Goal: Task Accomplishment & Management: Complete application form

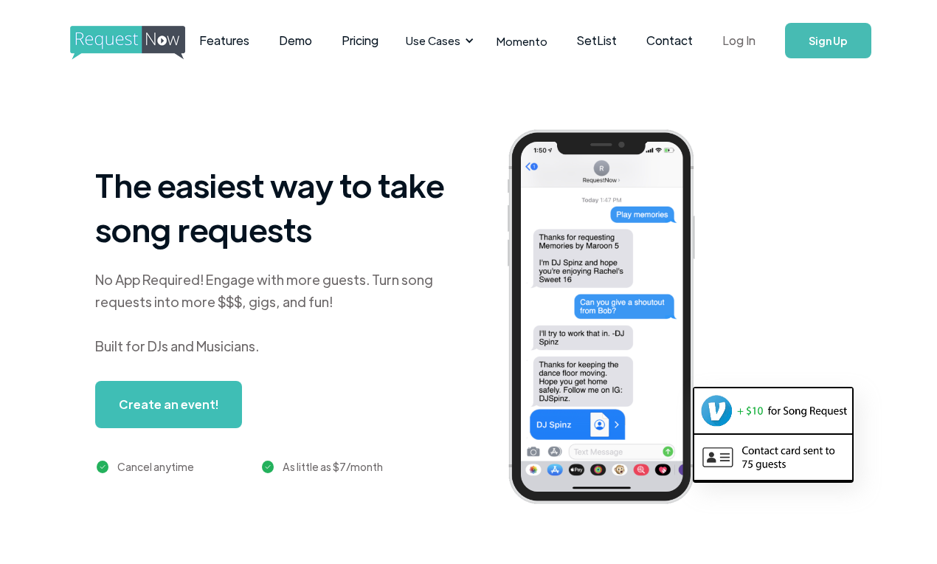
click at [740, 38] on link "Log In" at bounding box center [739, 41] width 63 height 52
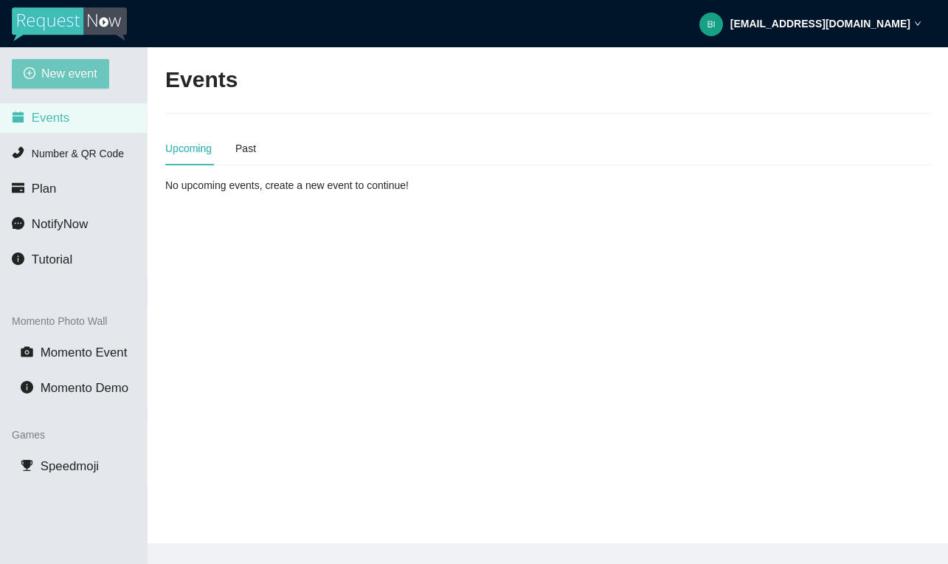
click at [69, 69] on span "New event" at bounding box center [69, 73] width 56 height 18
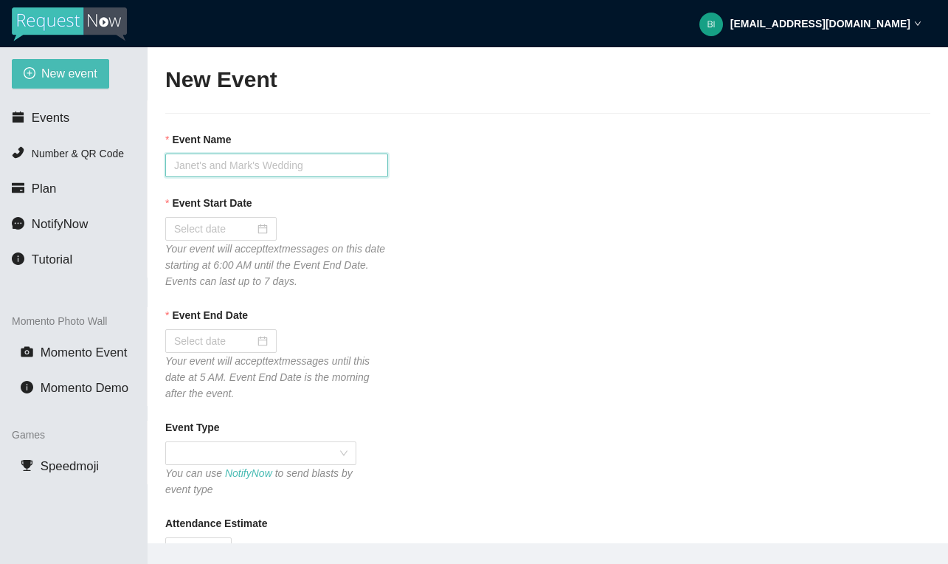
click at [227, 160] on input "Event Name" at bounding box center [276, 166] width 223 height 24
type input "Back to the Bricks Rolling Cruise"
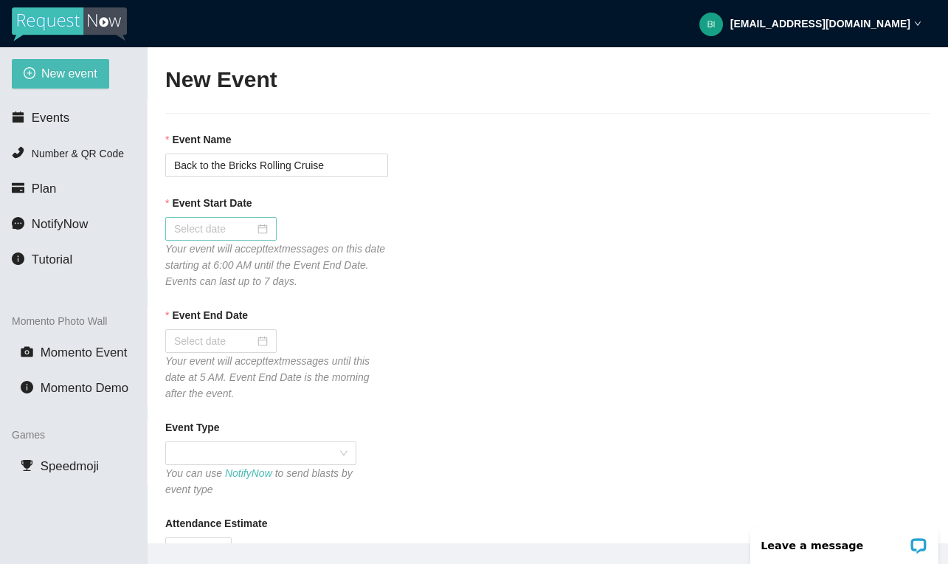
click at [258, 227] on div at bounding box center [221, 229] width 94 height 16
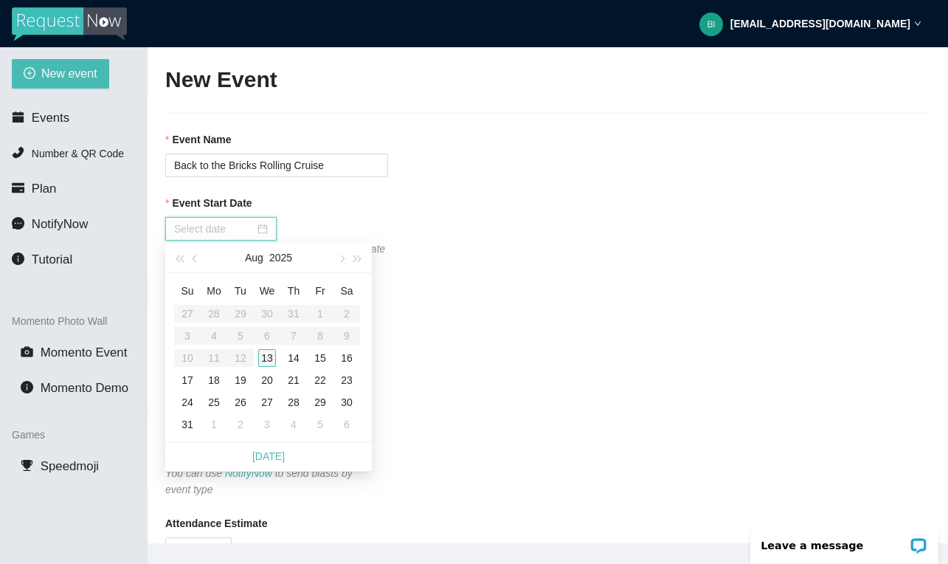
type input "08/13/2025"
click at [269, 348] on td "13" at bounding box center [267, 358] width 27 height 22
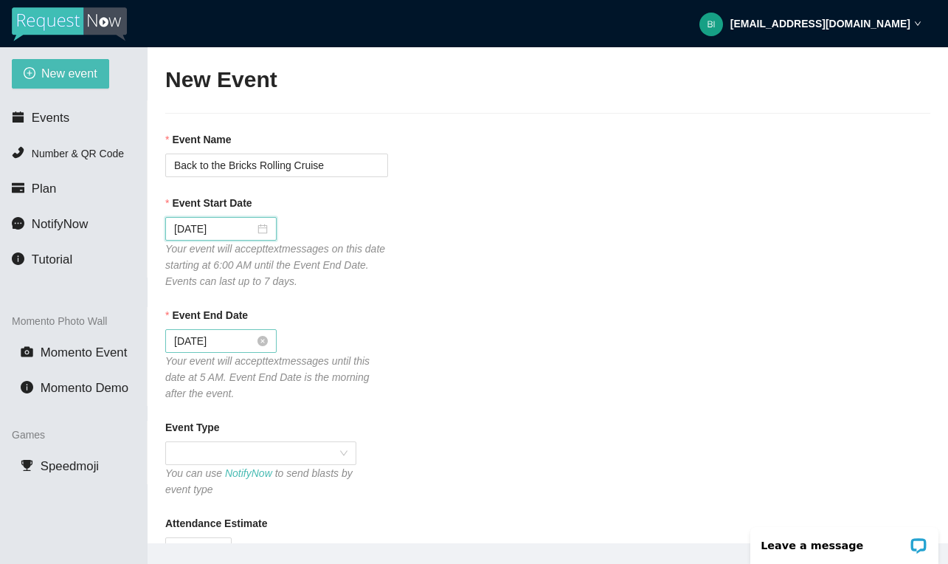
click at [258, 334] on div "08/14/2025" at bounding box center [221, 341] width 94 height 16
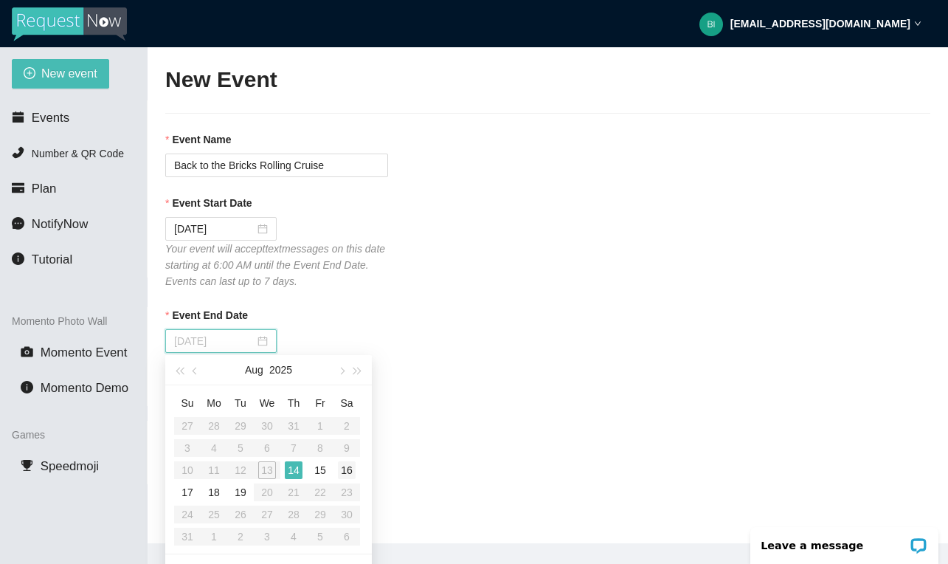
type input "[DATE]"
click at [344, 473] on div "16" at bounding box center [347, 470] width 18 height 18
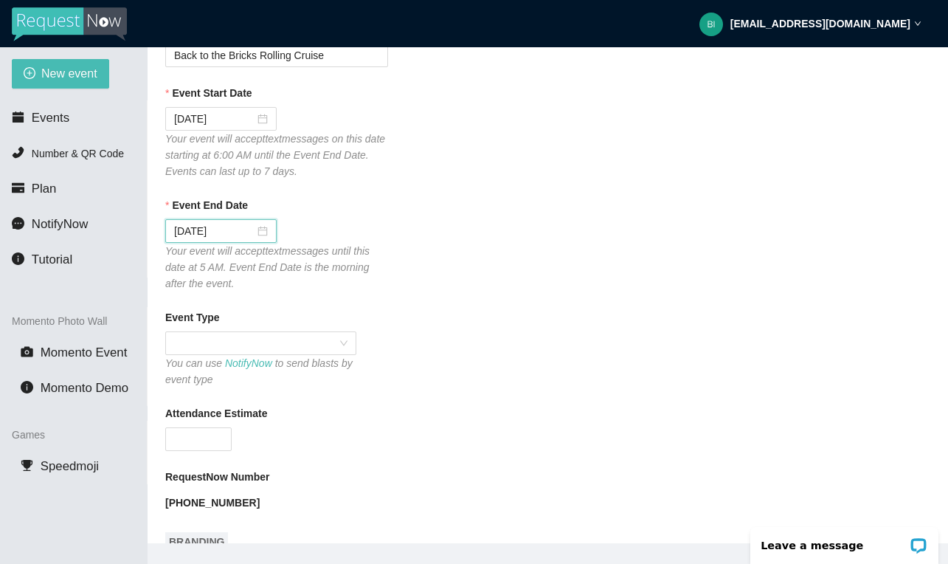
scroll to position [188, 0]
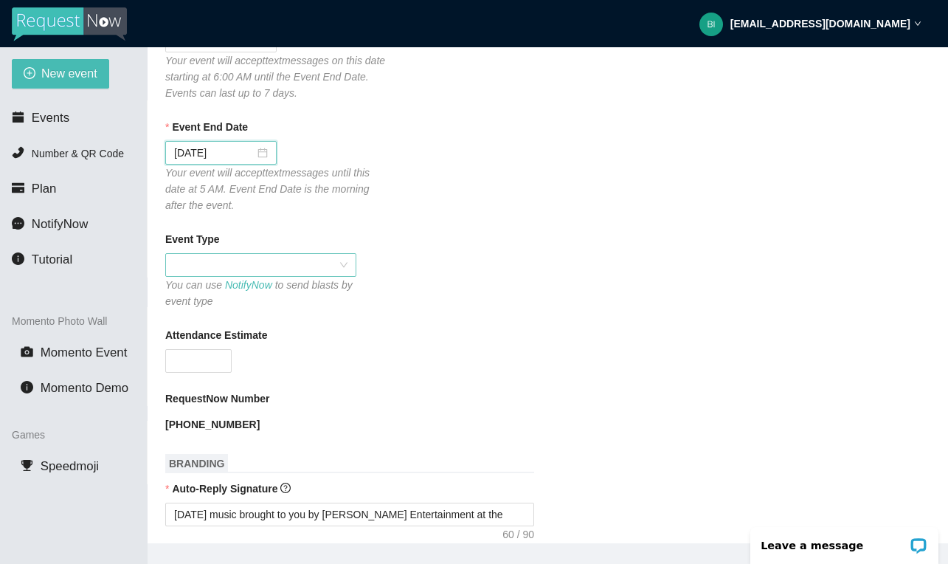
click at [348, 261] on div at bounding box center [260, 265] width 191 height 24
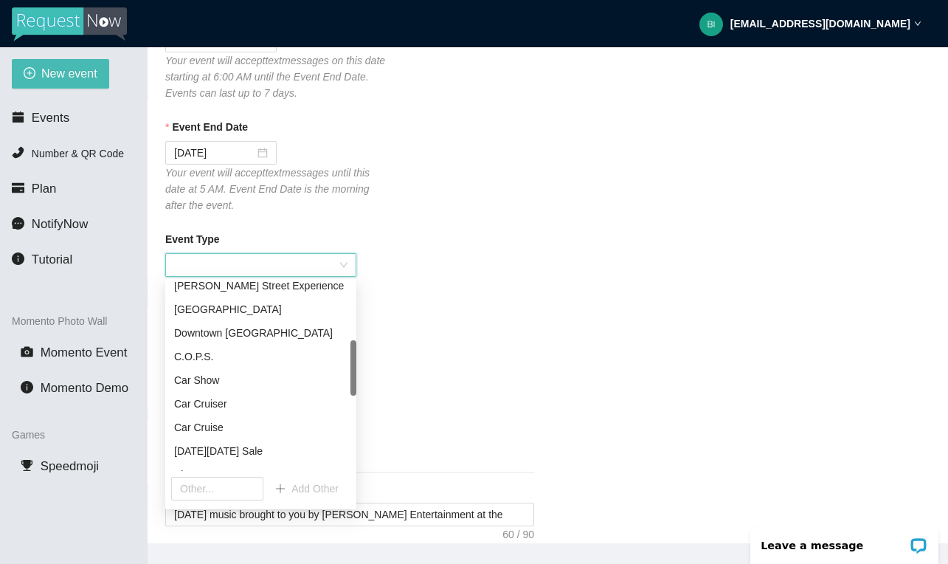
scroll to position [199, 0]
click at [275, 420] on div "Car Cruise" at bounding box center [260, 426] width 173 height 16
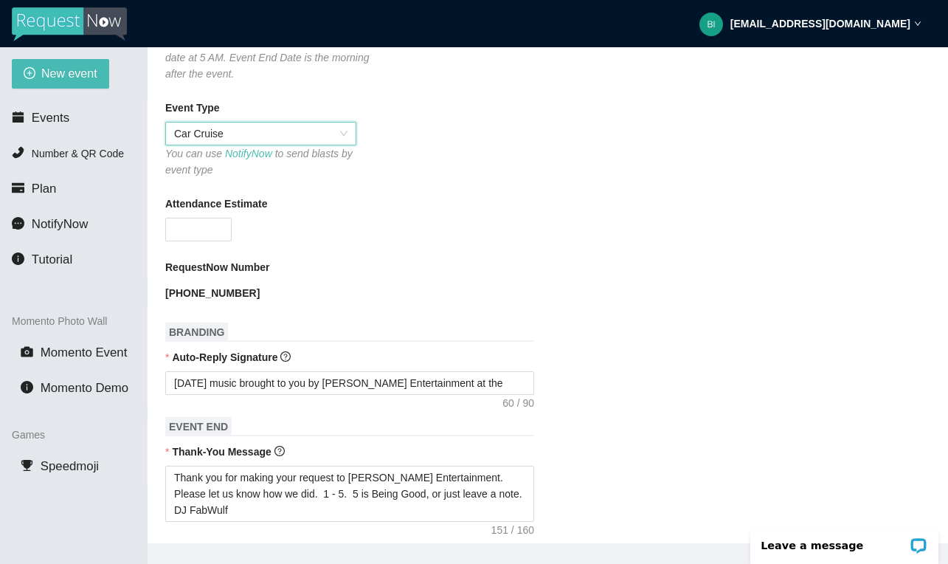
scroll to position [331, 0]
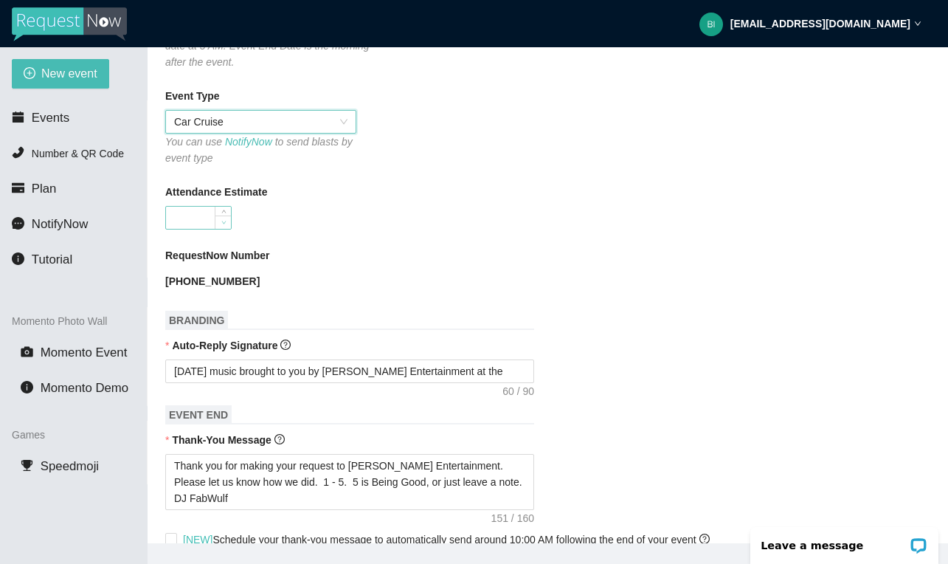
type input "0"
click at [216, 218] on span "Decrease Value" at bounding box center [223, 222] width 16 height 13
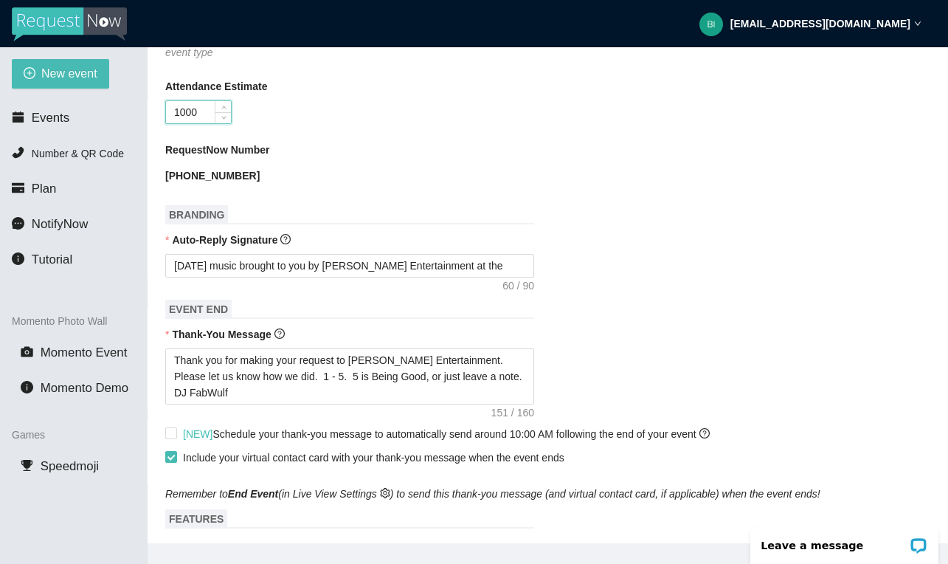
scroll to position [455, 0]
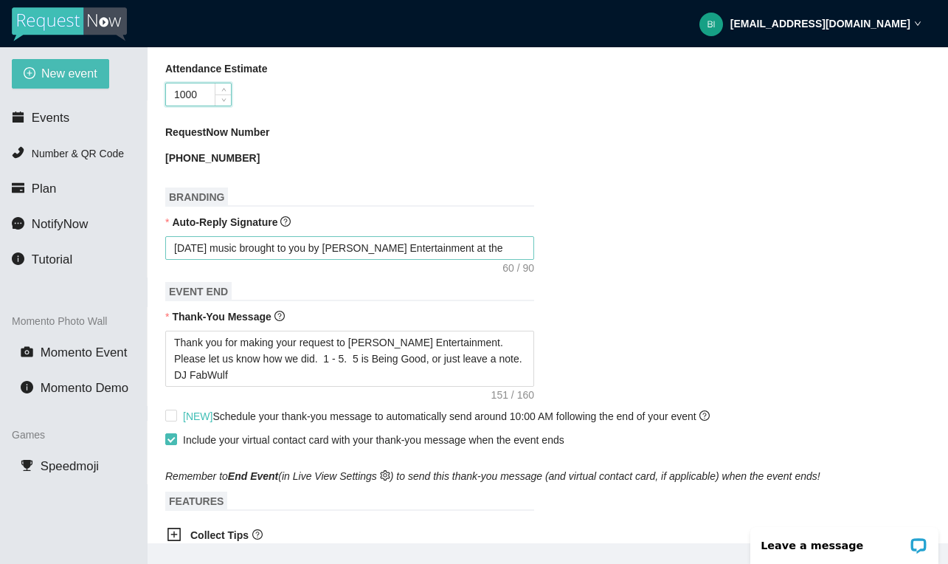
type input "1000"
click at [497, 249] on textarea "Today's music brought to you by Young's Entertainment at the" at bounding box center [349, 248] width 369 height 24
type textarea "Today's music brought to you by Young's Entertainment at the"
type textarea "Today's music brought to you by Young's Entertainment at the B"
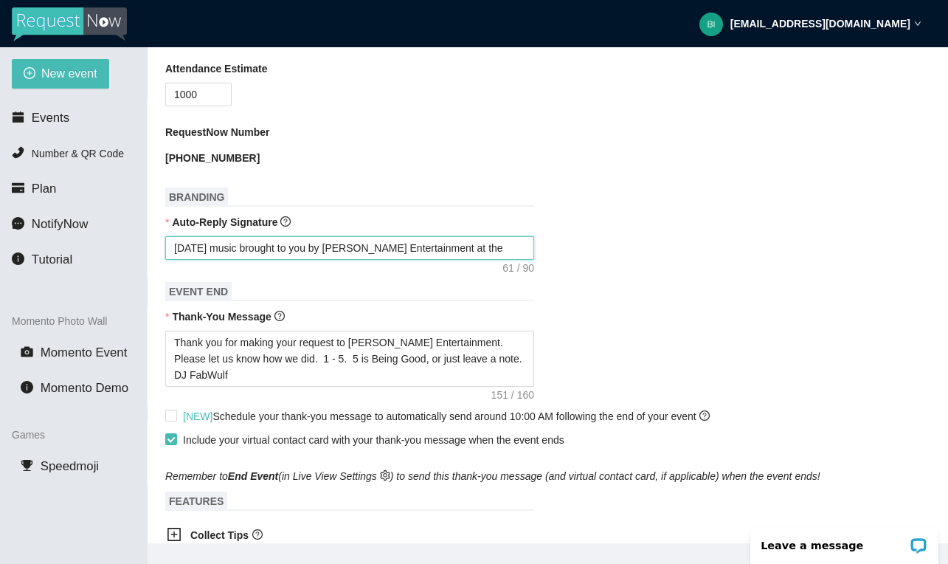
type textarea "Today's music brought to you by Young's Entertainment at the B"
type textarea "Today's music brought to you by Young's Entertainment at the"
type textarea "Today's music brought to you by Young's Entertainment at the P"
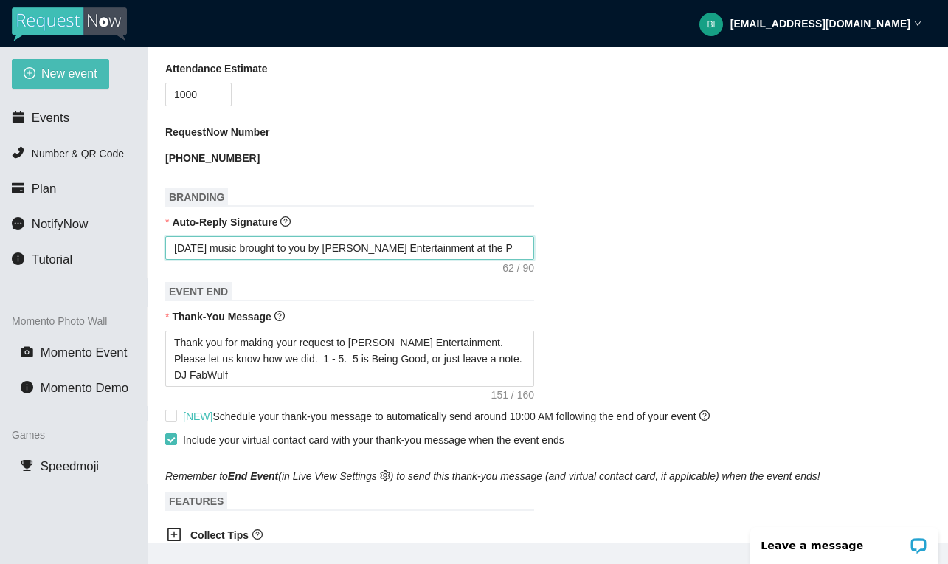
type textarea "Today's music brought to you by Young's Entertainment at the Pl"
type textarea "Today's music brought to you by Young's Entertainment at the Pla"
type textarea "Today's music brought to you by Young's Entertainment at the Plan"
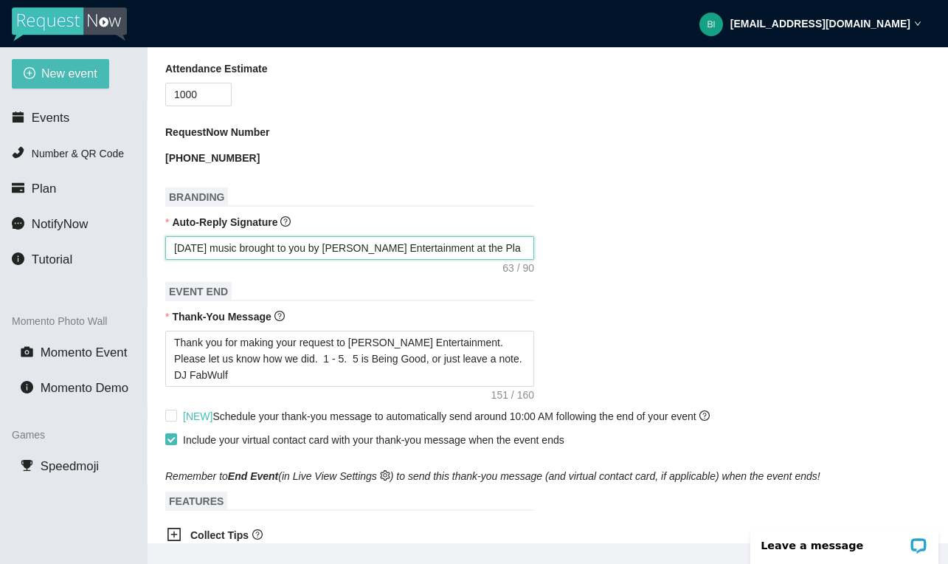
type textarea "Today's music brought to you by Young's Entertainment at the Plan"
type textarea "Today's music brought to you by Young's Entertainment at the Plane"
type textarea "Today's music brought to you by Young's Entertainment at the Planet"
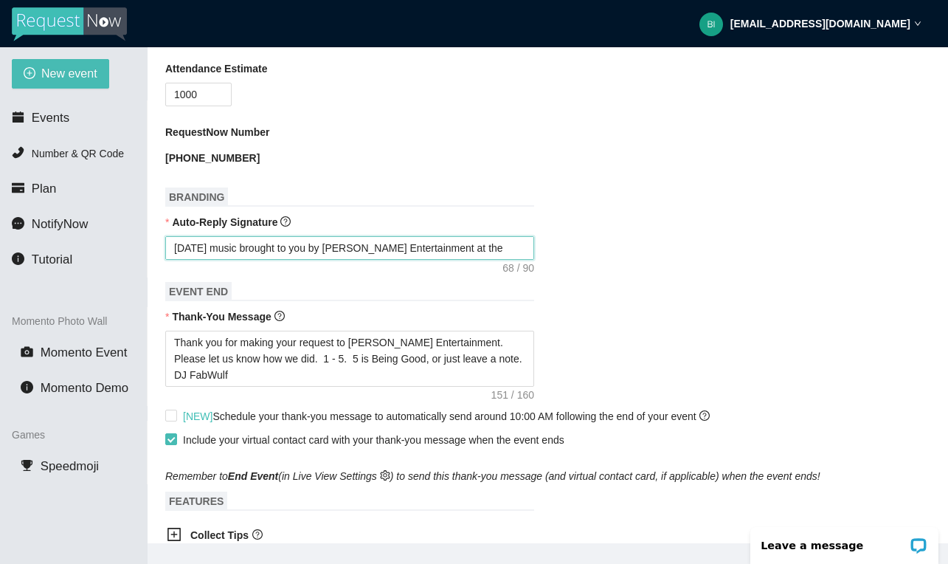
type textarea "Today's music brought to you by Young's Entertainment at the Planet"
type textarea "Today's music brought to you by Young's Entertainment at the Planet O"
type textarea "Today's music brought to you by Young's Entertainment at the Planet Oi"
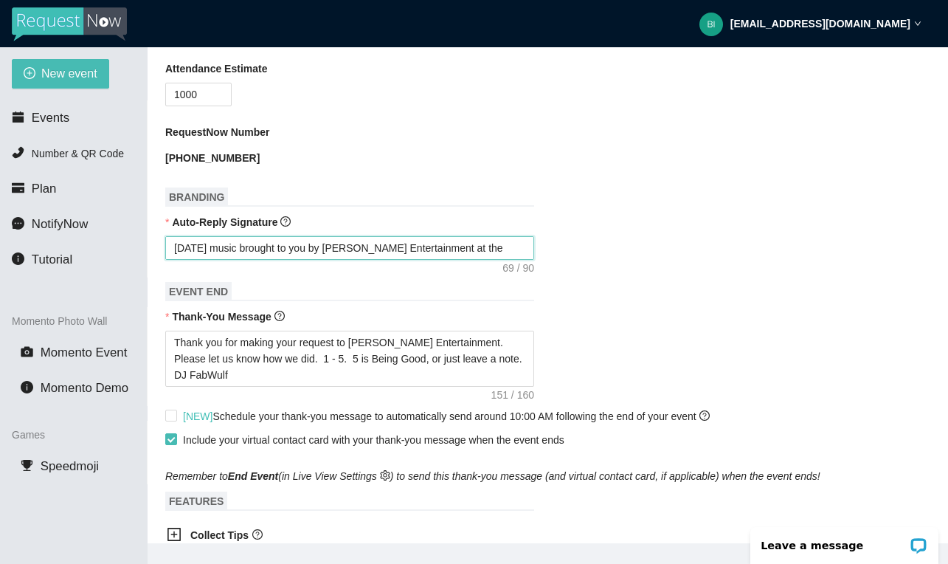
type textarea "Today's music brought to you by Young's Entertainment at the Planet Oi"
type textarea "Today's music brought to you by Young's Entertainment at the Planet Oil"
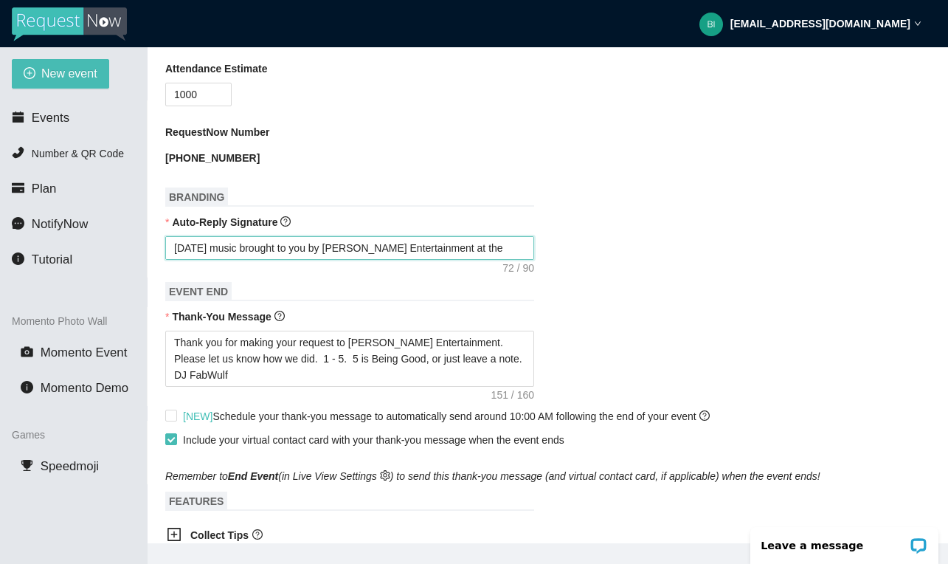
type textarea "Today's music brought to you by Young's Entertainment at the Planet Oil c"
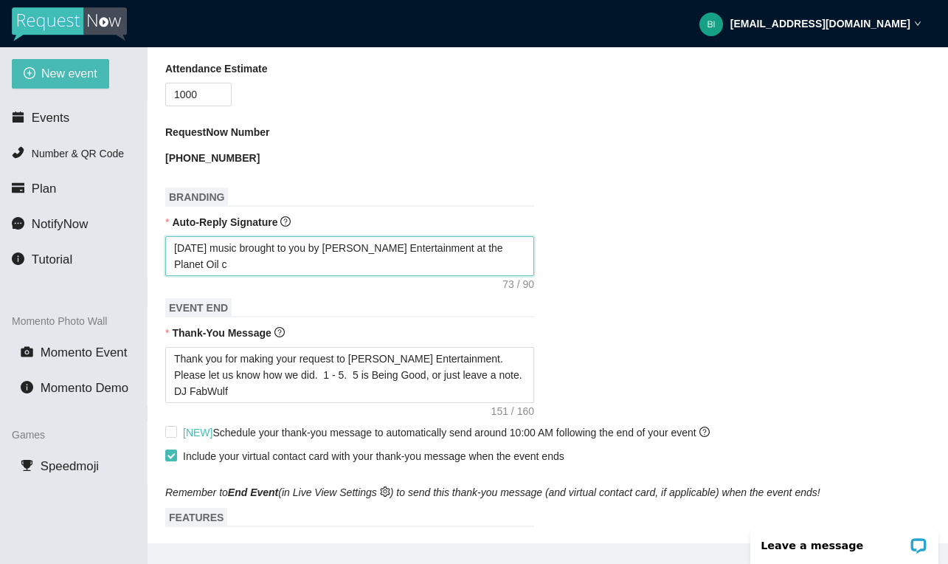
type textarea "Today's music brought to you by Young's Entertainment at the Planet Oil ch"
type textarea "Today's music brought to you by Young's Entertainment at the Planet Oil cha"
type textarea "Today's music brought to you by Young's Entertainment at the Planet Oil ch"
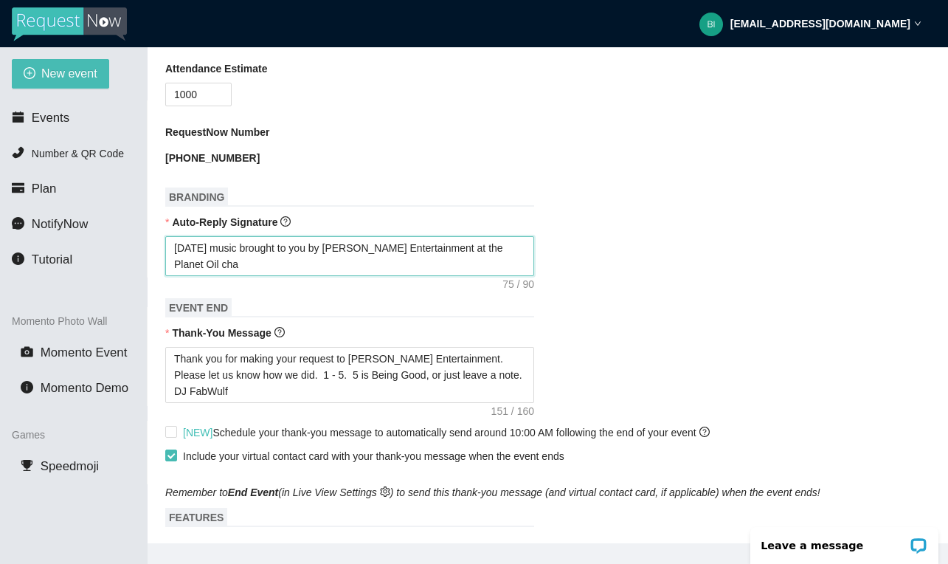
type textarea "Today's music brought to you by Young's Entertainment at the Planet Oil ch"
type textarea "Today's music brought to you by Young's Entertainment at the Planet Oil c"
type textarea "Today's music brought to you by Young's Entertainment at the Planet Oil"
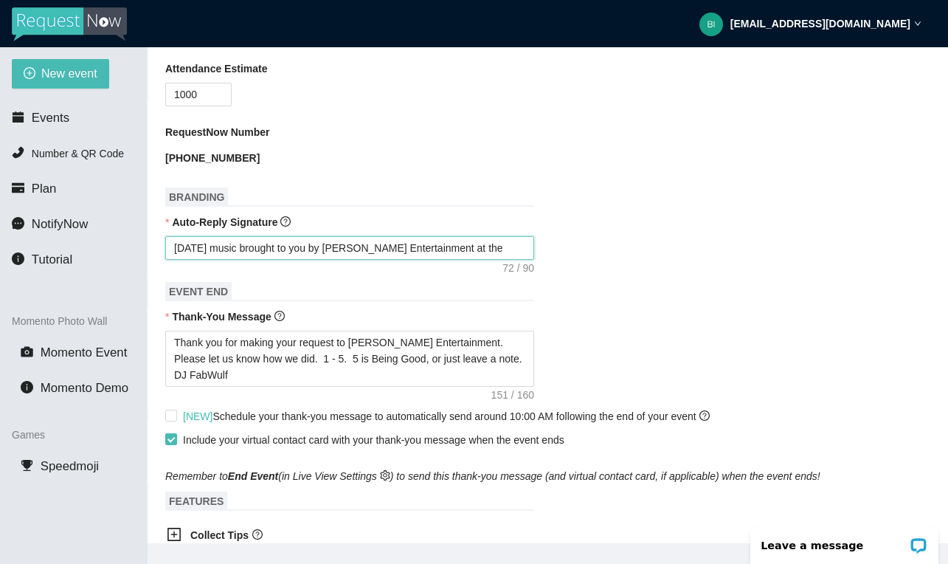
type textarea "Today's music brought to you by Young's Entertainment at the Planet Oil C"
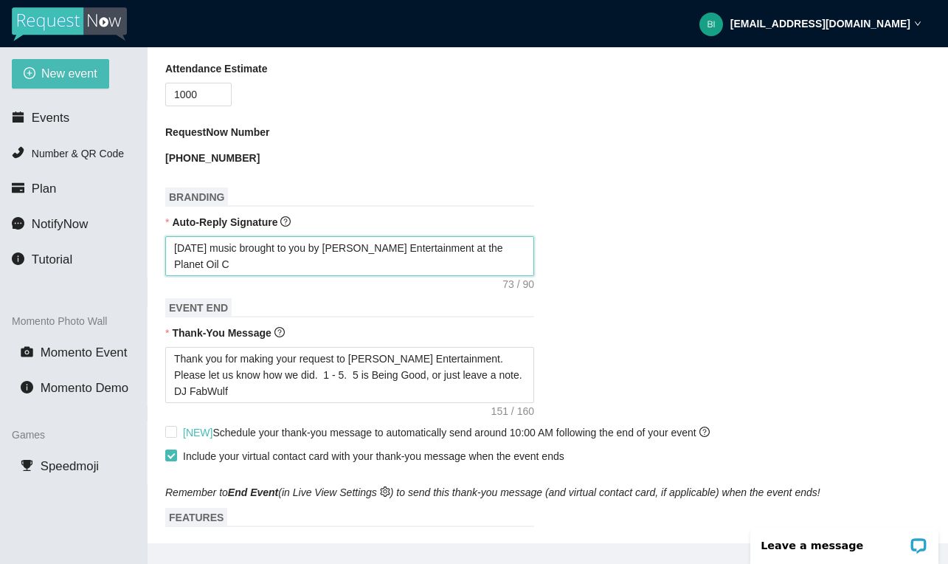
type textarea "Today's music brought to you by Young's Entertainment at the Planet Oil Ch"
type textarea "Today's music brought to you by Young's Entertainment at the Planet Oil Cha"
type textarea "Today's music brought to you by Young's Entertainment at the Planet Oil Chag"
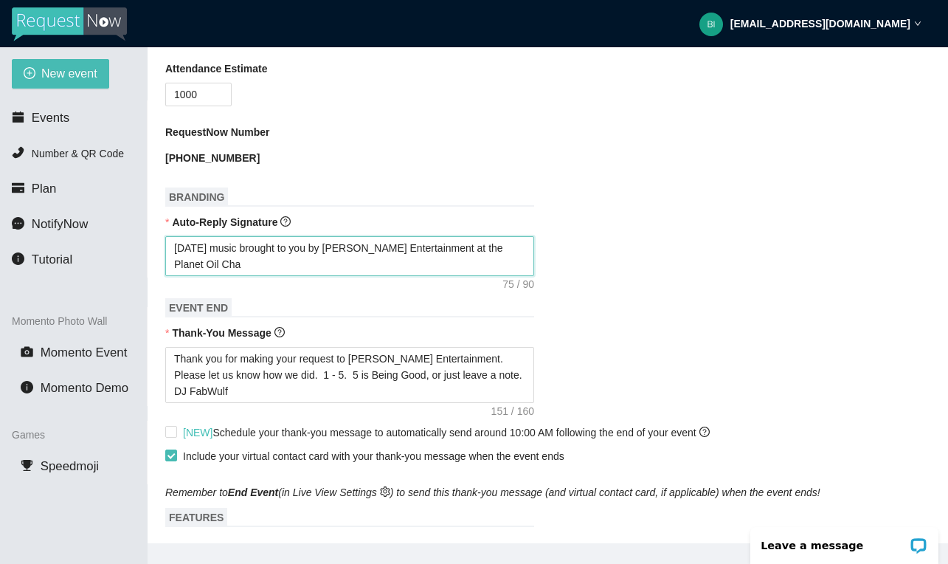
type textarea "Today's music brought to you by Young's Entertainment at the Planet Oil Chag"
type textarea "Today's music brought to you by Young's Entertainment at the Planet Oil Cha"
type textarea "Today's music brought to you by Young's Entertainment at the Planet Oil Chan"
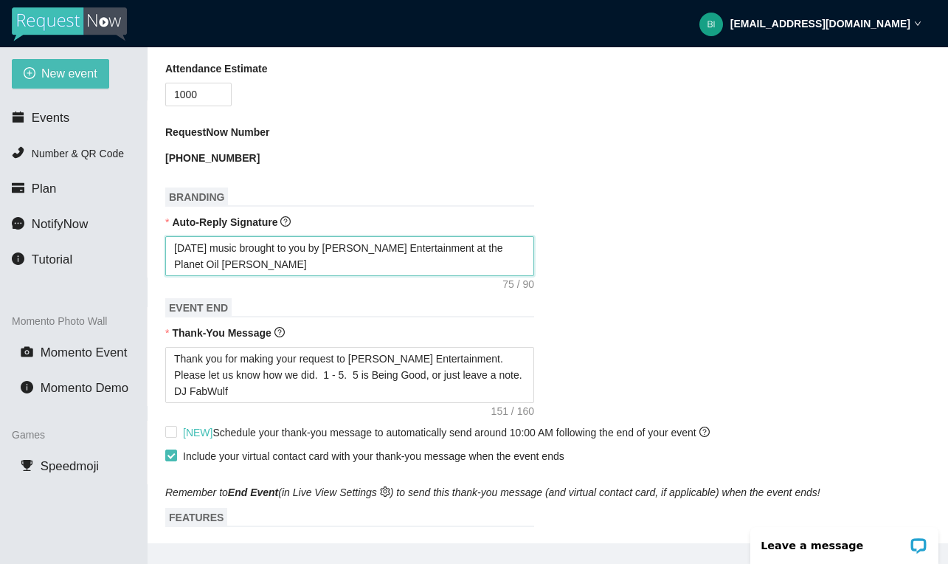
type textarea "Today's music brought to you by Young's Entertainment at the Planet Oil Chang"
type textarea "Today's music brought to you by Young's Entertainment at the Planet Oil Change"
type textarea "Today's music brought to you by Young's Entertainment at the Planet Oil Chang"
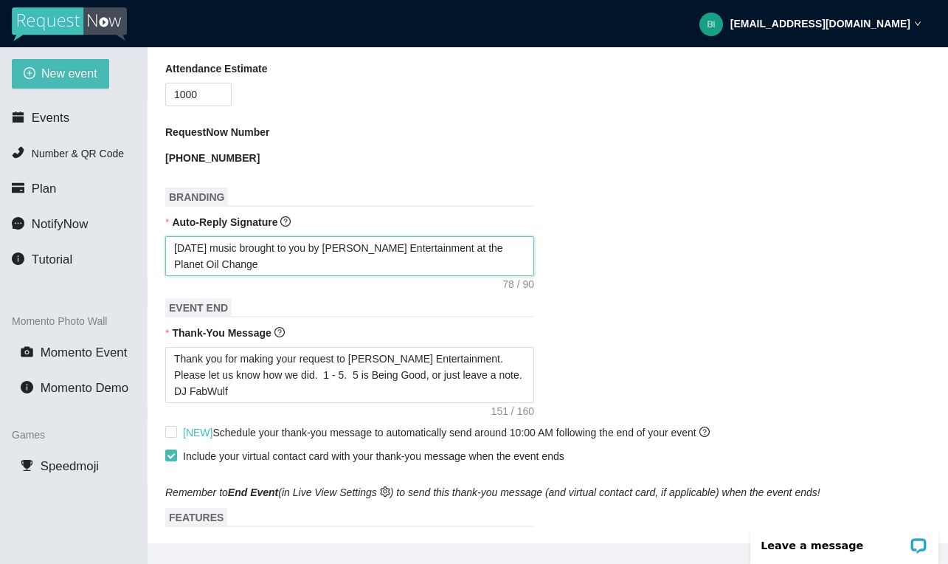
type textarea "Today's music brought to you by Young's Entertainment at the Planet Oil Chang"
type textarea "Today's music brought to you by Young's Entertainment at the Planet Oil Chan"
type textarea "Today's music brought to you by Young's Entertainment at the Planet Oil Cha"
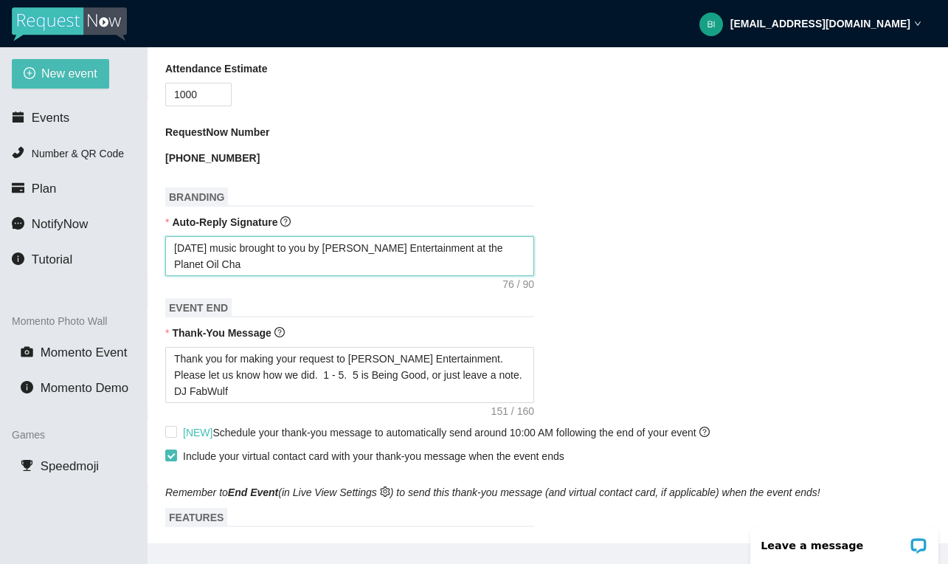
type textarea "Today's music brought to you by Young's Entertainment at the Planet Oil Ch"
type textarea "Today's music brought to you by Young's Entertainment at the Planet Oil C"
type textarea "Today's music brought to you by Young's Entertainment at the Planet Oil"
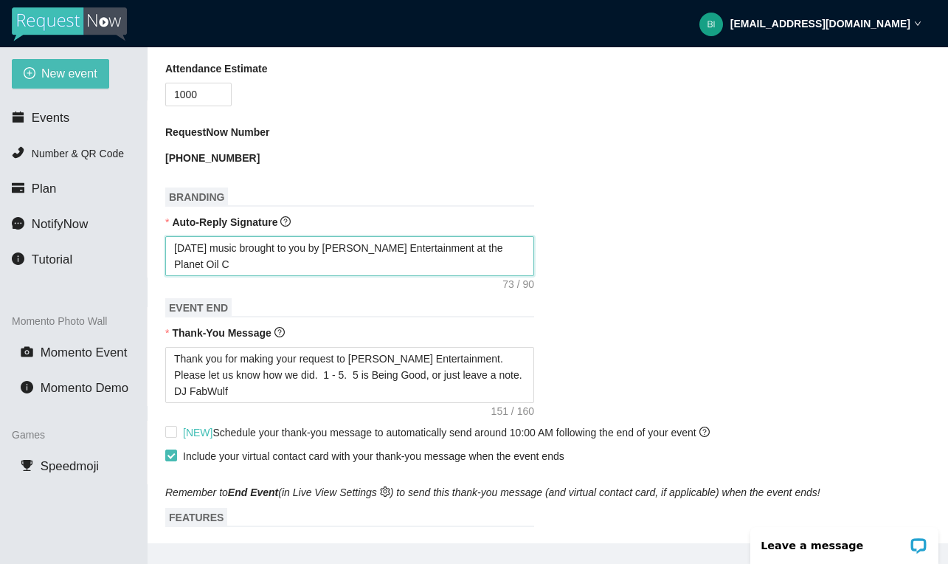
type textarea "Today's music brought to you by Young's Entertainment at the Planet Oil"
type textarea "Today's music brought to you by Young's Entertainment at the Planet Oi"
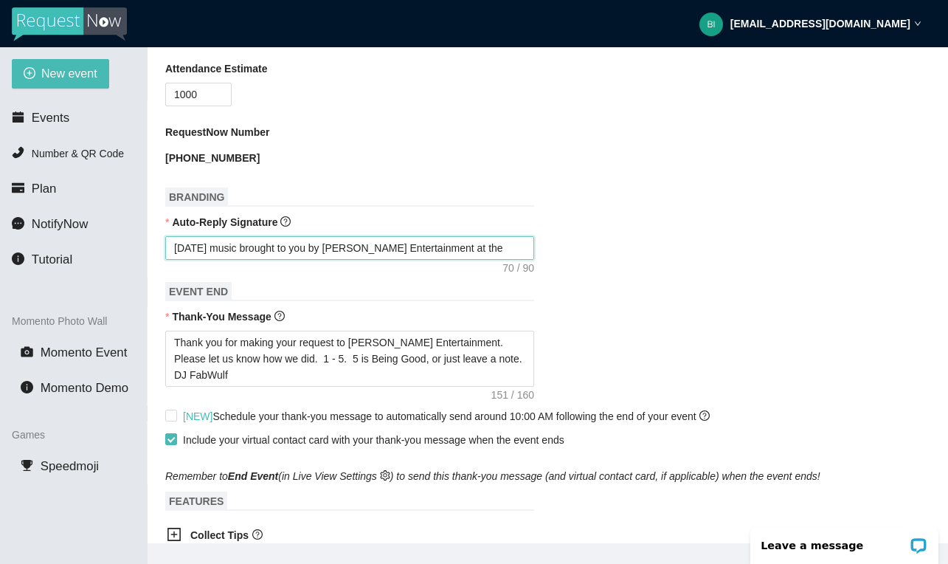
type textarea "Today's music brought to you by Young's Entertainment at the Planet O"
type textarea "Today's music brought to you by Young's Entertainment at the Planet"
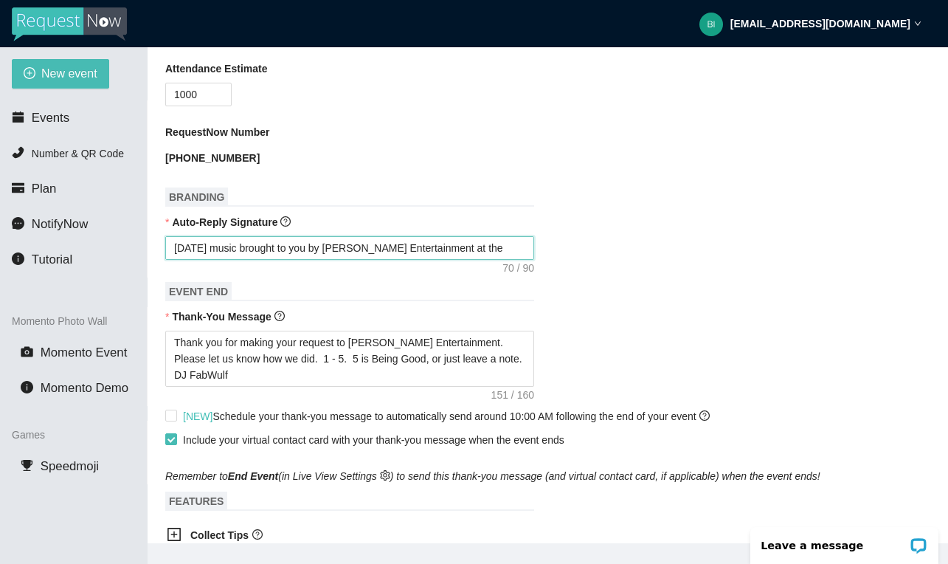
type textarea "Today's music brought to you by Young's Entertainment at the Planet"
type textarea "Today's music brought to you by Young's Entertainment at the Plane"
type textarea "Today's music brought to you by Young's Entertainment at the Plan"
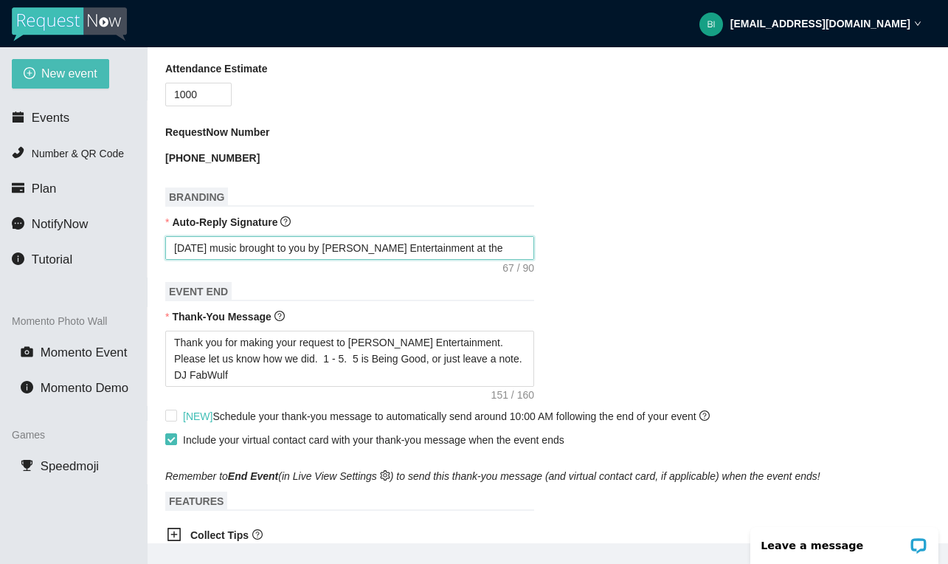
type textarea "Today's music brought to you by Young's Entertainment at the Pla"
type textarea "Today's music brought to you by Young's Entertainment at the Pl"
type textarea "Today's music brought to you by Young's Entertainment at the P"
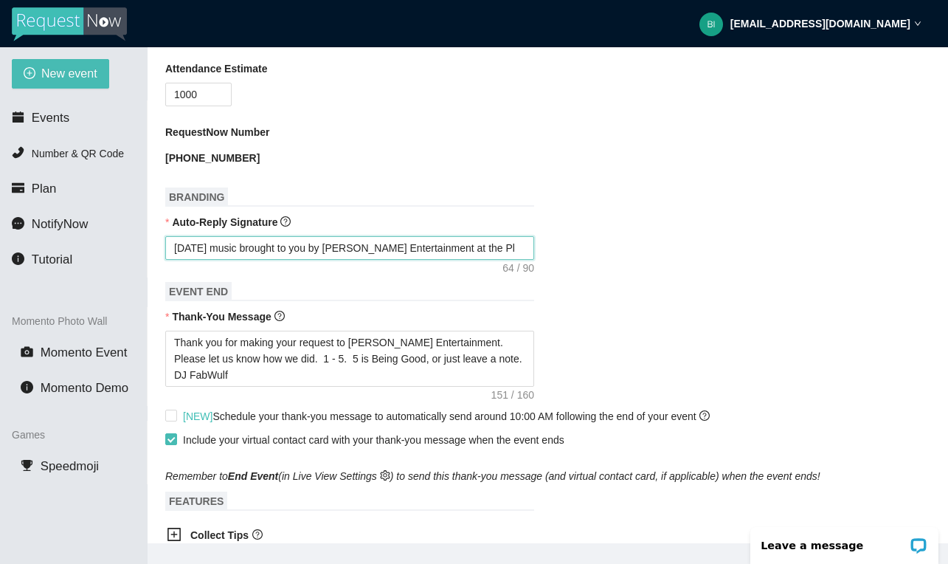
type textarea "Today's music brought to you by Young's Entertainment at the P"
type textarea "Today's music brought to you by Young's Entertainment at the"
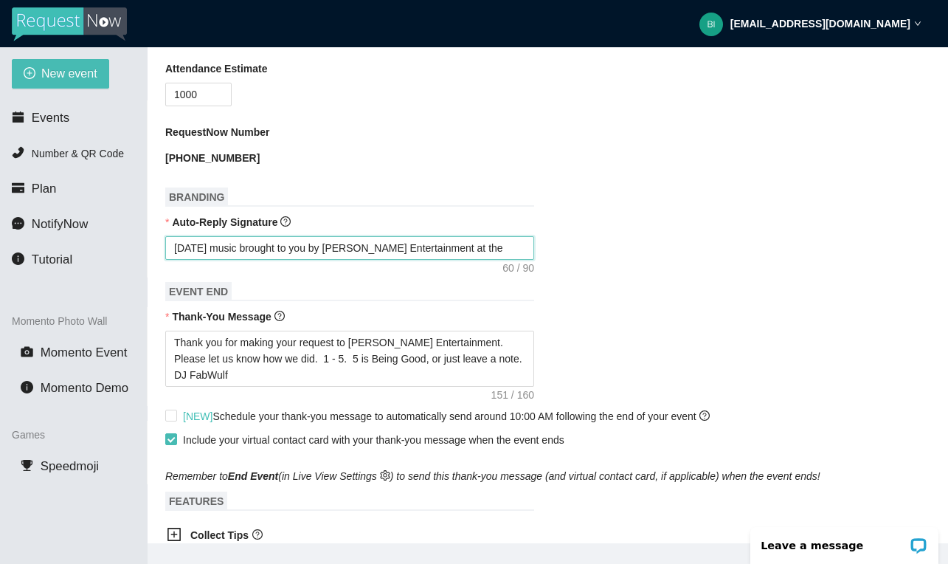
type textarea "Today's music brought to you by Young's Entertainment at the"
type textarea "Today's music brought to you by Young's Entertainment at the ""
type textarea "Today's music brought to you by Young's Entertainment at the "P"
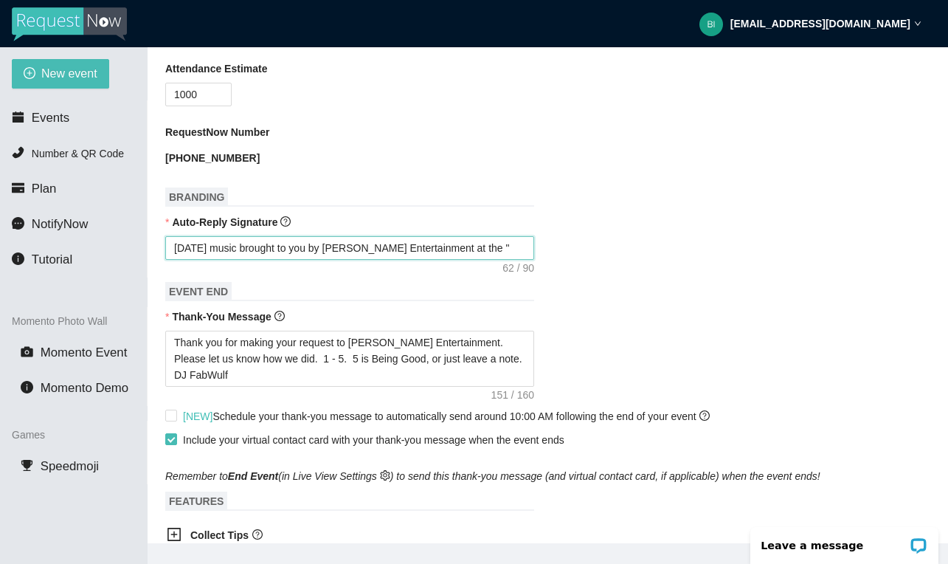
type textarea "Today's music brought to you by Young's Entertainment at the "P"
type textarea "Today's music brought to you by Young's Entertainment at the "Pa"
type textarea "Today's music brought to you by Young's Entertainment at the "Par"
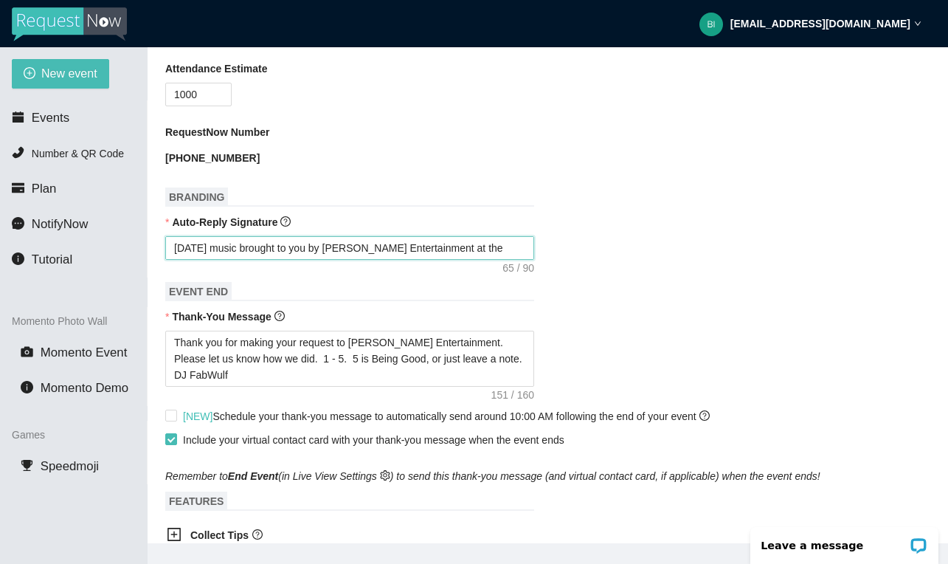
type textarea "Today's music brought to you by Young's Entertainment at the "Part"
type textarea "Today's music brought to you by Young's Entertainment at the "Party"
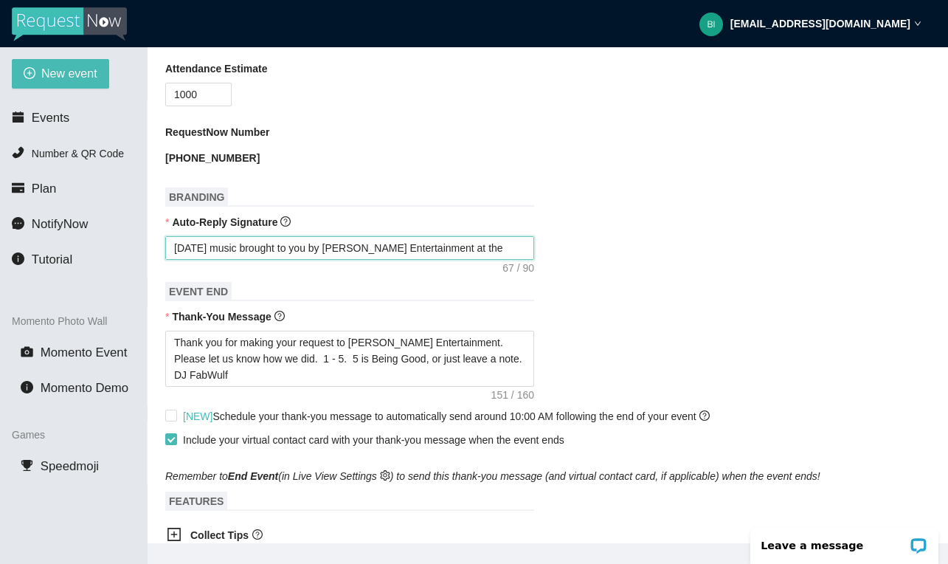
type textarea "Today's music brought to you by Young's Entertainment at the "Party"
type textarea "Today's music brought to you by Young's Entertainment at the "Party C"
type textarea "Today's music brought to you by Young's Entertainment at the "Party Co"
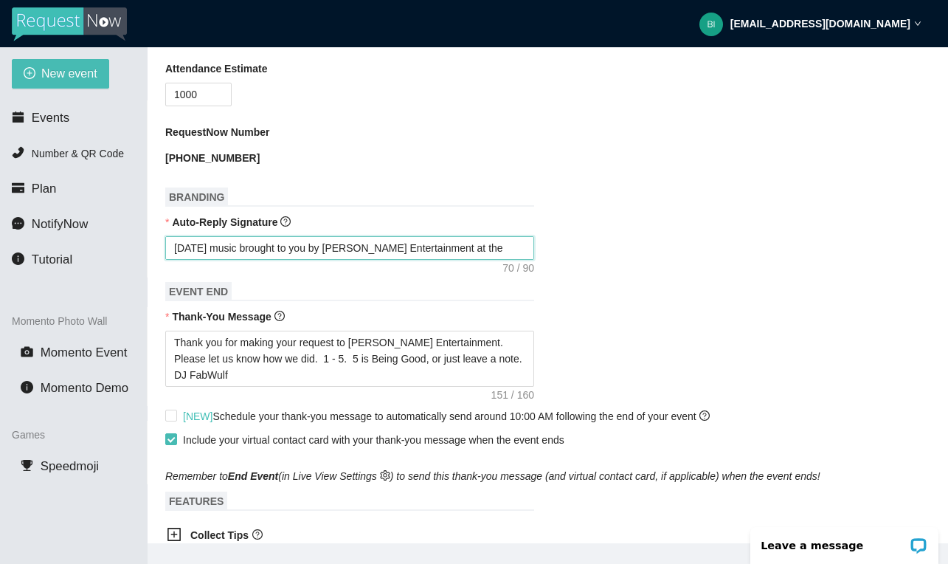
type textarea "Today's music brought to you by Young's Entertainment at the "Party Cor"
type textarea "Today's music brought to you by Young's Entertainment at the "Party Corn"
type textarea "Today's music brought to you by Young's Entertainment at the "Party Corne"
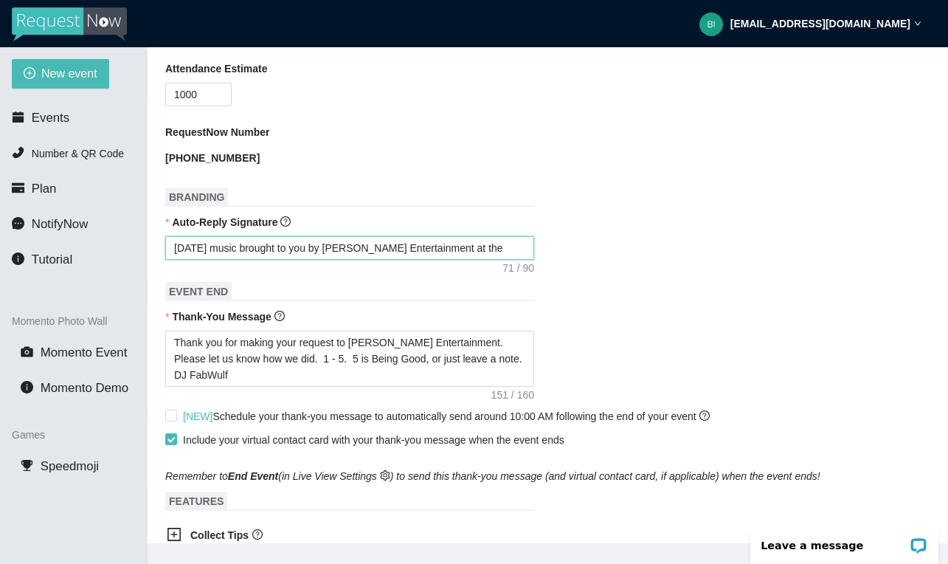
type textarea "Today's music brought to you by Young's Entertainment at the "Party Corne"
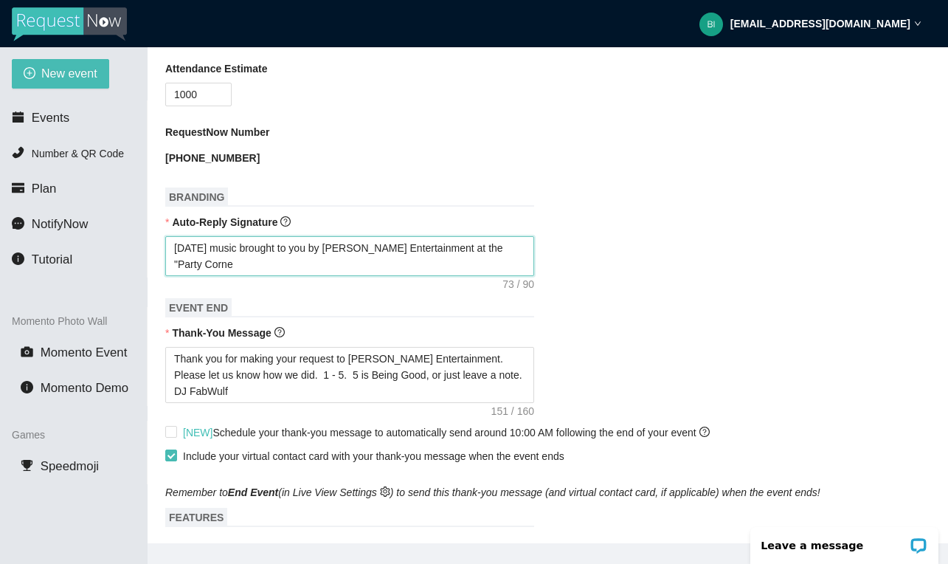
type textarea "Today's music brought to you by Young's Entertainment at the "Party Corner"
type textarea "Today's music brought to you by Young's Entertainment at the "Party Corner'"
type textarea "Today's music brought to you by Young's Entertainment at the "Party Corner"
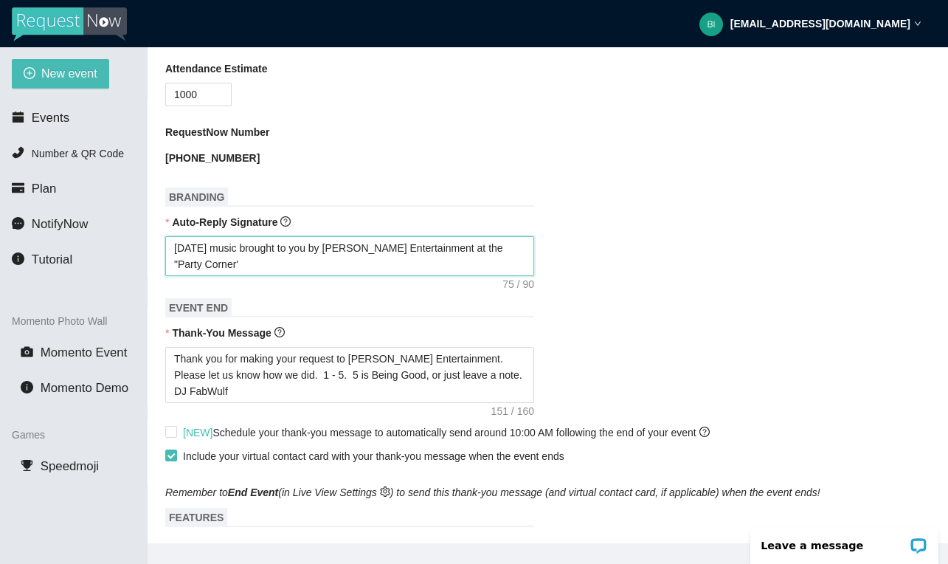
type textarea "Today's music brought to you by Young's Entertainment at the "Party Corner"
type textarea "Today's music brought to you by Young's Entertainment at the "Party Corner""
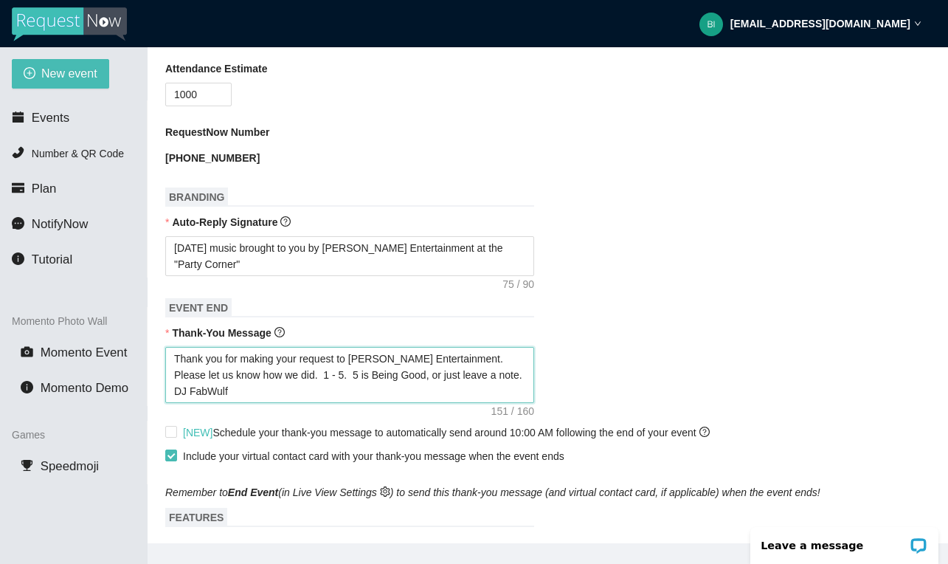
click at [404, 396] on textarea "Thank you for making your request to Young's Entertainment. Please let us know …" at bounding box center [349, 375] width 369 height 56
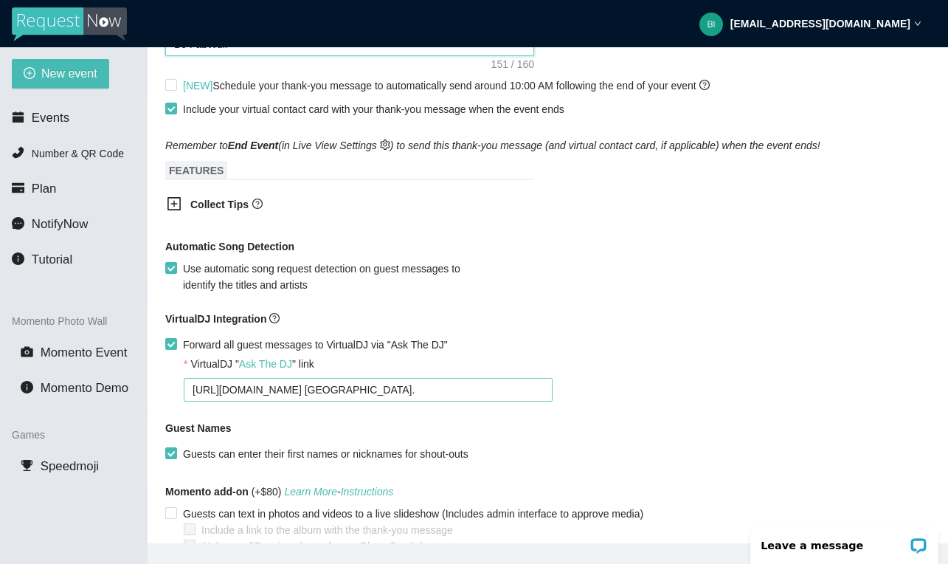
scroll to position [810, 0]
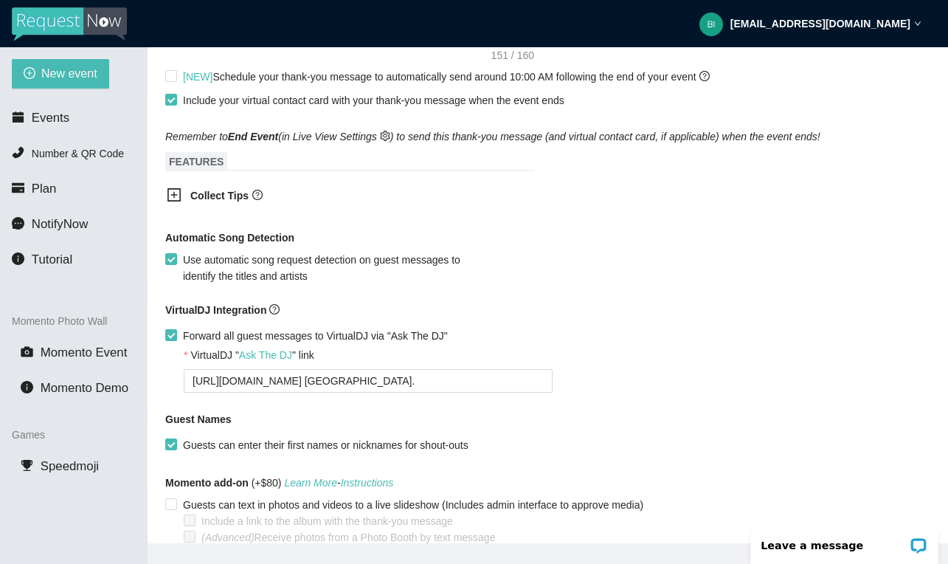
click at [174, 194] on icon "plus-square" at bounding box center [174, 194] width 7 height 7
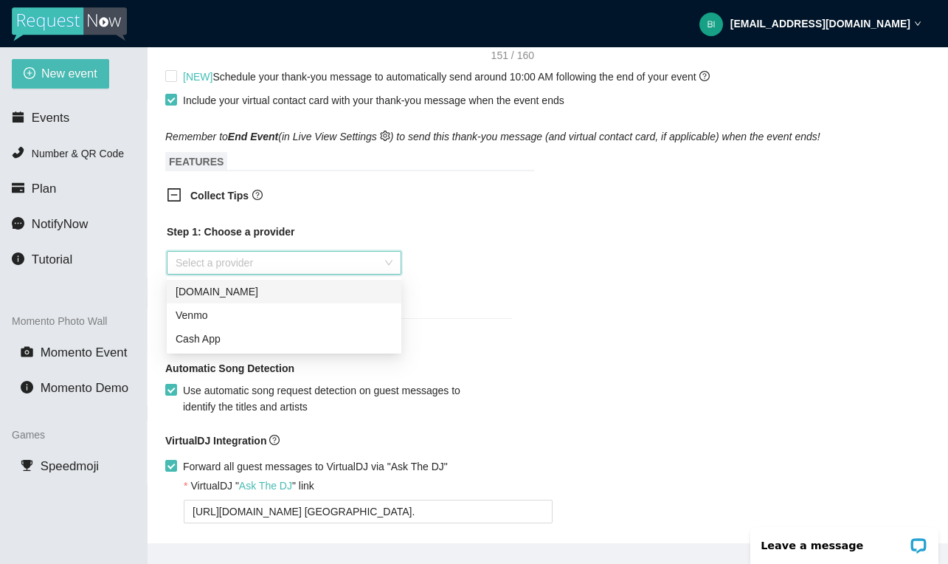
click at [243, 265] on input "search" at bounding box center [279, 263] width 207 height 22
click at [500, 252] on div "Step 1: Choose a provider Select a provider" at bounding box center [339, 262] width 345 height 77
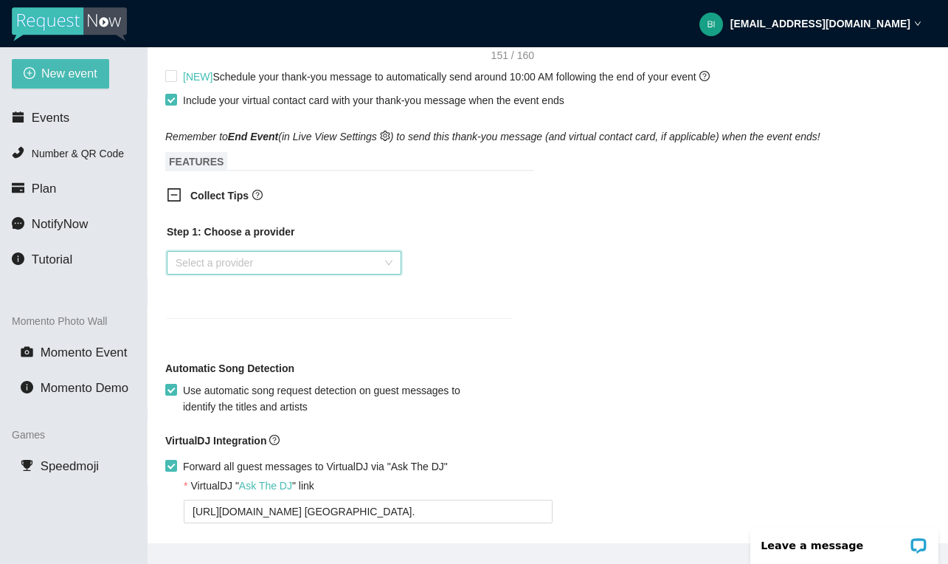
click at [361, 267] on input "search" at bounding box center [279, 263] width 207 height 22
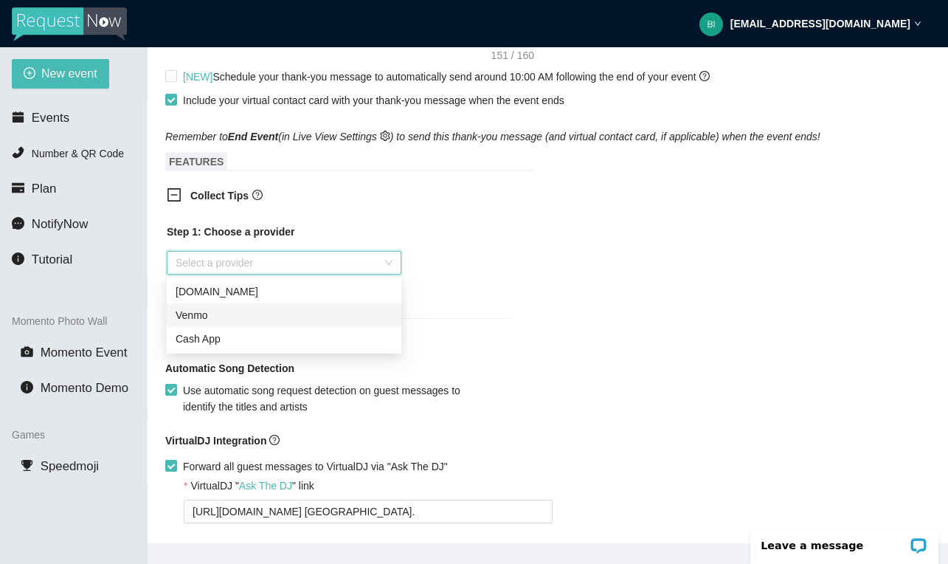
click at [331, 311] on div "Venmo" at bounding box center [284, 315] width 217 height 16
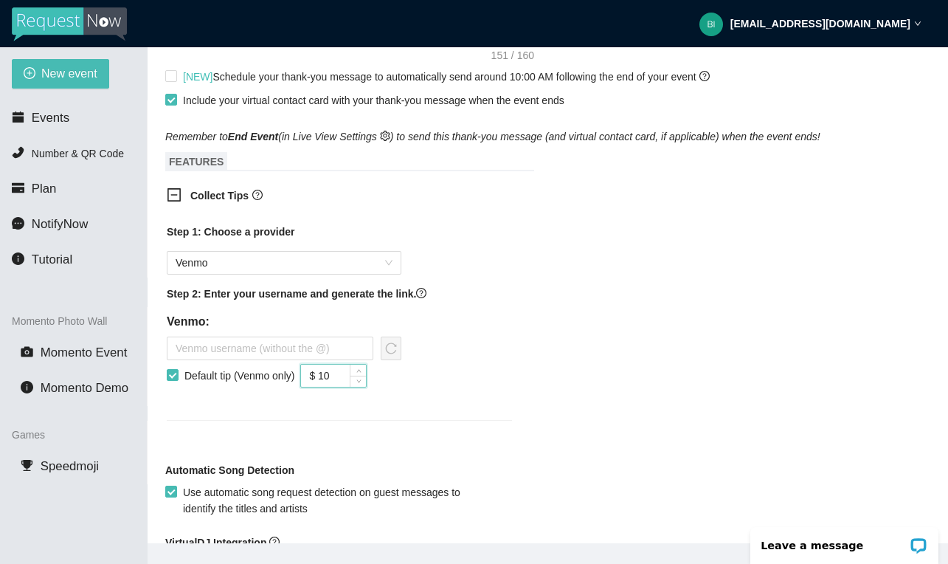
click at [354, 375] on input "$ 10" at bounding box center [333, 376] width 65 height 22
type input "$ 5"
click at [414, 413] on div "Step 1: Choose a provider Venmo Step 2: Enter your username and generate the li…" at bounding box center [339, 331] width 369 height 232
click at [174, 380] on span at bounding box center [173, 375] width 12 height 12
click at [174, 379] on input "Default tip (Venmo only)" at bounding box center [172, 374] width 10 height 10
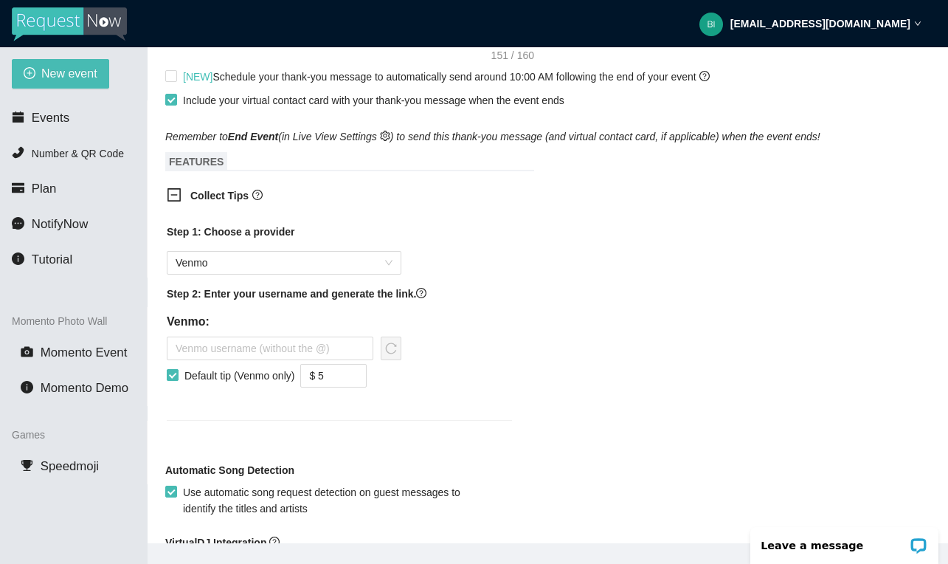
checkbox input "false"
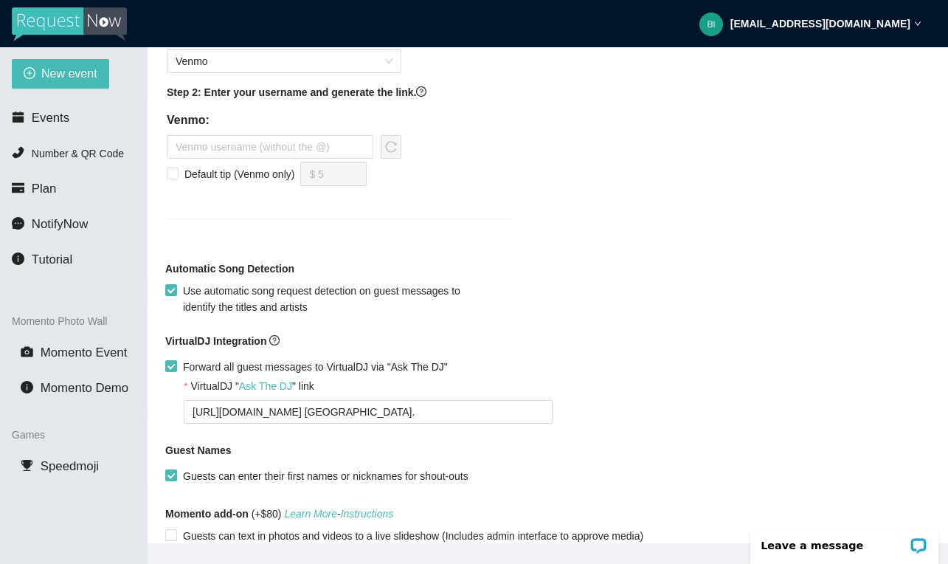
scroll to position [1018, 0]
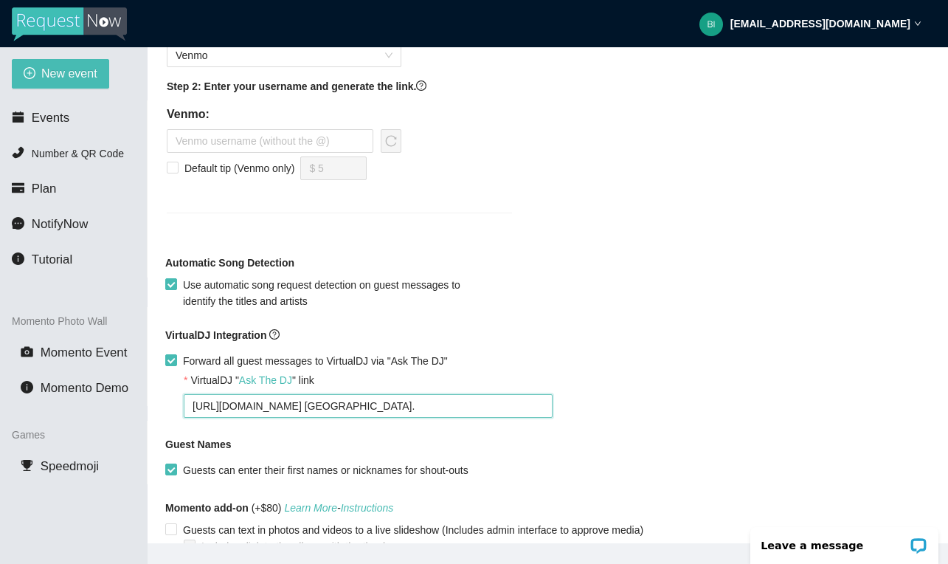
drag, startPoint x: 473, startPoint y: 401, endPoint x: 165, endPoint y: 390, distance: 308.0
type textarea "[URL][DOMAIN_NAME]"
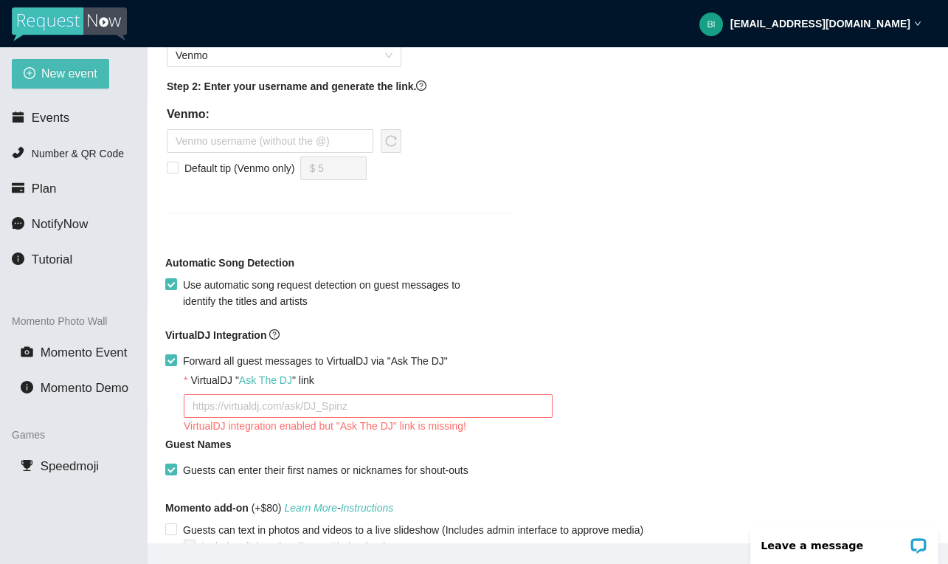
click at [165, 357] on main "New Event Event Name Back to the Bricks Rolling Cruise Event Start Date 08/13/2…" at bounding box center [548, 295] width 801 height 496
click at [170, 356] on input "Forward all guest messages to VirtualDJ via "Ask The DJ"" at bounding box center [170, 359] width 10 height 10
checkbox input "false"
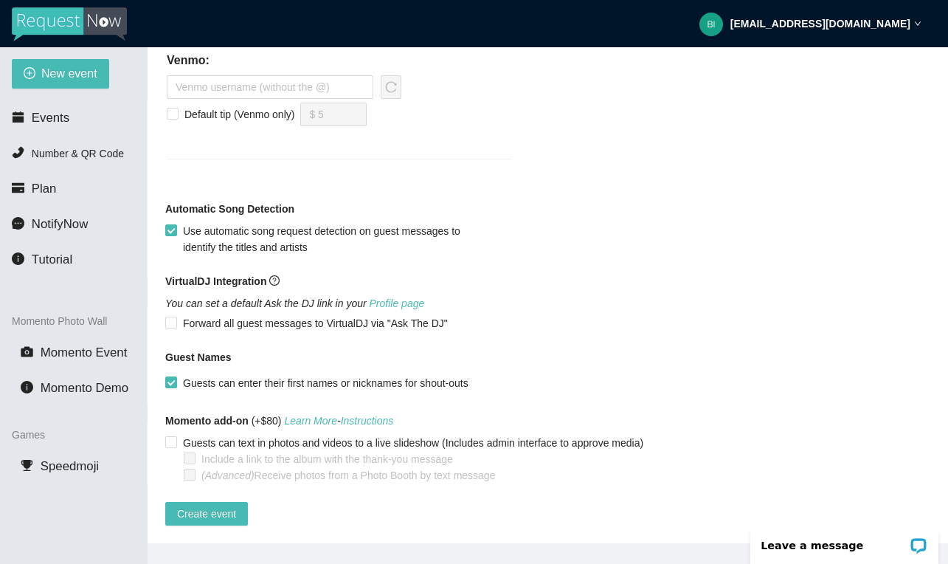
scroll to position [1082, 0]
click at [207, 502] on button "Create event" at bounding box center [206, 514] width 83 height 24
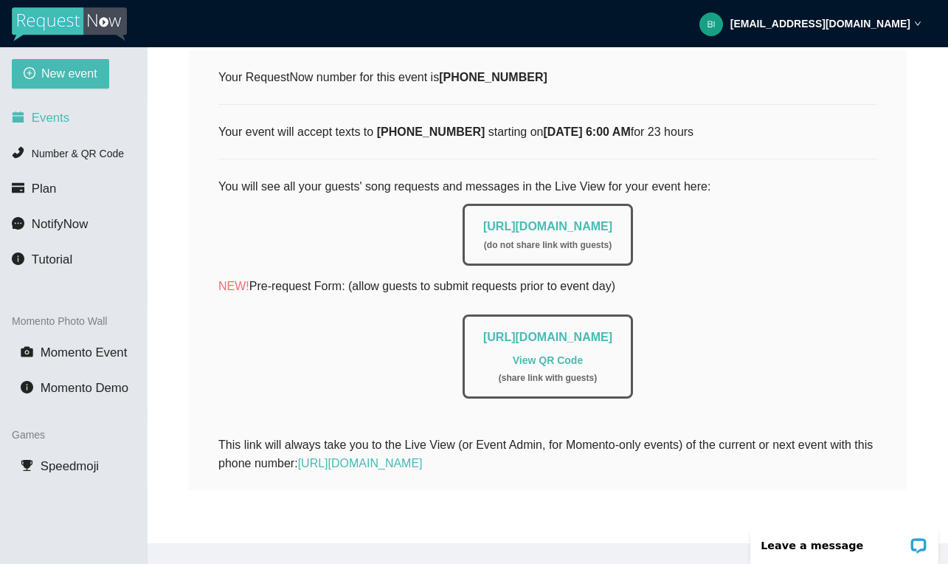
click at [55, 108] on li "Events" at bounding box center [73, 118] width 147 height 30
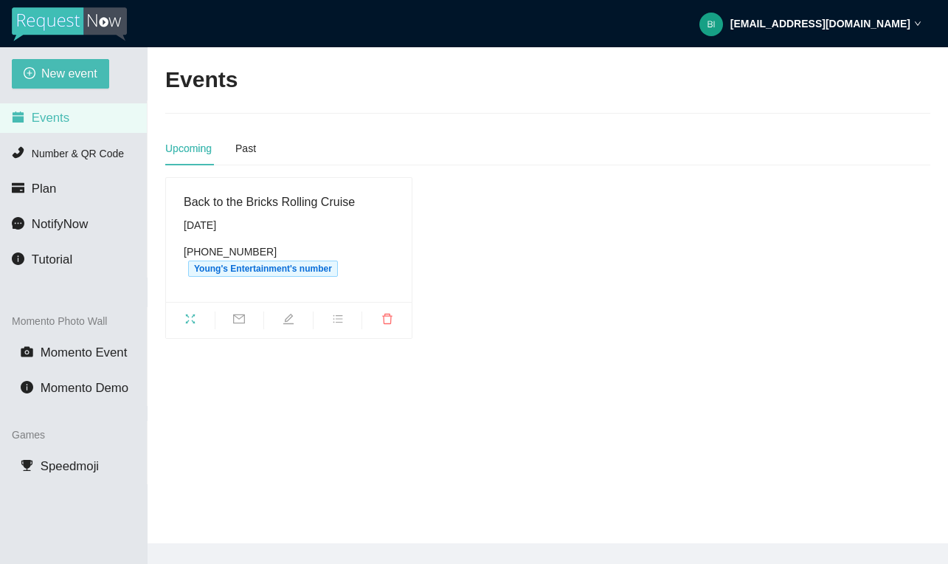
click at [238, 211] on div "Back to the Bricks Rolling Cruise Wednesday, August 13th (810) 512-2136 Young's…" at bounding box center [289, 240] width 210 height 94
click at [251, 145] on div "Past" at bounding box center [245, 148] width 21 height 16
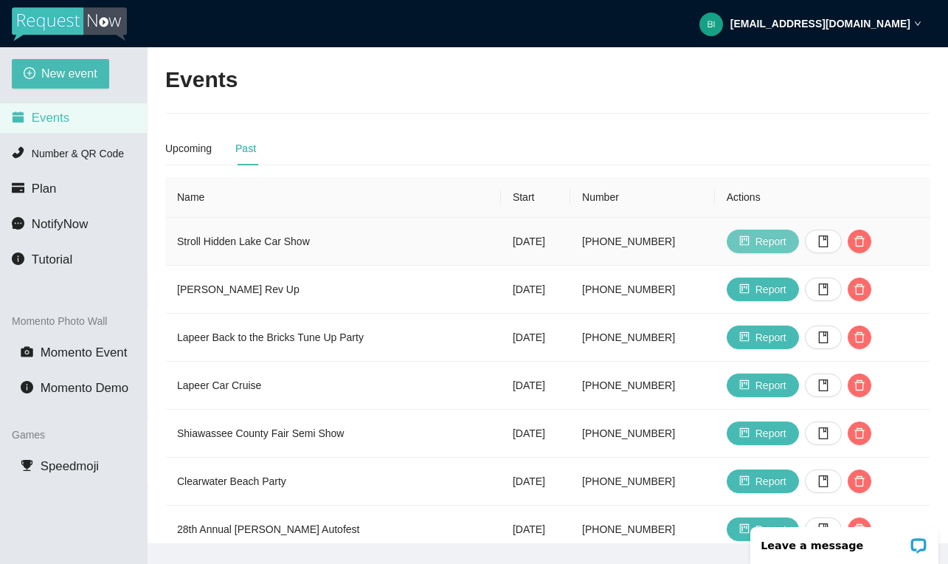
click at [777, 246] on span "Report" at bounding box center [771, 241] width 31 height 16
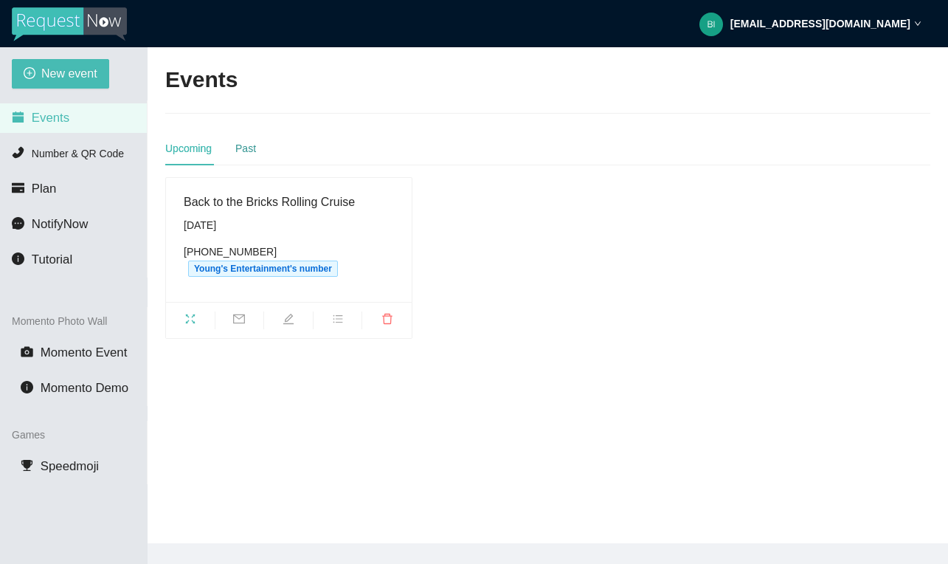
click at [250, 148] on div "Past" at bounding box center [245, 148] width 21 height 16
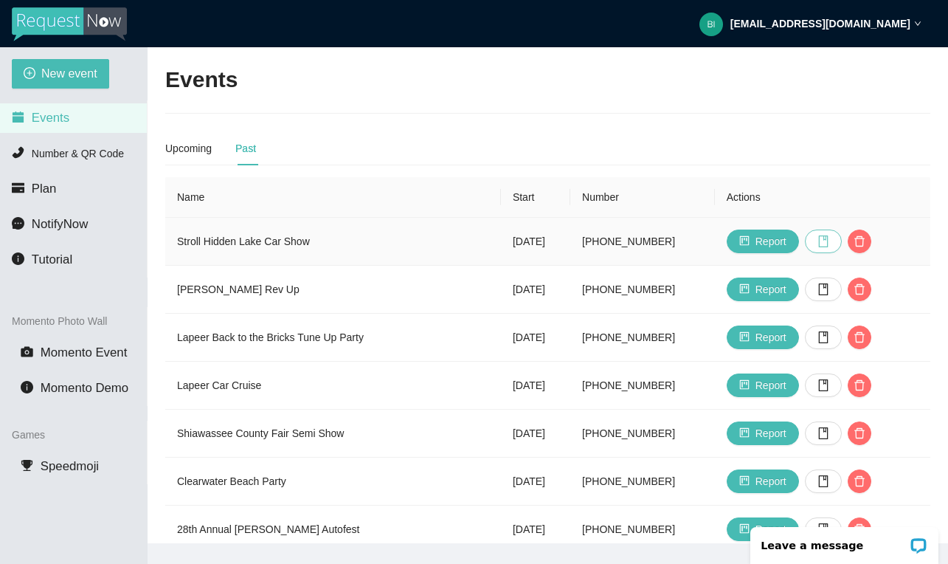
click at [830, 238] on icon "book" at bounding box center [824, 241] width 12 height 12
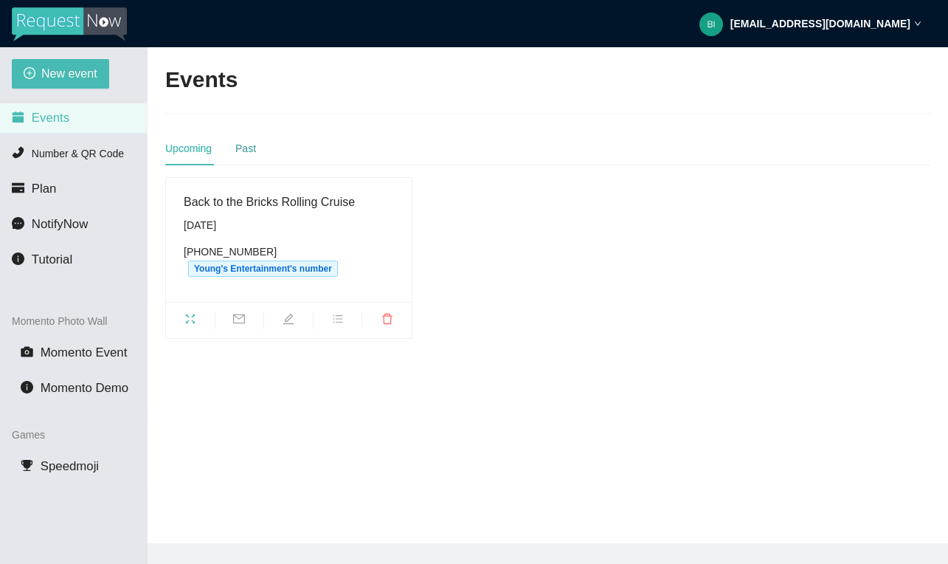
click at [245, 151] on div "Past" at bounding box center [245, 148] width 21 height 16
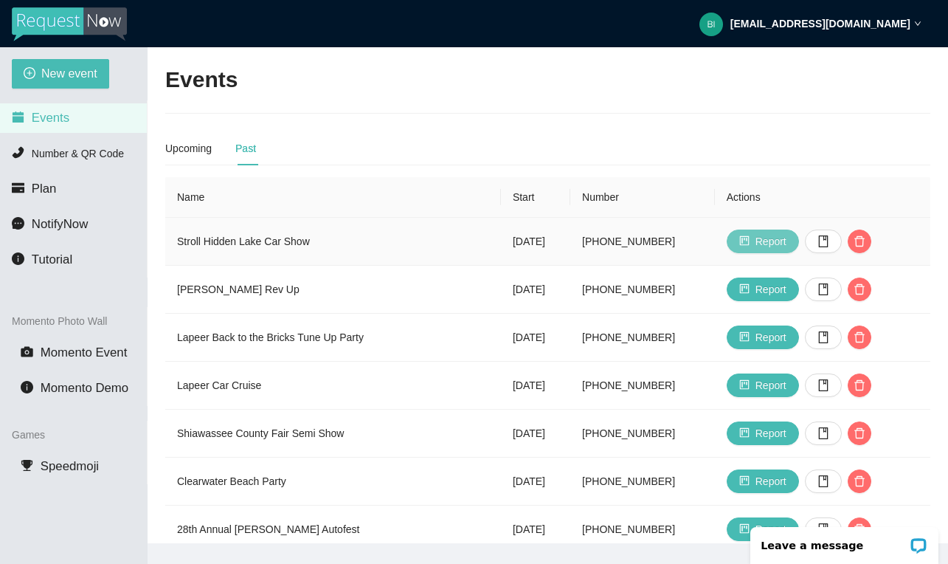
click at [769, 237] on button "Report" at bounding box center [763, 242] width 72 height 24
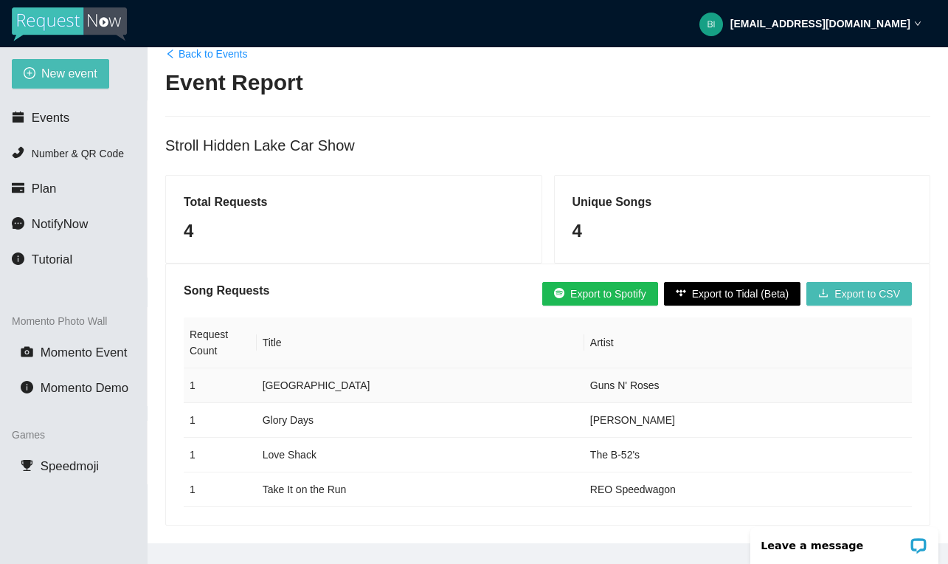
scroll to position [29, 0]
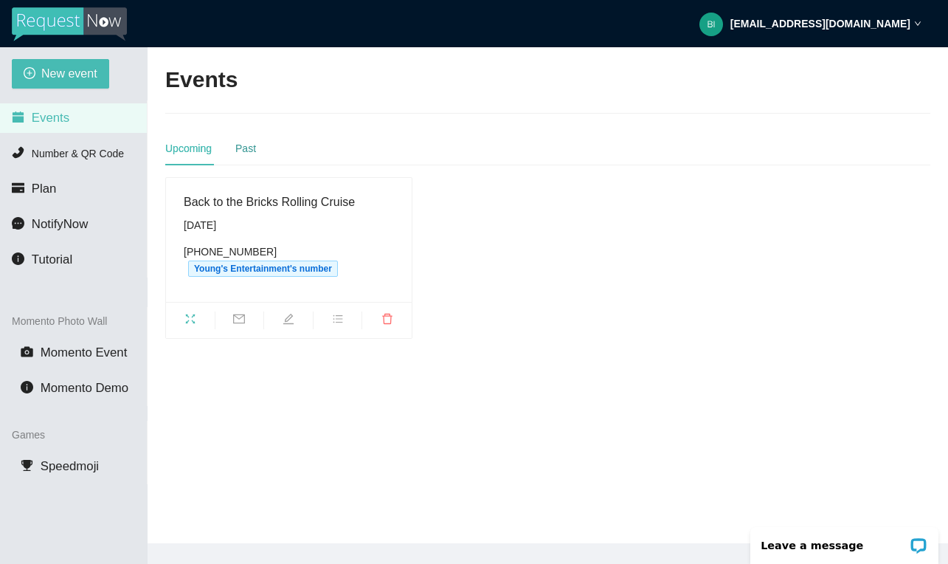
click at [238, 150] on div "Past" at bounding box center [245, 148] width 21 height 16
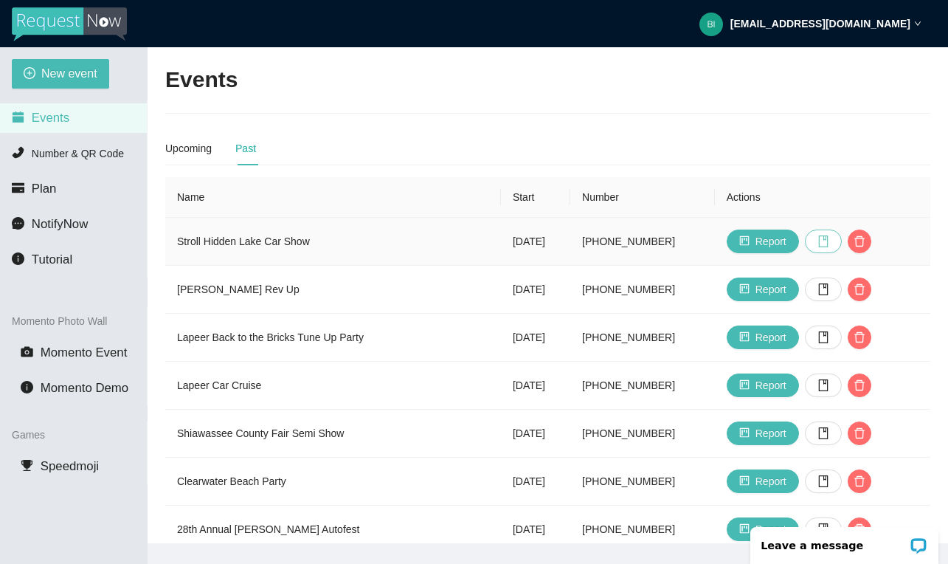
click at [830, 238] on icon "book" at bounding box center [824, 241] width 12 height 12
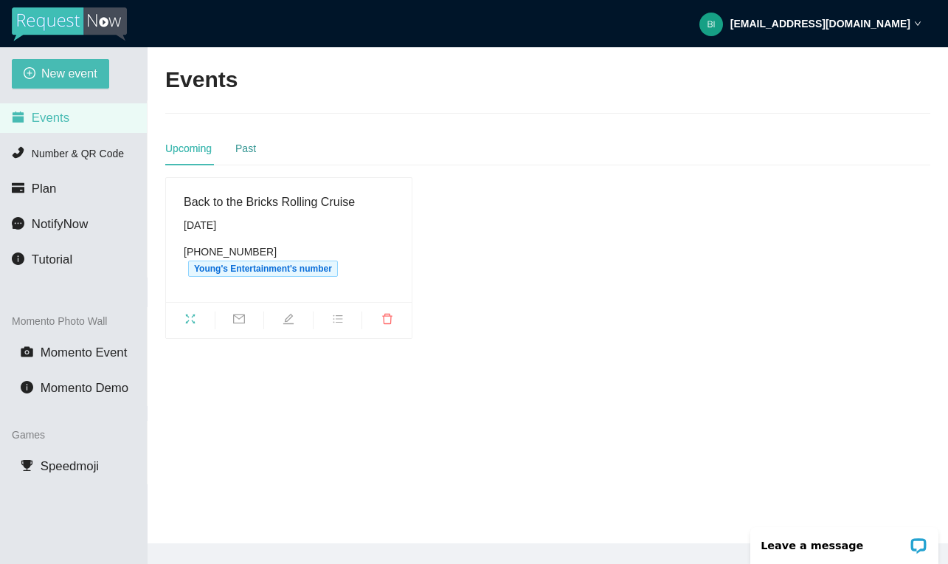
click at [252, 142] on div "Past" at bounding box center [245, 148] width 21 height 16
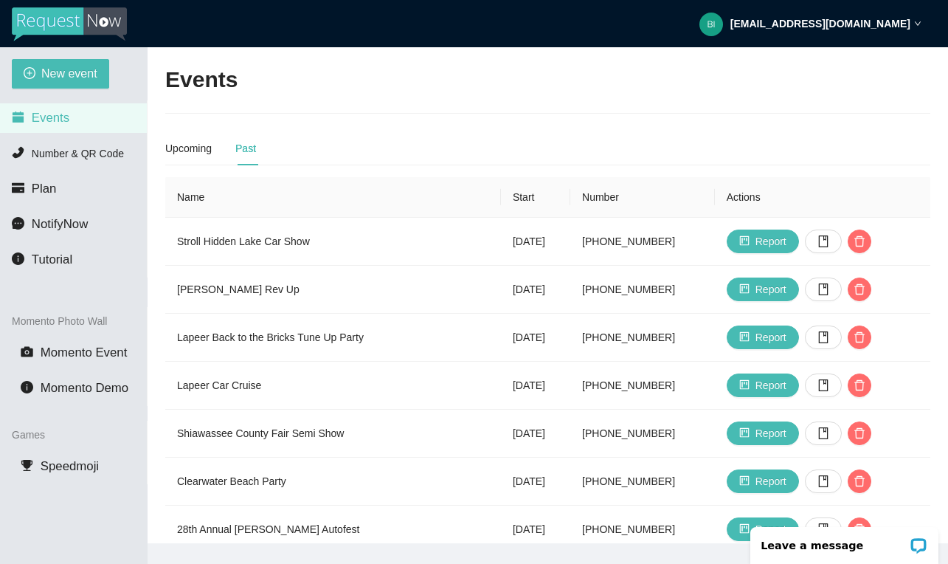
click at [509, 183] on div "Upcoming Past Back to the Bricks Rolling Cruise Wednesday, August 13th (810) 51…" at bounding box center [547, 437] width 765 height 613
click at [706, 159] on div "Upcoming Past" at bounding box center [547, 148] width 765 height 34
click at [191, 154] on div "Upcoming" at bounding box center [188, 148] width 46 height 16
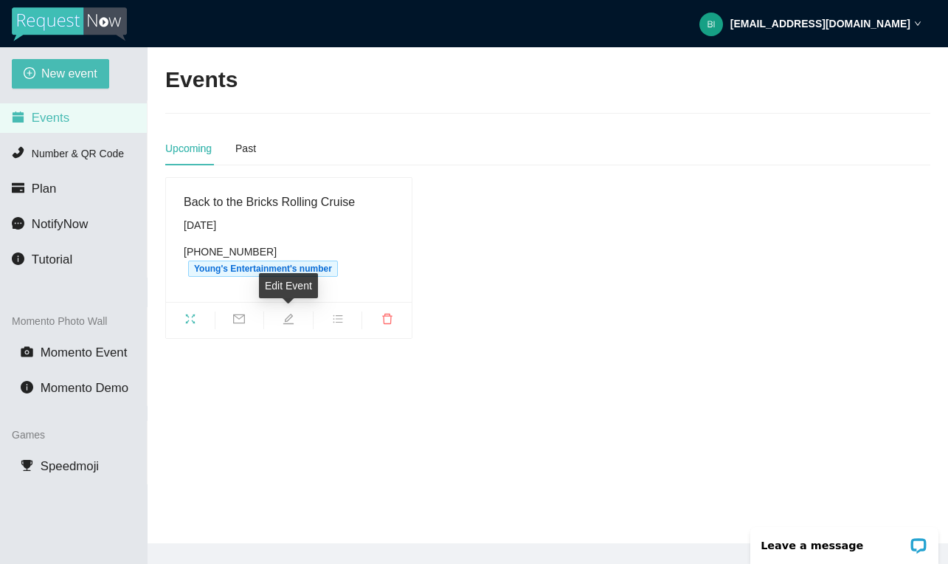
click at [283, 315] on icon "edit" at bounding box center [289, 319] width 12 height 12
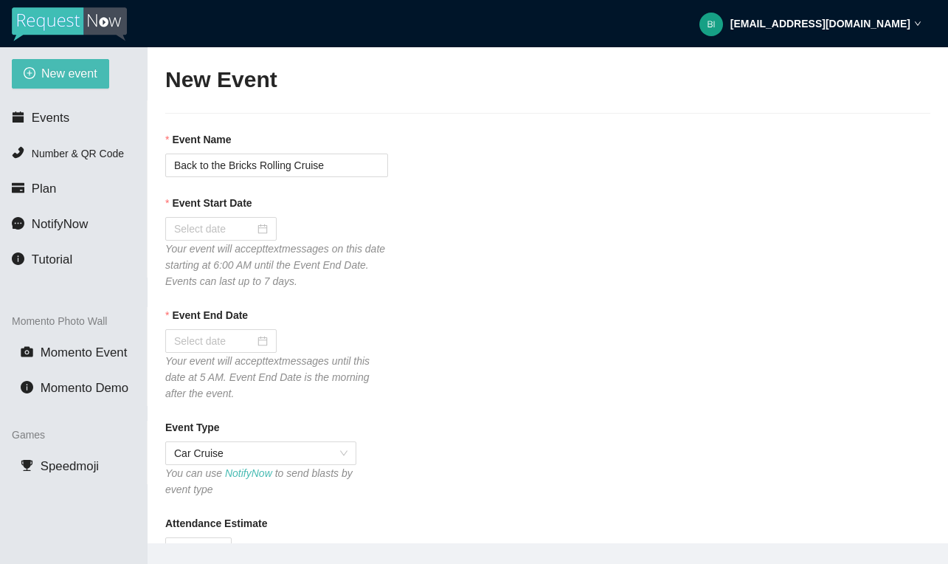
type textarea "[URL][DOMAIN_NAME]"
type input "08/13/2025"
type input "08/16/2025"
checkbox input "false"
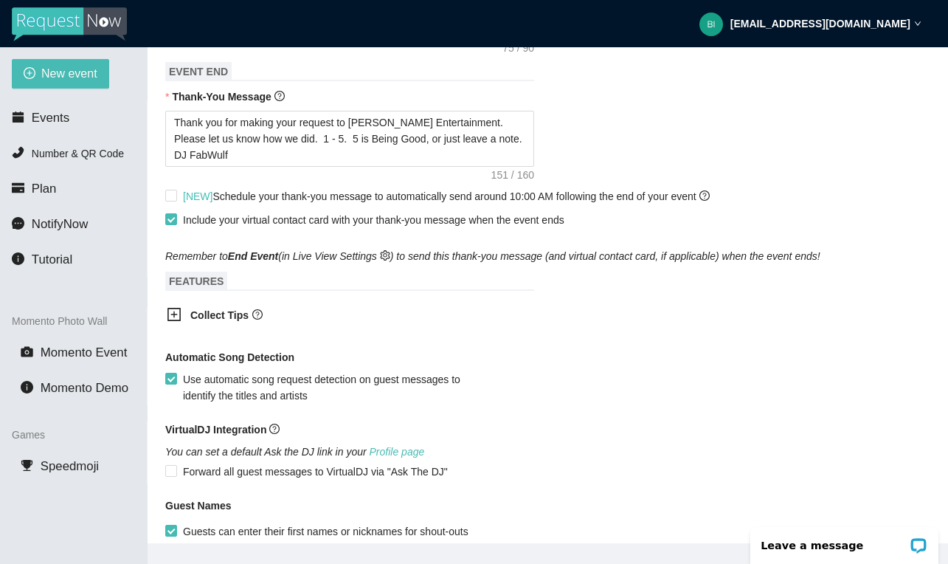
scroll to position [694, 0]
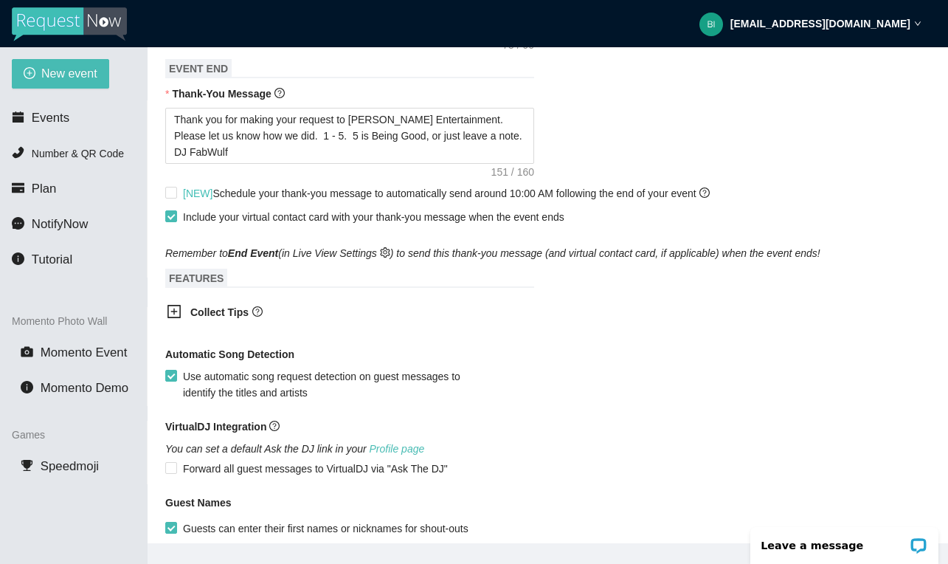
click at [174, 309] on icon "plus-square" at bounding box center [174, 311] width 7 height 7
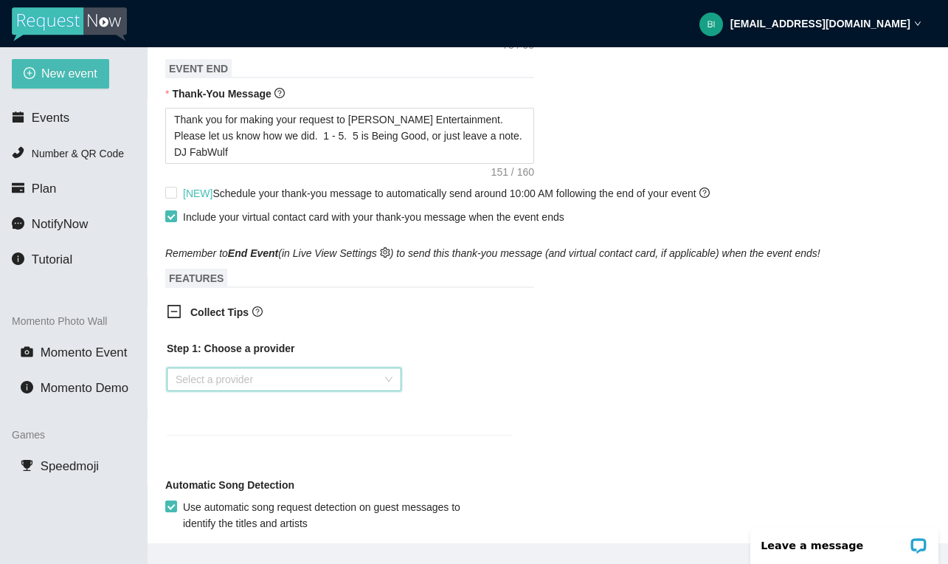
click at [260, 376] on input "search" at bounding box center [279, 379] width 207 height 22
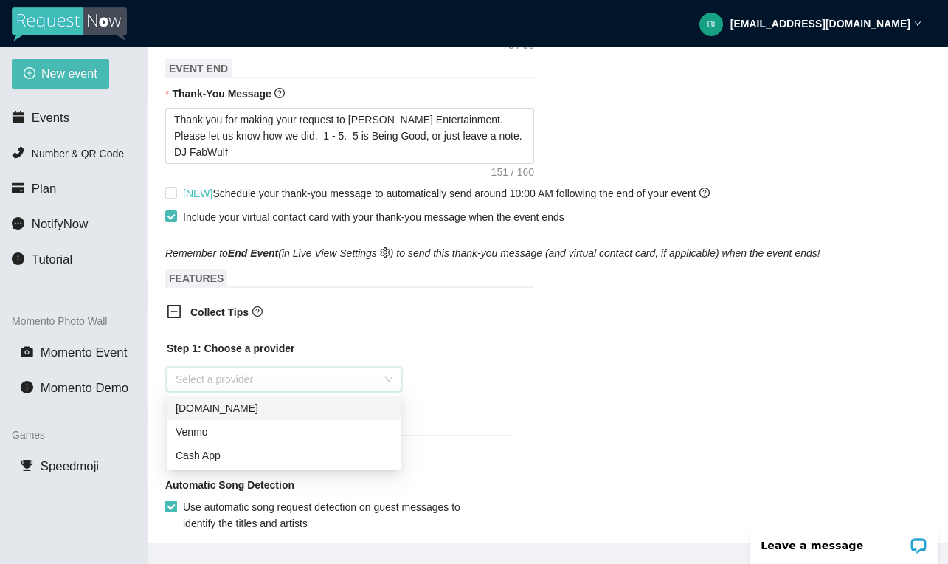
click at [435, 376] on div "Step 1: Choose a provider Select a provider" at bounding box center [339, 378] width 345 height 77
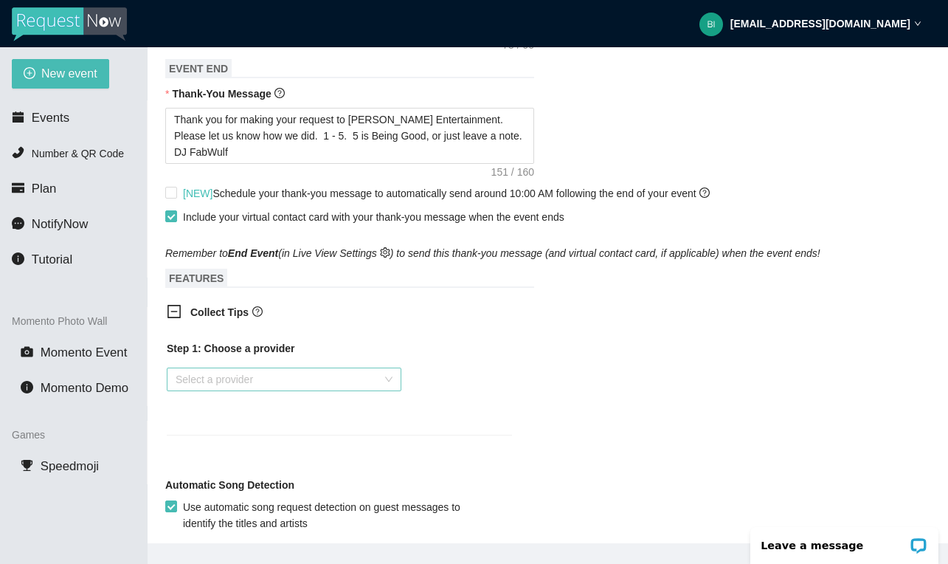
click at [386, 376] on div "Select a provider" at bounding box center [284, 380] width 235 height 24
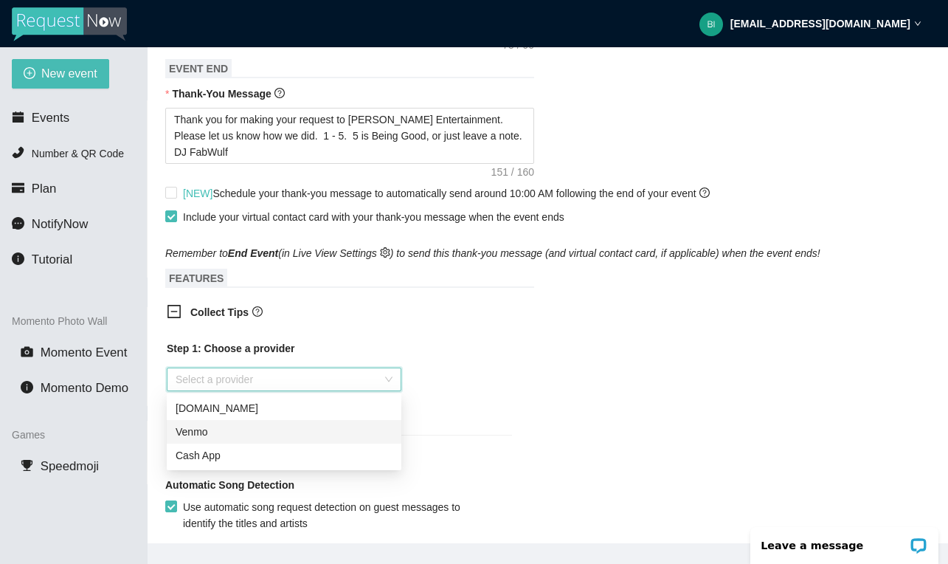
click at [320, 425] on div "Venmo" at bounding box center [284, 432] width 217 height 16
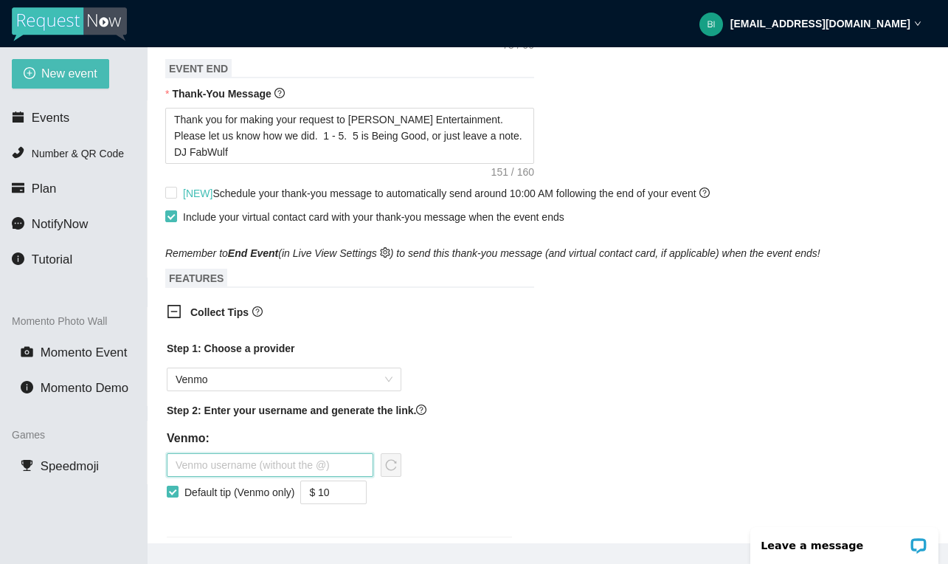
click at [266, 458] on input "text" at bounding box center [270, 465] width 207 height 24
paste input "William-Young-482"
type input "William-Young-482"
click at [390, 466] on icon "reload" at bounding box center [391, 465] width 12 height 12
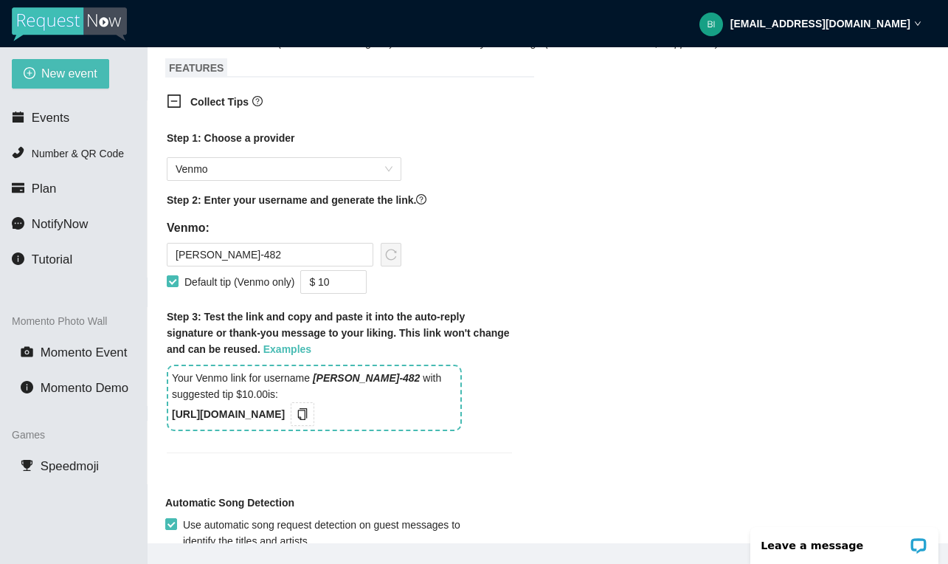
scroll to position [905, 0]
type input "$ 9"
click at [360, 285] on span "down" at bounding box center [358, 285] width 9 height 9
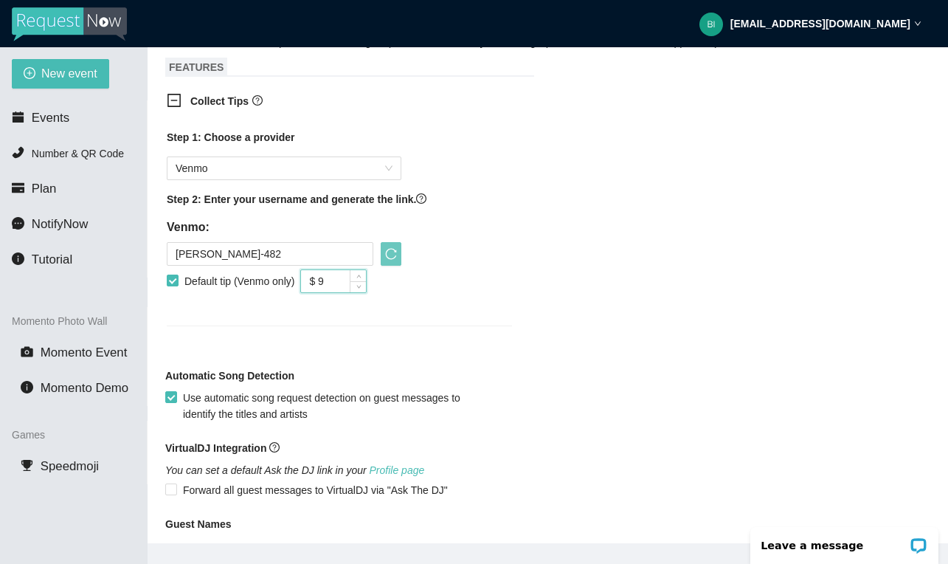
drag, startPoint x: 353, startPoint y: 280, endPoint x: 309, endPoint y: 280, distance: 44.3
click at [309, 280] on input "$ 9" at bounding box center [333, 281] width 65 height 22
type input "$ 5"
click at [511, 303] on div "Step 1: Choose a provider Venmo Step 2: Enter your username and generate the li…" at bounding box center [339, 218] width 345 height 179
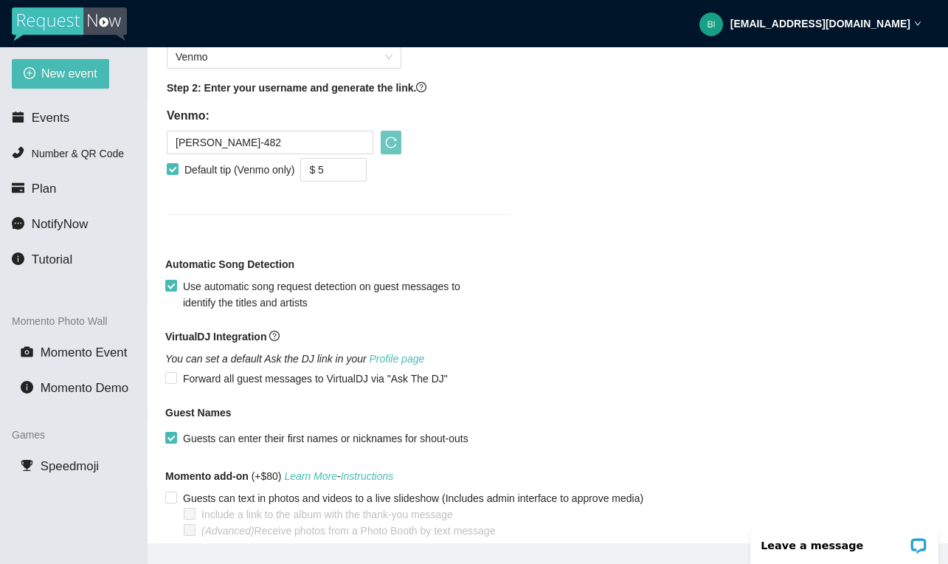
scroll to position [1027, 0]
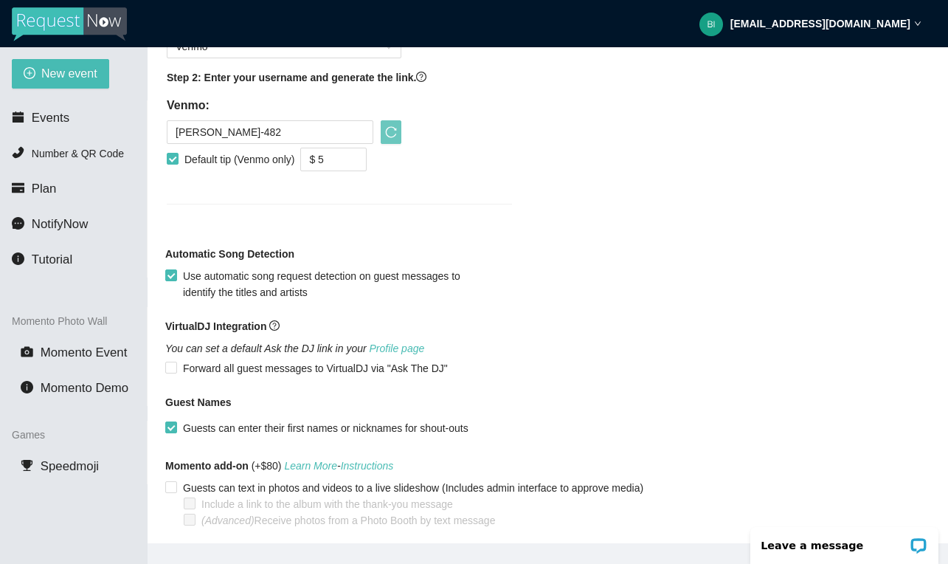
click at [385, 132] on icon "reload" at bounding box center [391, 132] width 12 height 12
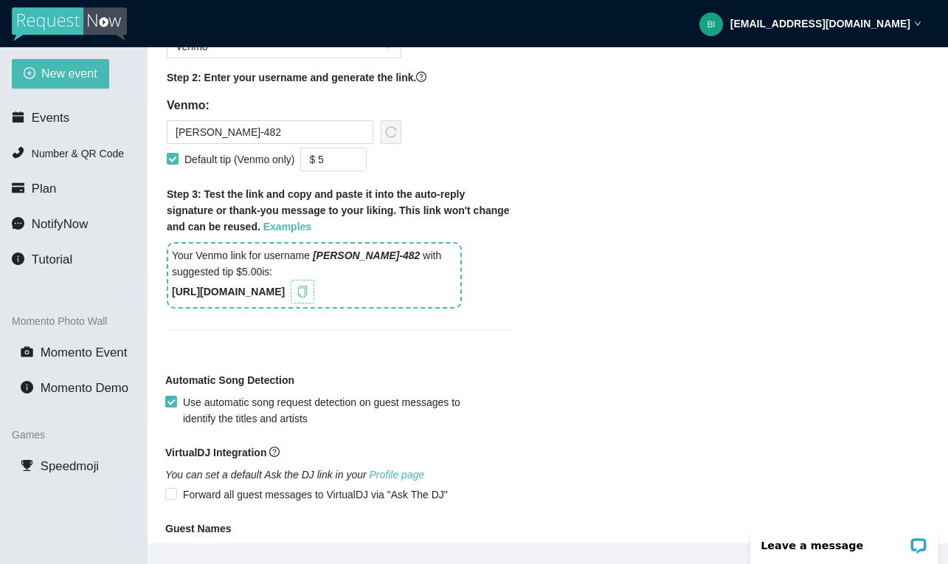
click at [309, 289] on icon "copy" at bounding box center [303, 292] width 12 height 12
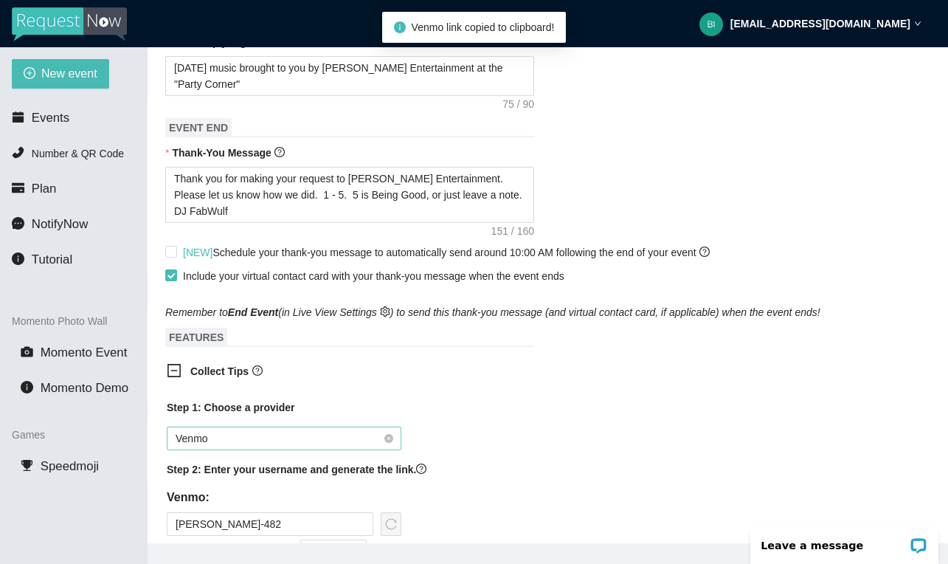
scroll to position [632, 0]
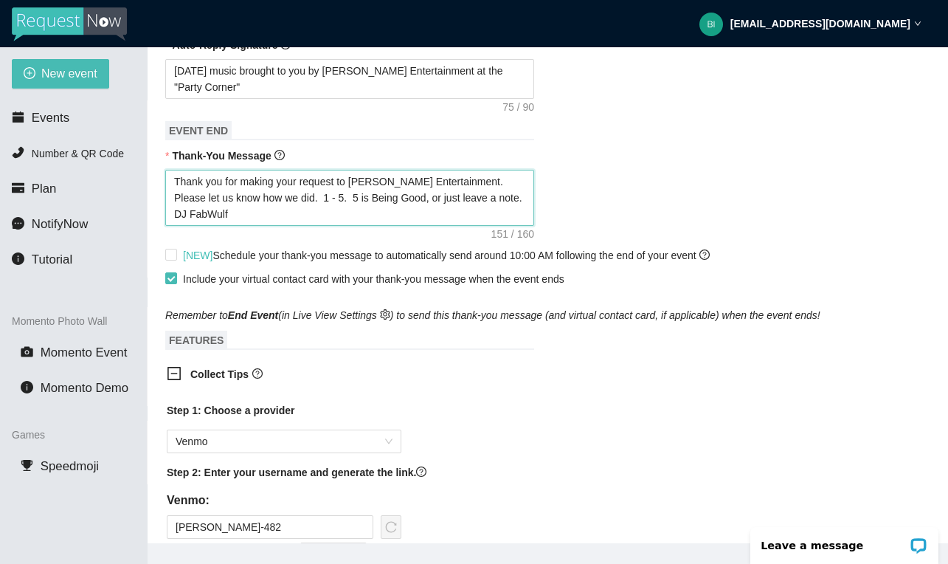
drag, startPoint x: 468, startPoint y: 185, endPoint x: 486, endPoint y: 206, distance: 27.7
click at [486, 206] on textarea "Thank you for making your request to Young's Entertainment. Please let us know …" at bounding box center [349, 198] width 369 height 56
type textarea "Thank you for making your request to Young's Entertainment."
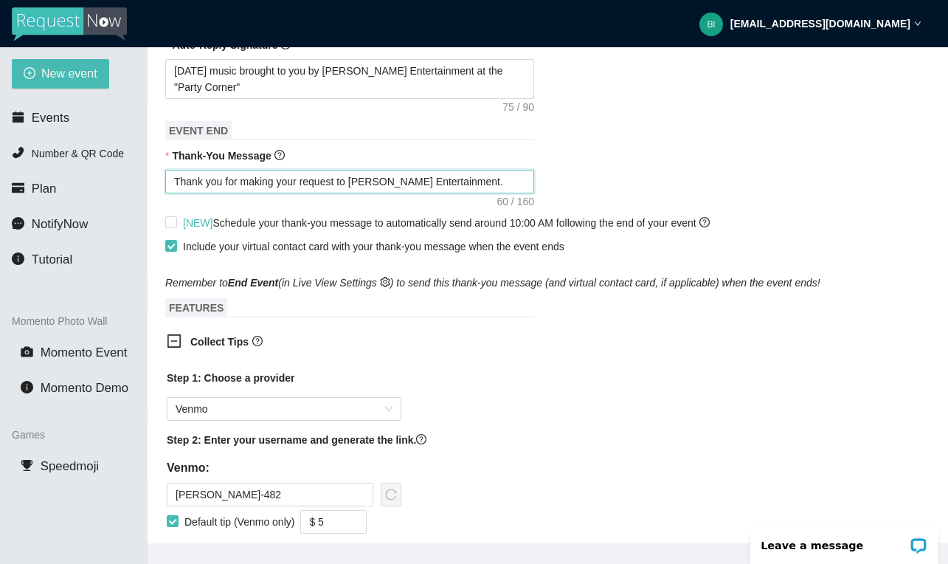
type textarea "Thank you for making your request to Young's Entertainment. V"
type textarea "Thank you for making your request to Young's Entertainment. Ve"
type textarea "Thank you for making your request to Young's Entertainment. Ven"
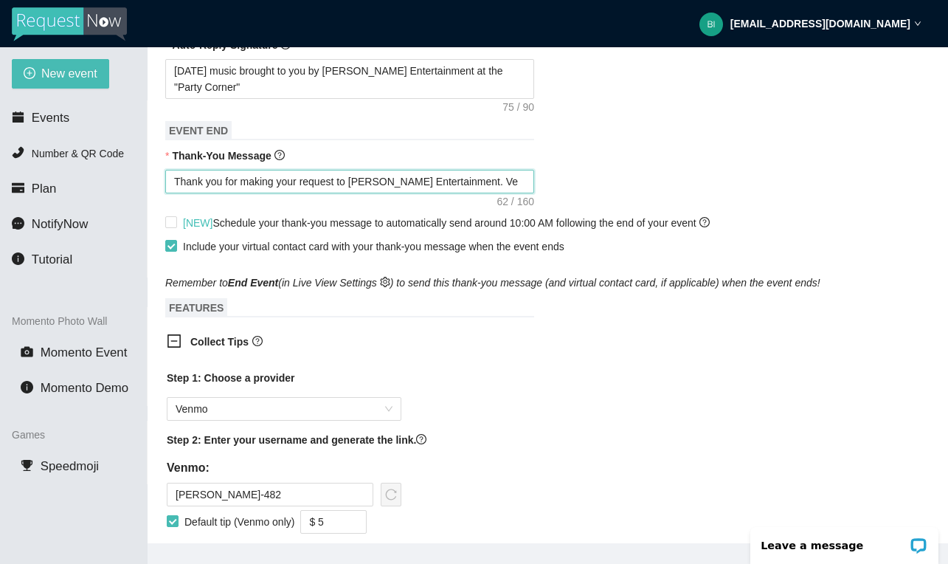
type textarea "Thank you for making your request to Young's Entertainment. Ven"
type textarea "Thank you for making your request to Young's Entertainment. Venm"
type textarea "Thank you for making your request to Young's Entertainment. Venmo"
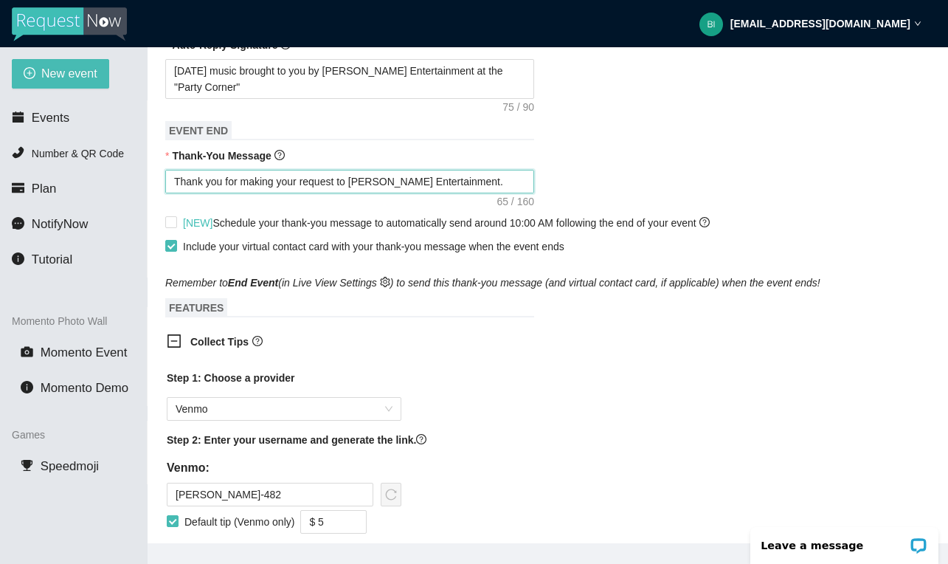
type textarea "Thank you for making your request to Young's Entertainment. Venmo:"
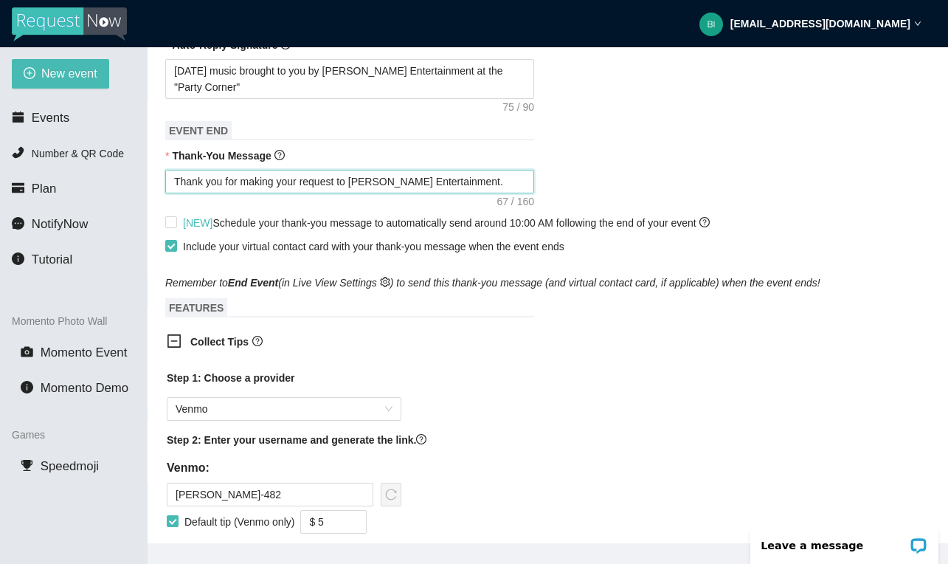
type textarea "Thank you for making your request to Young's Entertainment. Venmo:"
paste textarea "https://songtip.me/4oA57Xe"
type textarea "Thank you for making your request to Young's Entertainment. Venmo: https://song…"
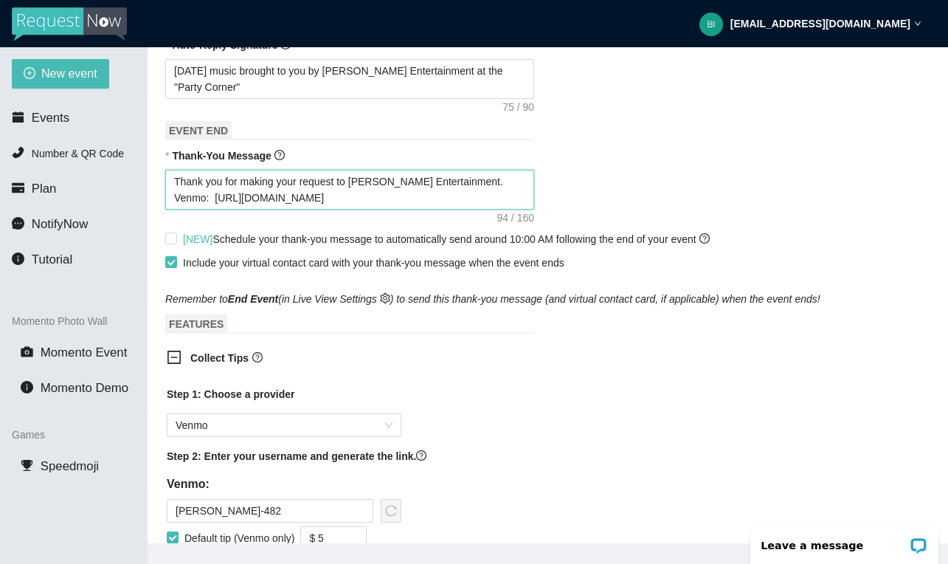
type textarea "Thank you for making your request to Young's Entertainment. Venmo: https://song…"
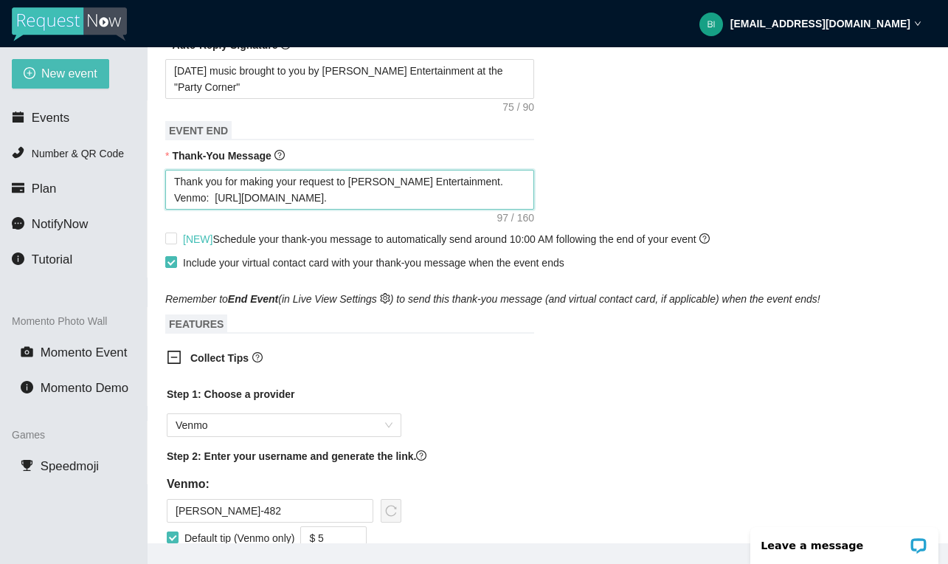
type textarea "Thank you for making your request to Young's Entertainment. Venmo: https://song…"
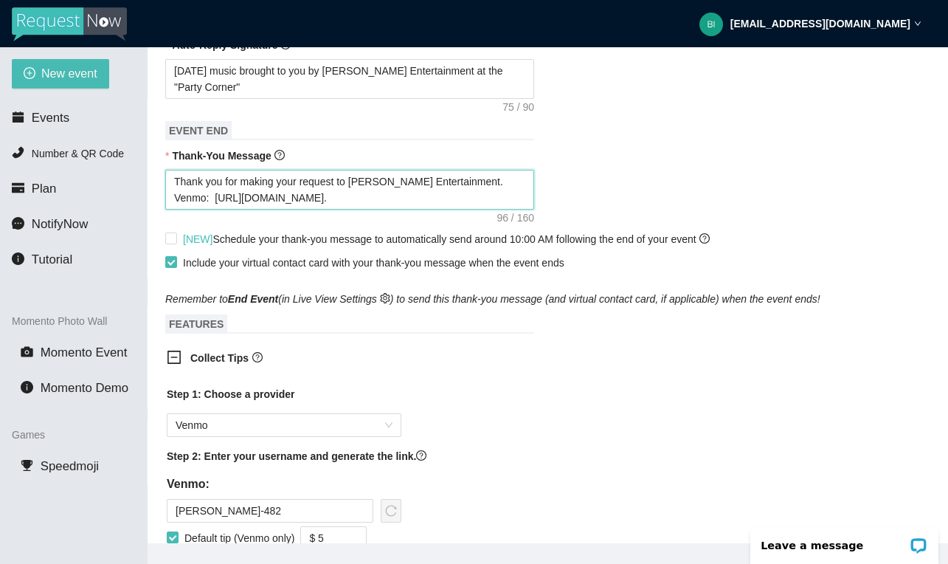
type textarea "Thank you for making your request to Young's Entertainment. Venmo: https://song…"
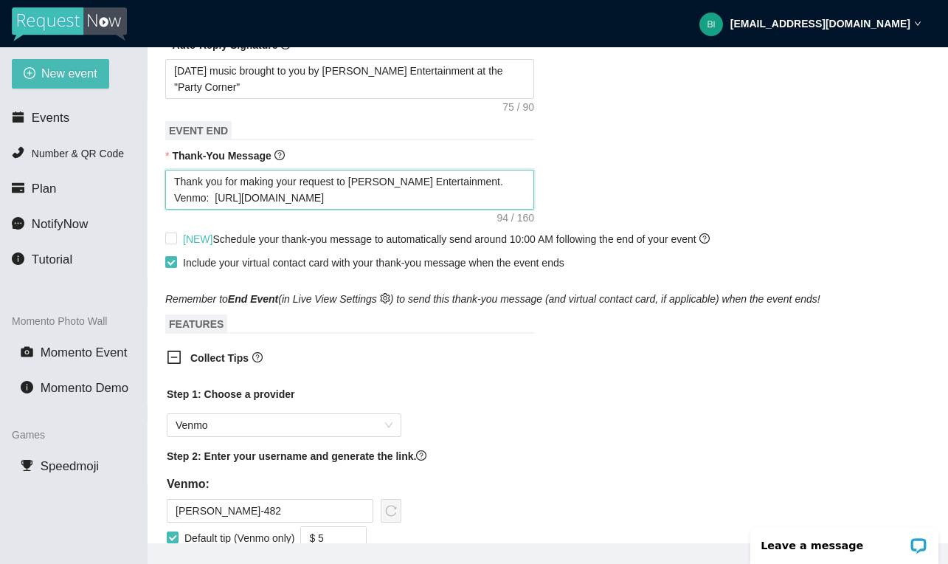
type textarea "Thank you for making your request to Young's Entertainment. Venmo: https://song…"
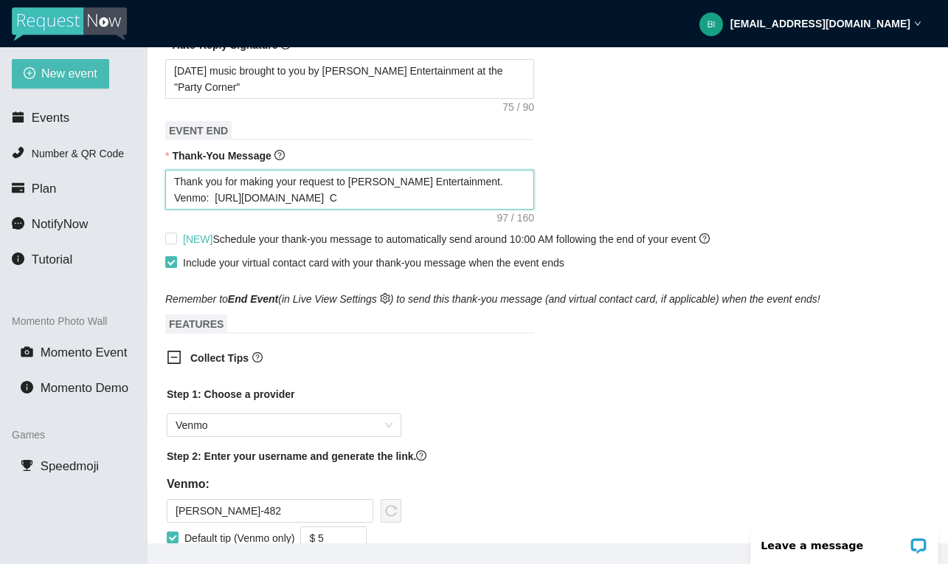
type textarea "Thank you for making your request to Young's Entertainment. Venmo: https://song…"
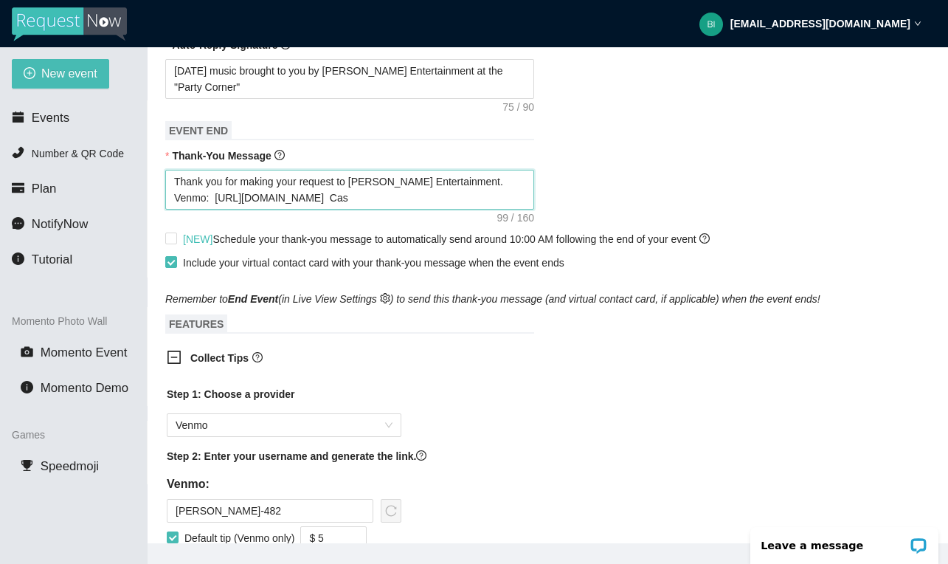
type textarea "Thank you for making your request to Young's Entertainment. Venmo: https://song…"
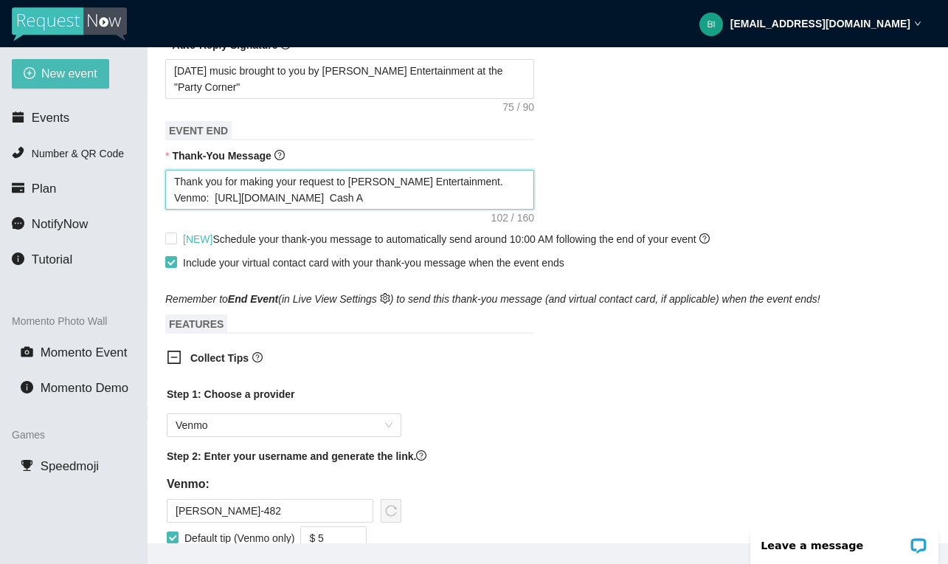
type textarea "Thank you for making your request to Young's Entertainment. Venmo: https://song…"
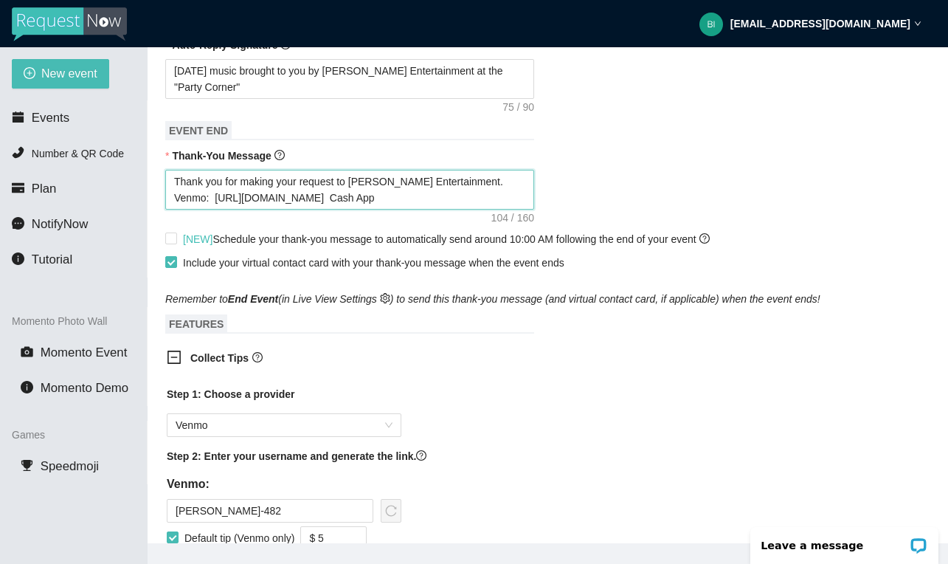
type textarea "Thank you for making your request to Young's Entertainment. Venmo: https://song…"
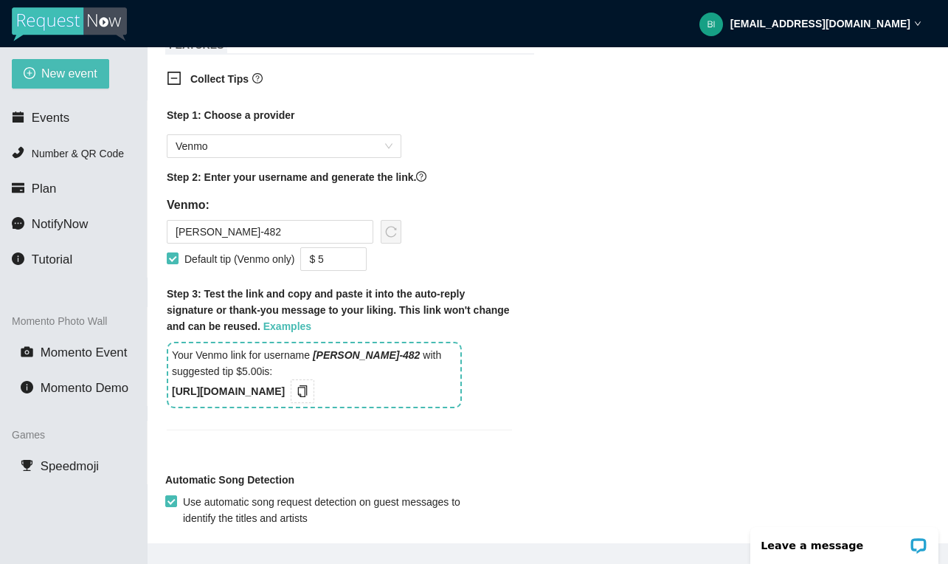
scroll to position [912, 0]
click at [356, 141] on span "Venmo" at bounding box center [284, 145] width 217 height 22
type textarea "Thank you for making your request to Young's Entertainment. Venmo: https://song…"
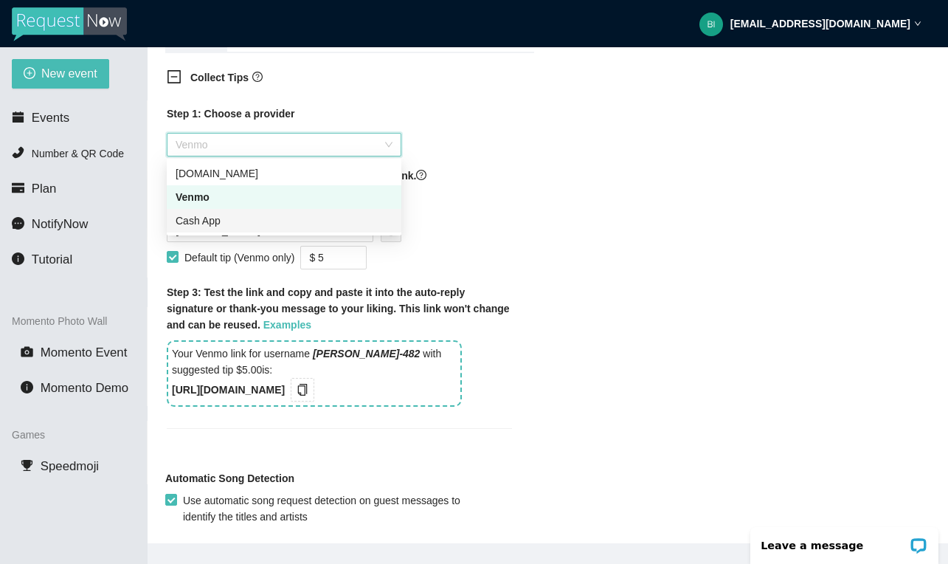
click at [301, 219] on div "Cash App" at bounding box center [284, 221] width 217 height 16
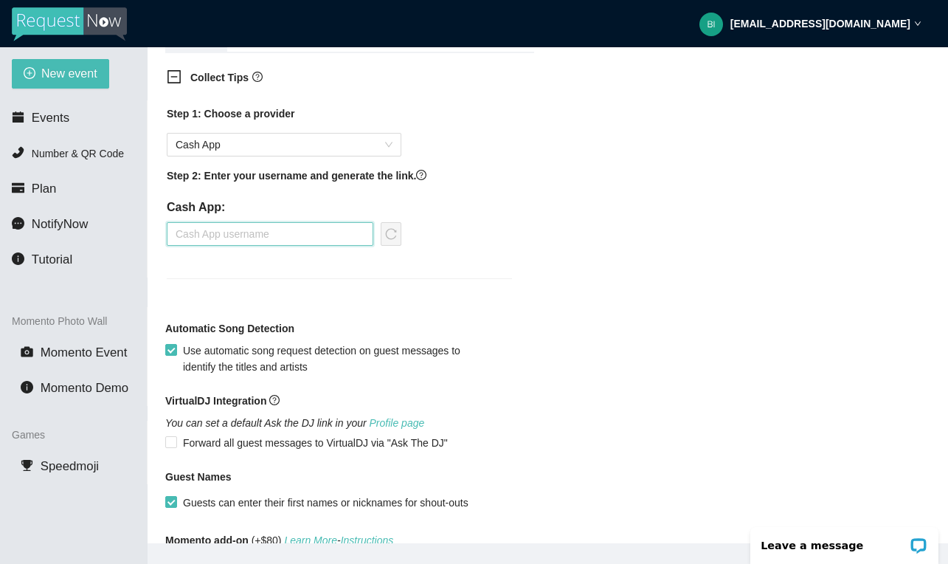
click at [247, 226] on input "text" at bounding box center [270, 234] width 207 height 24
type input "$djwfy"
click at [396, 225] on button "button" at bounding box center [391, 234] width 21 height 24
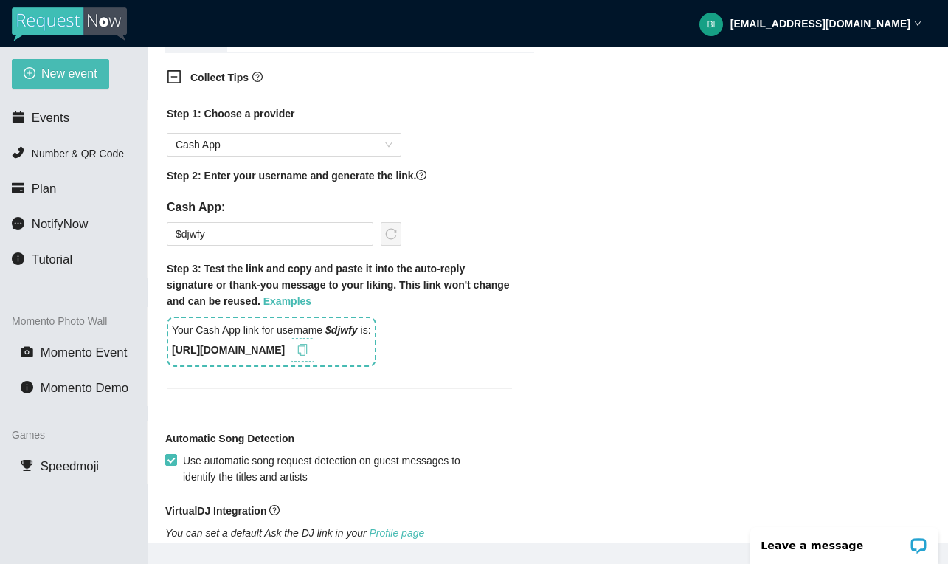
click at [309, 351] on icon "copy" at bounding box center [303, 350] width 12 height 12
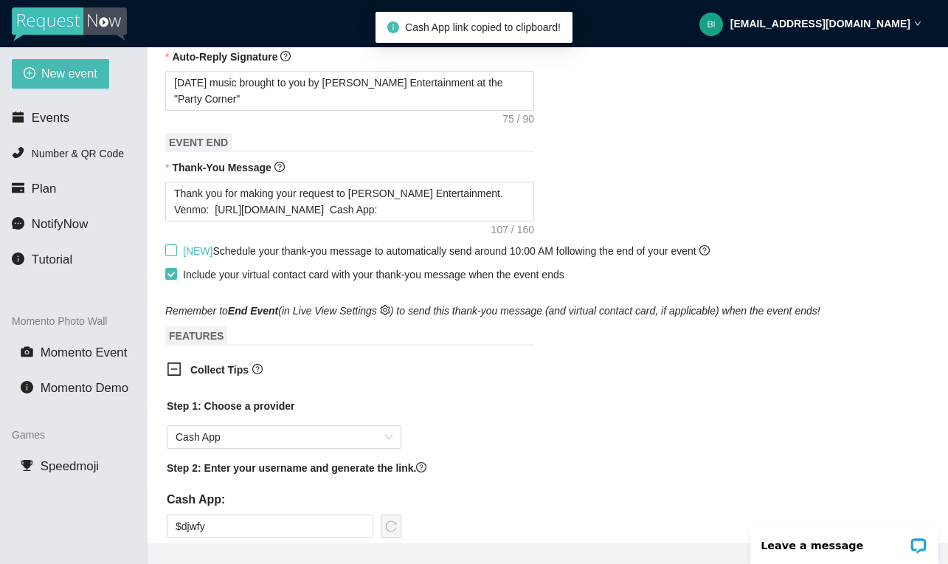
scroll to position [592, 0]
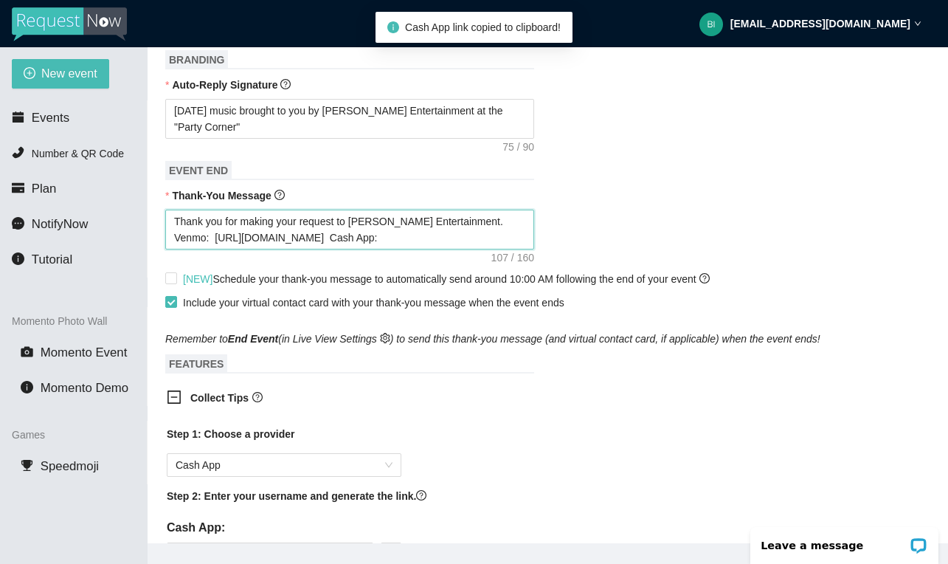
click at [398, 229] on textarea "Thank you for making your request to Young's Entertainment. Venmo: https://song…" at bounding box center [349, 230] width 369 height 40
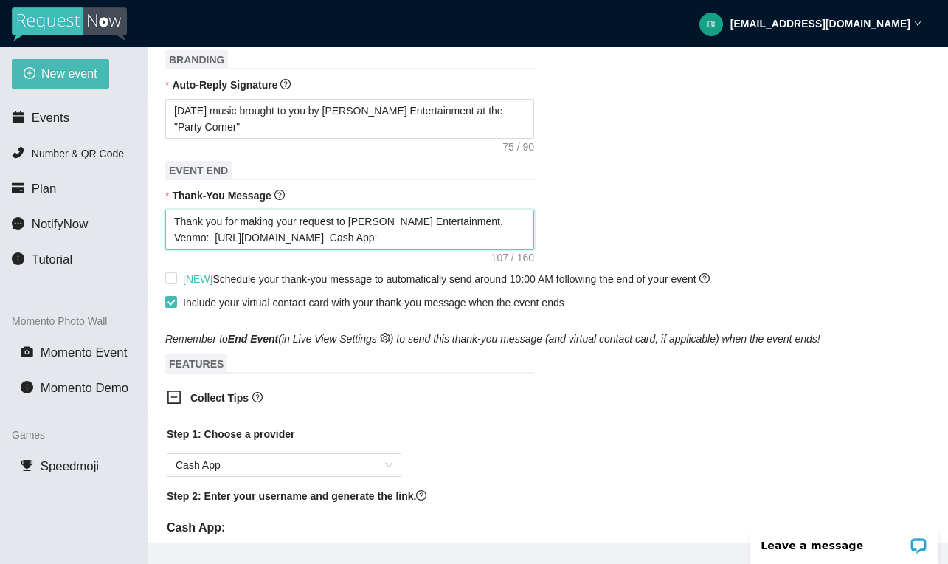
click at [317, 233] on textarea "Thank you for making your request to Young's Entertainment. Venmo: https://song…" at bounding box center [349, 230] width 369 height 40
type textarea "Thank you for making your request to Young's Entertainment. Venmo: https://song…"
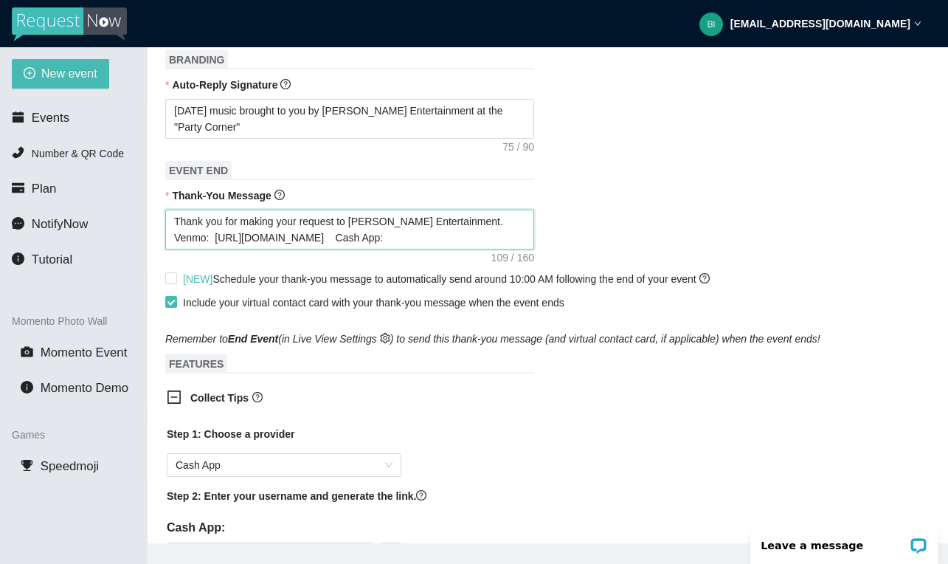
type textarea "Thank you for making your request to Young's Entertainment. Venmo: https://song…"
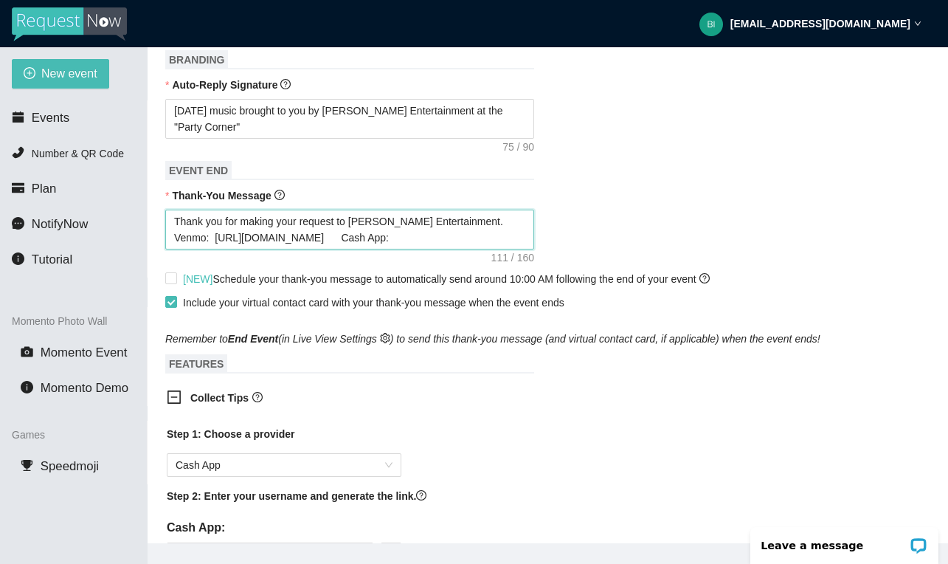
type textarea "Thank you for making your request to Young's Entertainment. Venmo: https://song…"
click at [409, 238] on textarea "Thank you for making your request to Young's Entertainment. Venmo: https://song…" at bounding box center [349, 230] width 369 height 40
paste textarea "https://songtip.me/3ICYhj6"
type textarea "Thank you for making your request to Young's Entertainment. Venmo: https://song…"
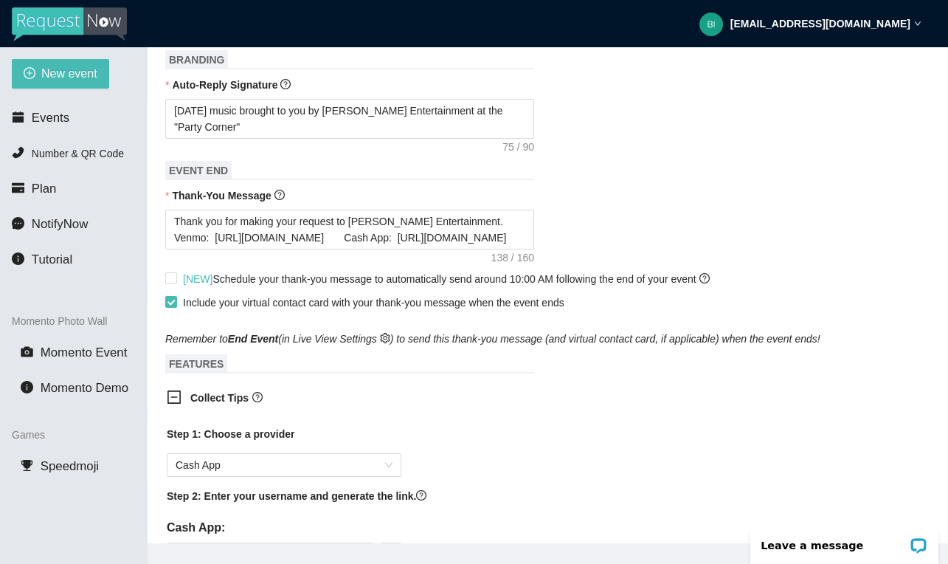
click at [548, 373] on form "Event Name Back to the Bricks Rolling Cruise Event Start Date 08/13/2025 Your e…" at bounding box center [547, 307] width 765 height 1536
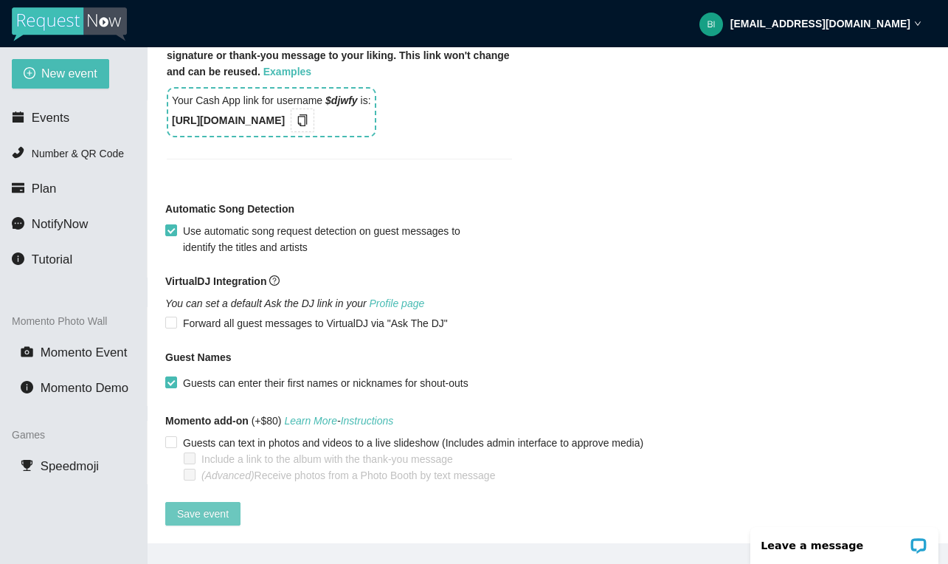
scroll to position [1152, 0]
click at [207, 506] on span "Save event" at bounding box center [203, 514] width 52 height 16
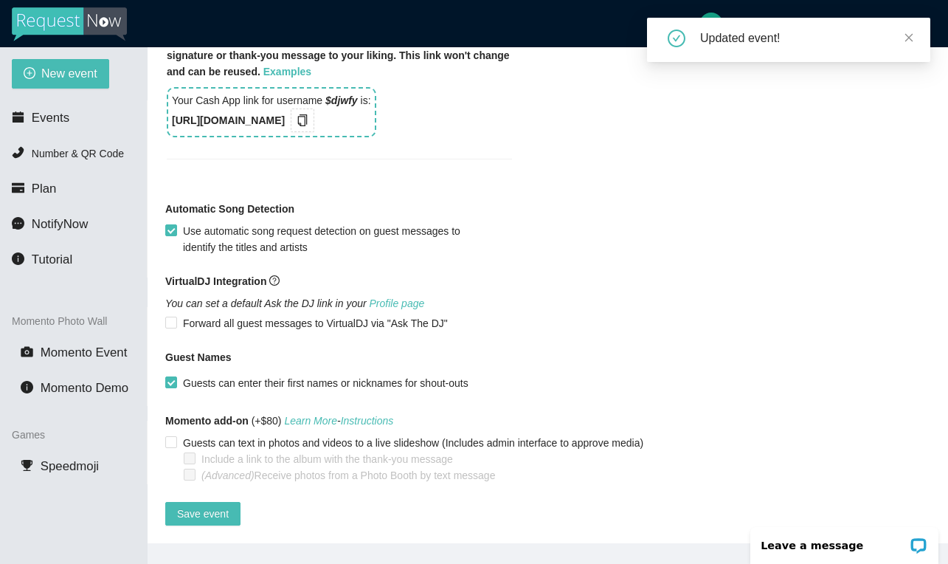
scroll to position [0, 0]
click at [909, 41] on icon "close" at bounding box center [909, 37] width 10 height 10
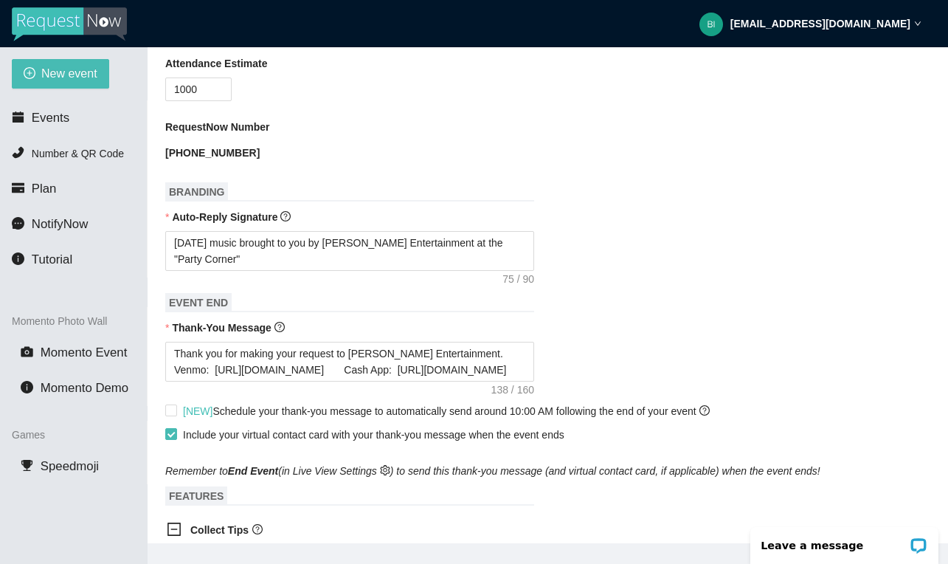
scroll to position [464, 0]
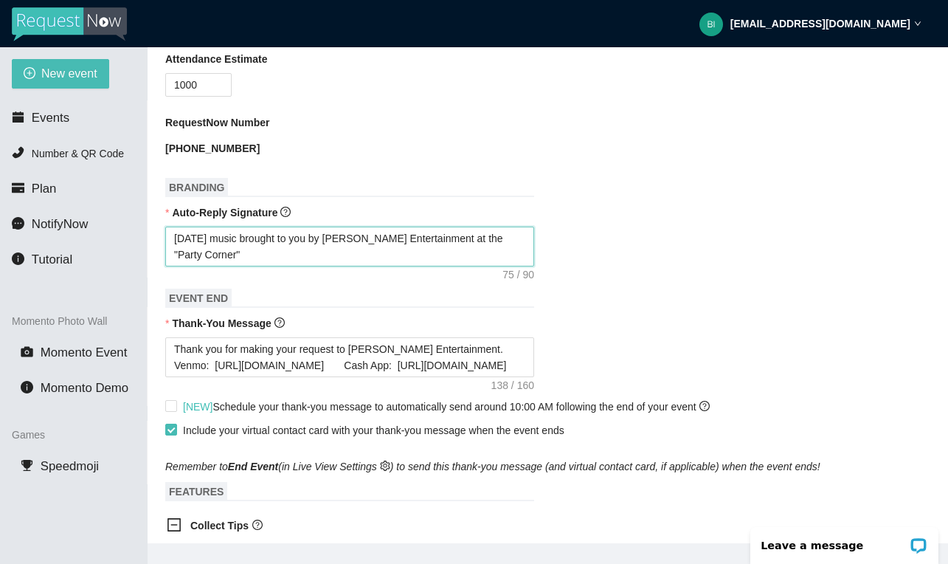
click at [296, 258] on textarea "Today's music brought to you by Young's Entertainment at the "Party Corner"" at bounding box center [349, 247] width 369 height 40
type textarea "Today's music brought to you by Young's Entertainment at the "Party Corner""
type textarea "Today's music brought to you by Young's Entertainment at the "Party Corner" B"
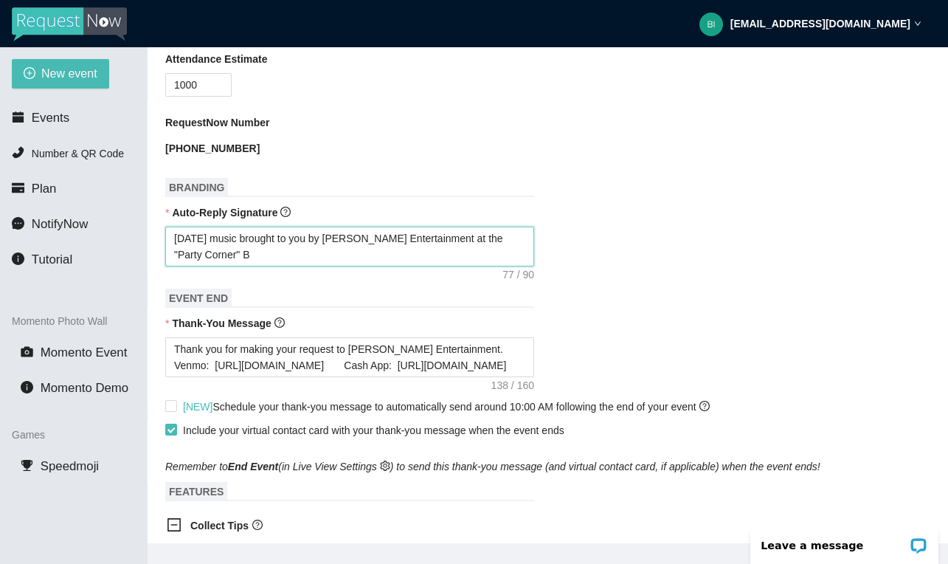
type textarea "Today's music brought to you by Young's Entertainment at the "Party Corner" Bu"
type textarea "Today's music brought to you by Young's Entertainment at the "Party Corner" Bur"
type textarea "Today's music brought to you by Young's Entertainment at the "Party Corner" Burt"
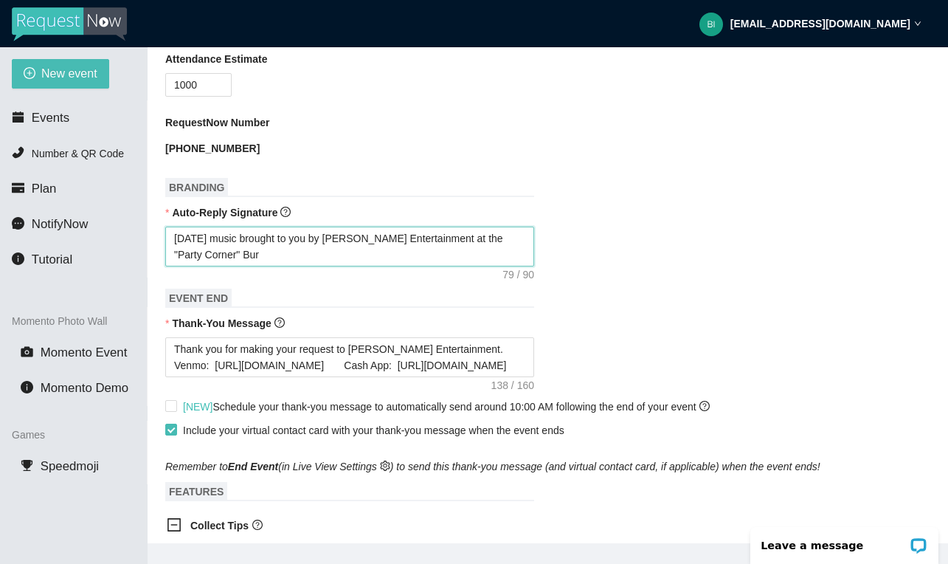
type textarea "Today's music brought to you by Young's Entertainment at the "Party Corner" Burt"
type textarea "Today's music brought to you by Young's Entertainment at the "Party Corner" Bur…"
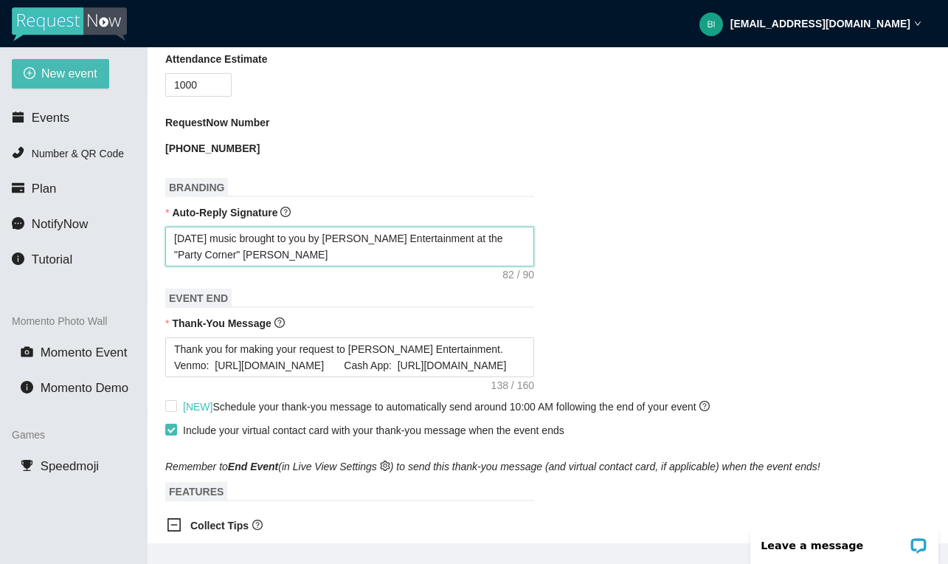
type textarea "Today's music brought to you by Young's Entertainment at the "Party Corner" Bur…"
type textarea "Today's music brought to you by Young's Entertainment at the "Party Corner" Burt"
type textarea "Today's music brought to you by Young's Entertainment at the "Party Corner" Bur"
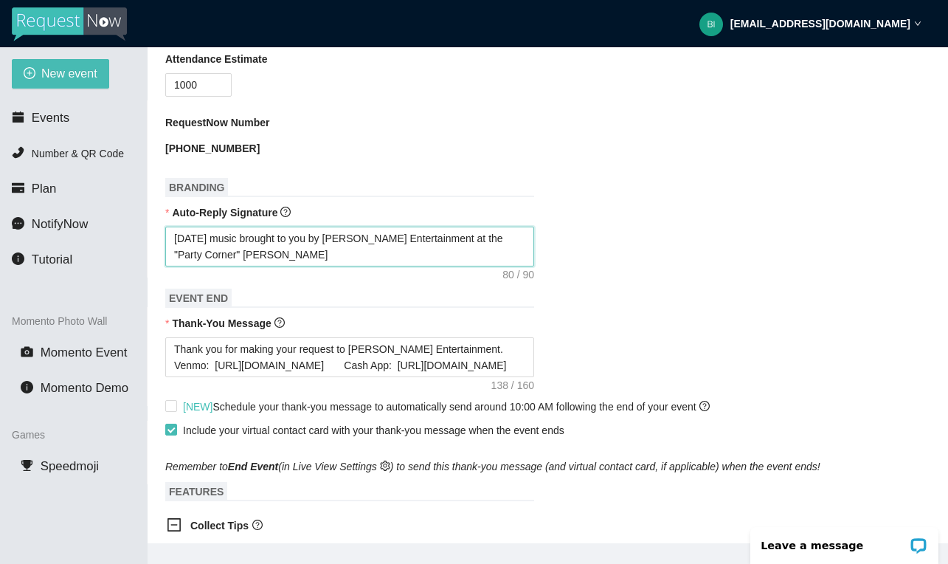
type textarea "Today's music brought to you by Young's Entertainment at the "Party Corner" Bur"
type textarea "Today's music brought to you by Young's Entertainment at the "Party Corner" Bu"
type textarea "Today's music brought to you by Young's Entertainment at the "Party Corner" B"
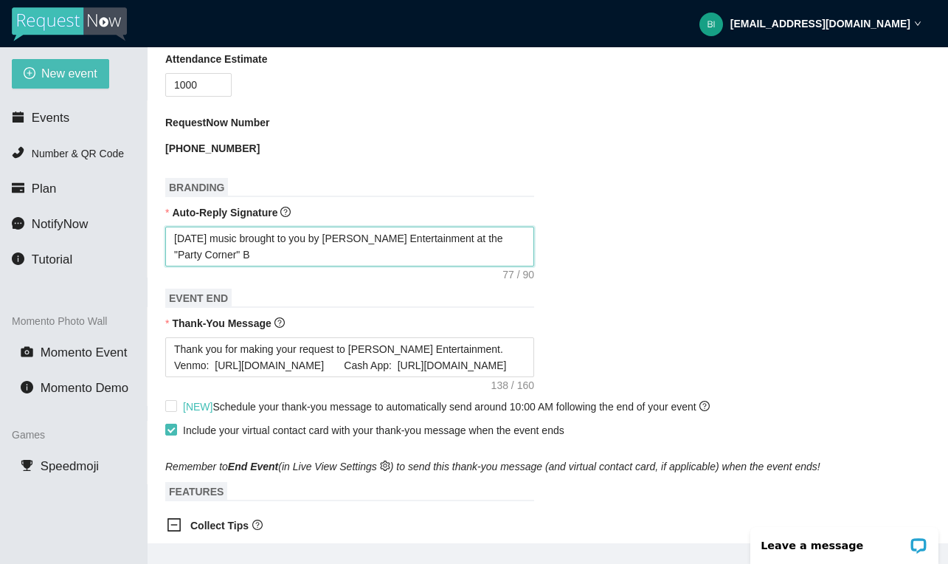
type textarea "Today's music brought to you by Young's Entertainment at the "Party Corner" Br"
type textarea "Today's music brought to you by Young's Entertainment at the "Party Corner" Bri"
type textarea "Today's music brought to you by Young's Entertainment at the "Party Corner" Bris"
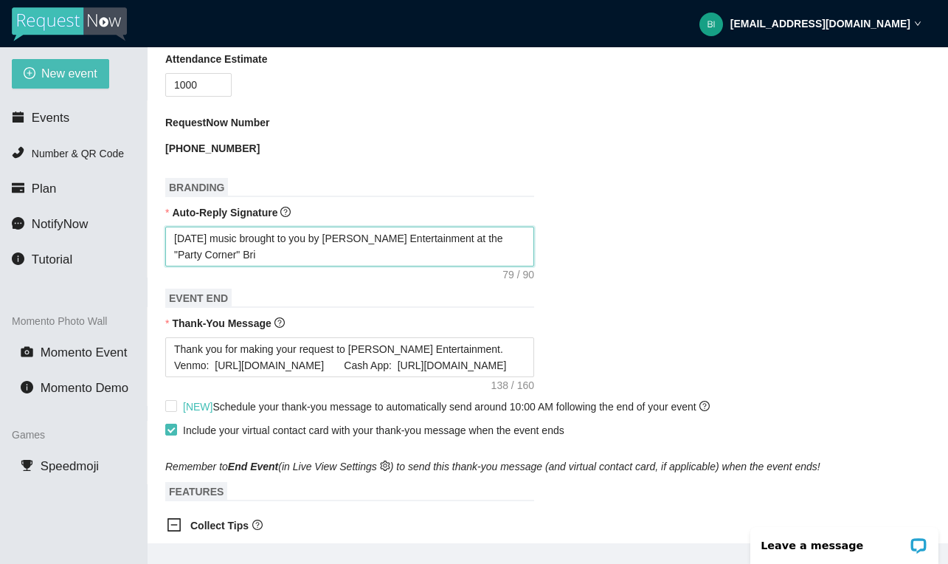
type textarea "Today's music brought to you by Young's Entertainment at the "Party Corner" Bris"
type textarea "Today's music brought to you by Young's Entertainment at the "Party Corner" Bri…"
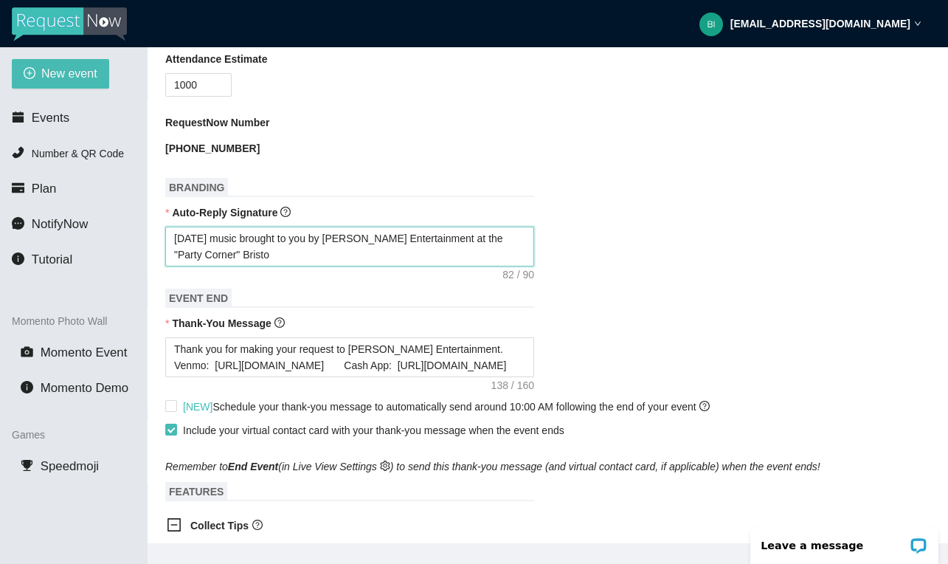
type textarea "Today's music brought to you by Young's Entertainment at the "Party Corner" Bri…"
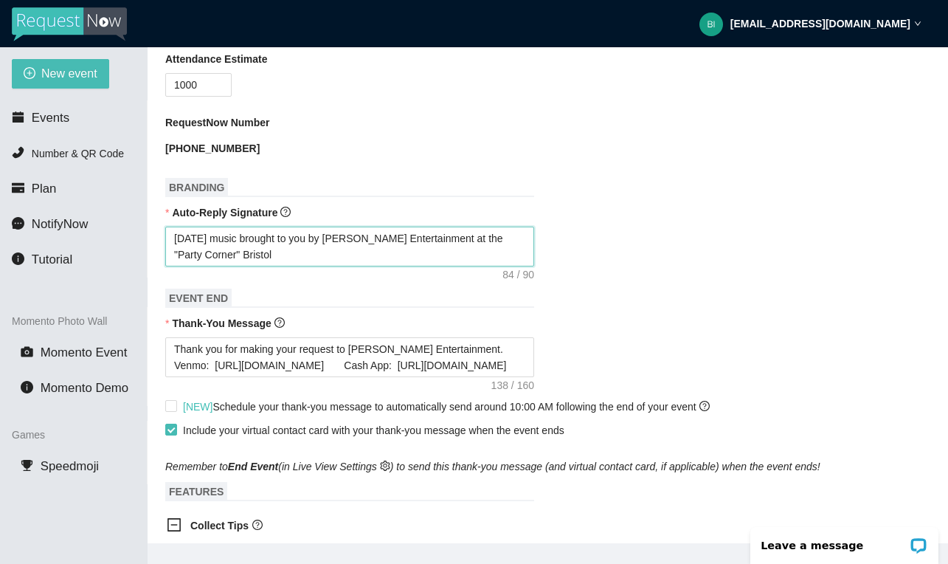
type textarea "Today's music brought to you by Young's Entertainment at the "Party Corner" Bri…"
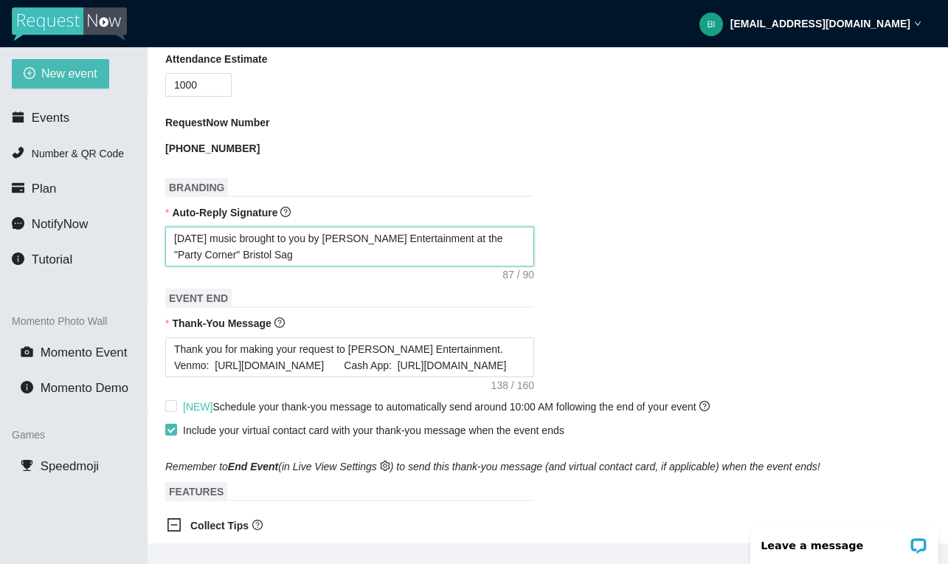
type textarea "Today's music brought to you by Young's Entertainment at the "Party Corner" Bri…"
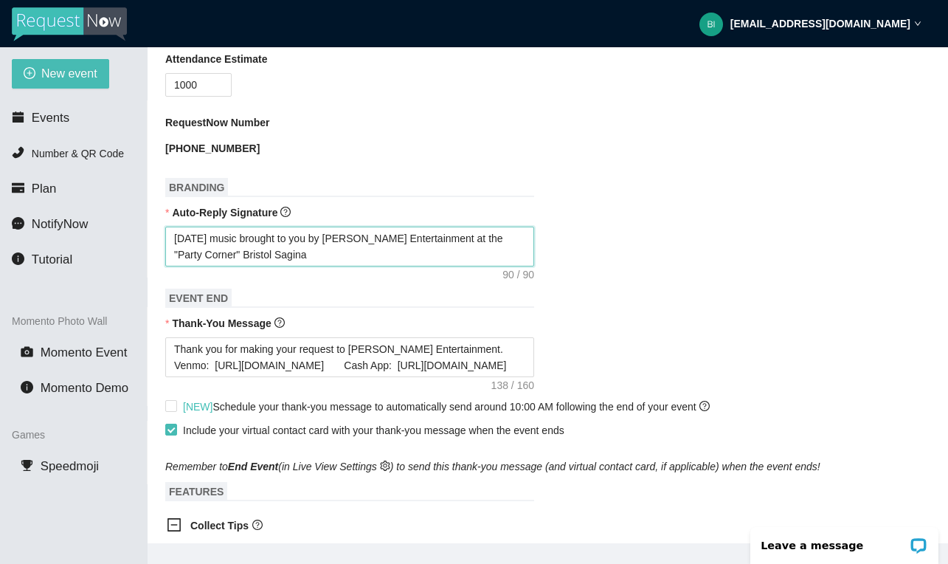
type textarea "Today's music brought to you by Young's Entertainment at the "Party Corner" Bri…"
click at [475, 238] on textarea "Today's music brought to you by Young's Entertainment at the "Party Corner" Bri…" at bounding box center [349, 247] width 369 height 40
type textarea "Today's music brought to you by Young's Entertainment at the"Party Corner" Bris…"
type textarea "Today's music brought to you by Young's Entertainment at the "Party Corner" Bri…"
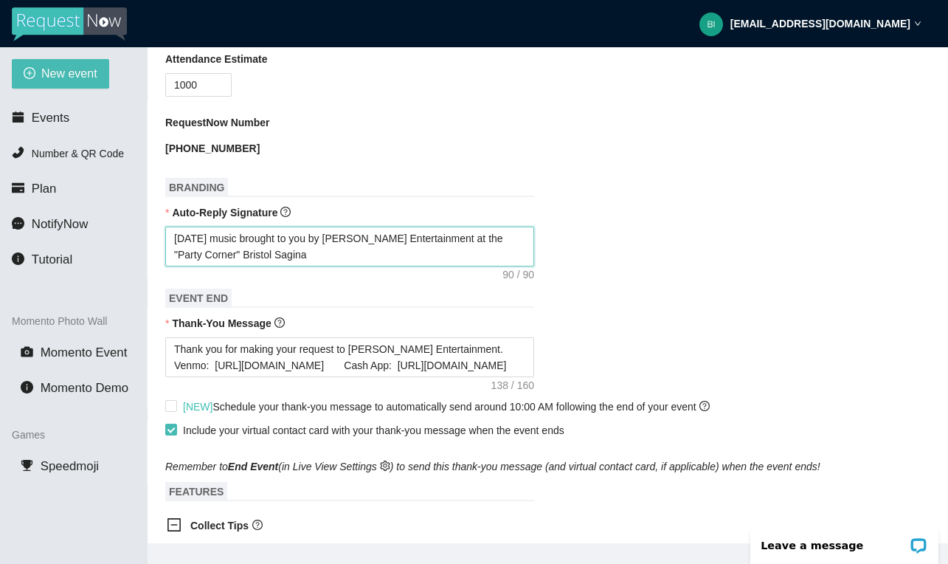
click at [401, 261] on textarea "Today's music brought to you by Young's Entertainment at the "Party Corner" Bri…" at bounding box center [349, 247] width 369 height 40
drag, startPoint x: 411, startPoint y: 279, endPoint x: 620, endPoint y: 323, distance: 213.5
click at [620, 323] on div "Thank-You Message" at bounding box center [547, 326] width 765 height 22
click at [322, 253] on textarea "Today's music brought to you by Young's Entertainment at the "Party Corner" Bri…" at bounding box center [349, 247] width 369 height 40
drag, startPoint x: 322, startPoint y: 253, endPoint x: 576, endPoint y: 249, distance: 253.9
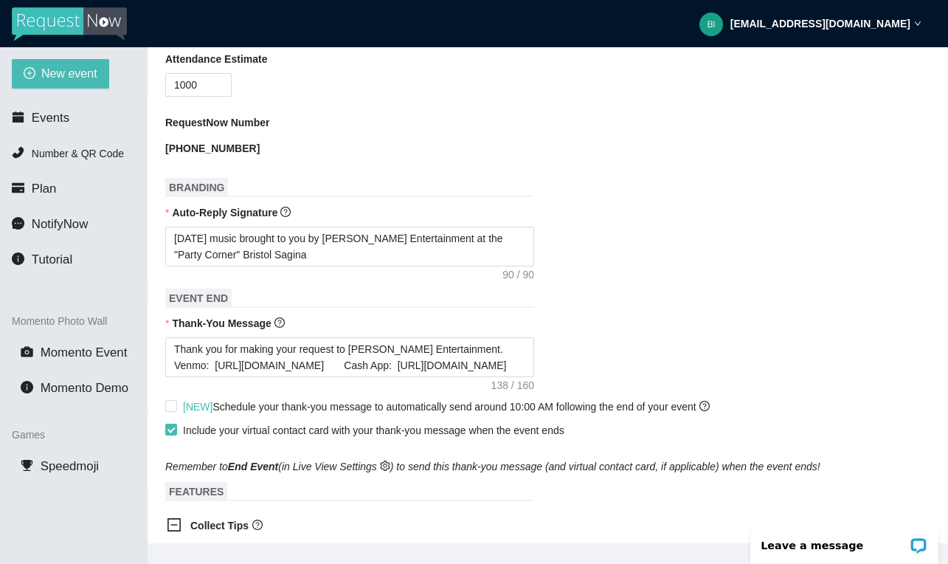
click at [576, 249] on div "Today's music brought to you by Young's Entertainment at the "Party Corner" Bri…" at bounding box center [547, 247] width 765 height 40
click at [345, 253] on textarea "Today's music brought to you by Young's Entertainment at the "Party Corner" Bri…" at bounding box center [349, 247] width 369 height 40
drag, startPoint x: 390, startPoint y: 279, endPoint x: 705, endPoint y: 323, distance: 317.4
click at [705, 323] on div "Thank-You Message" at bounding box center [547, 326] width 765 height 22
click at [483, 253] on textarea "Today's music brought to you by Young's Entertainment at the "Party Corner" Bri…" at bounding box center [349, 247] width 369 height 40
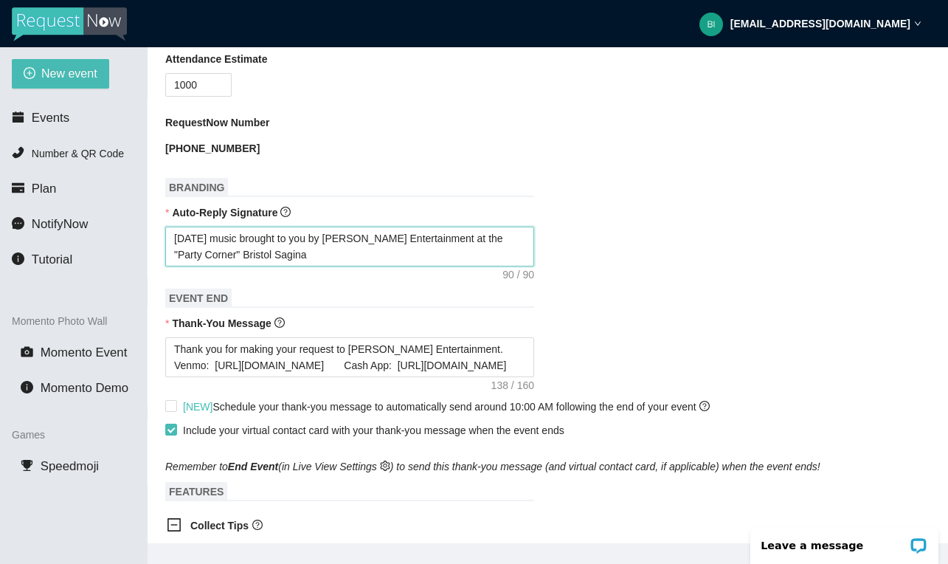
type textarea "Today's music brought to you by Young's Entertainment at the "Party Corner" Bri…"
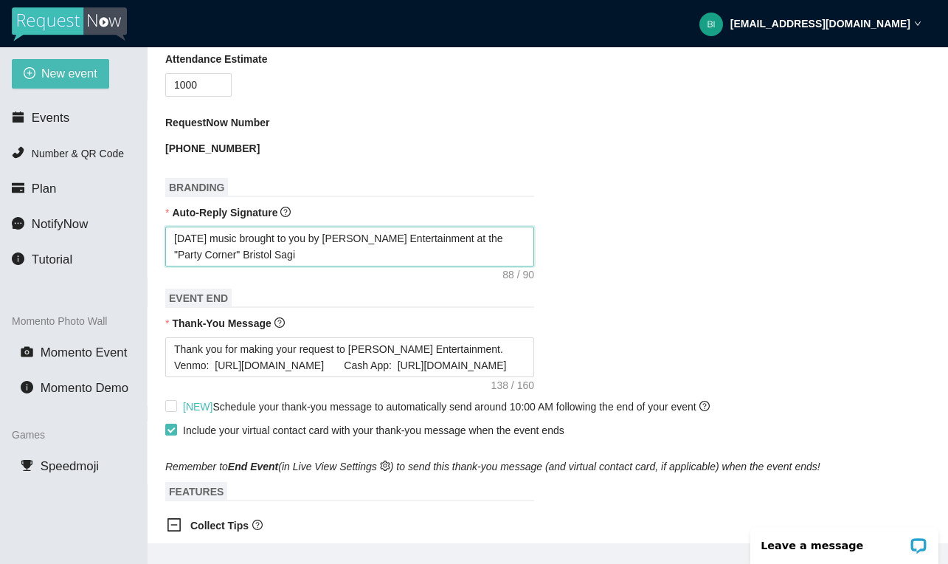
type textarea "Today's music brought to you by Young's Entertainment at the "Party Corner" Bri…"
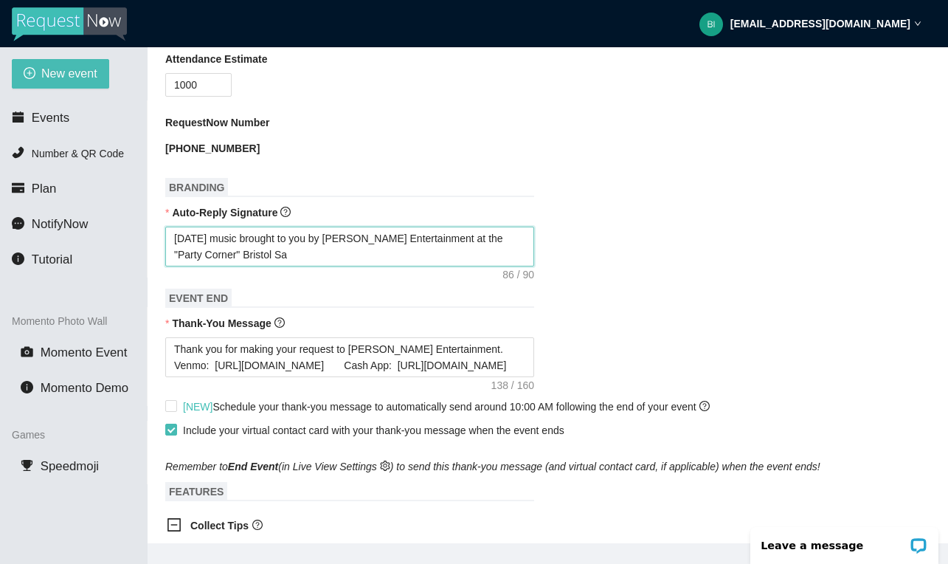
type textarea "Today's music brought to you by Young's Entertainment at the "Party Corner" Bri…"
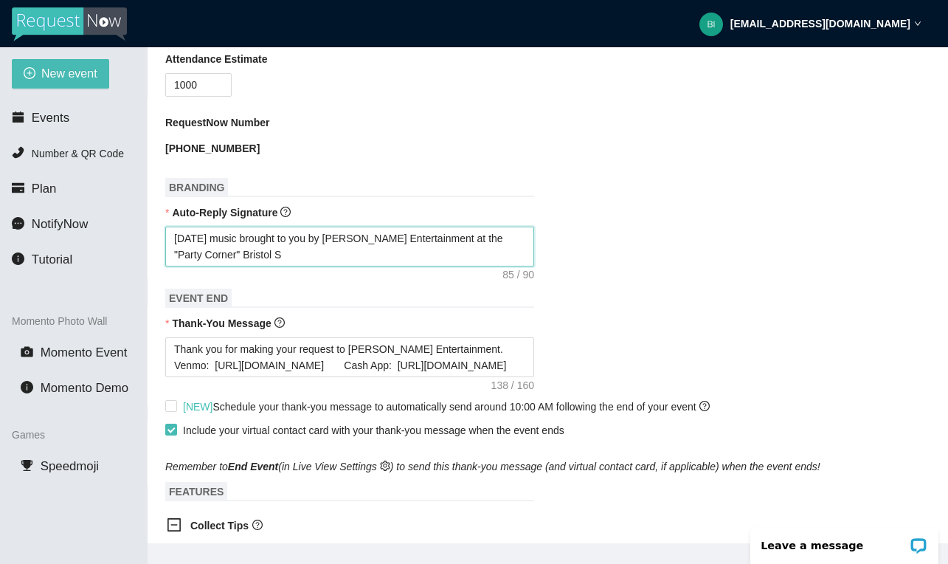
type textarea "Today's music brought to you by Young's Entertainment at the "Party Corner" Bri…"
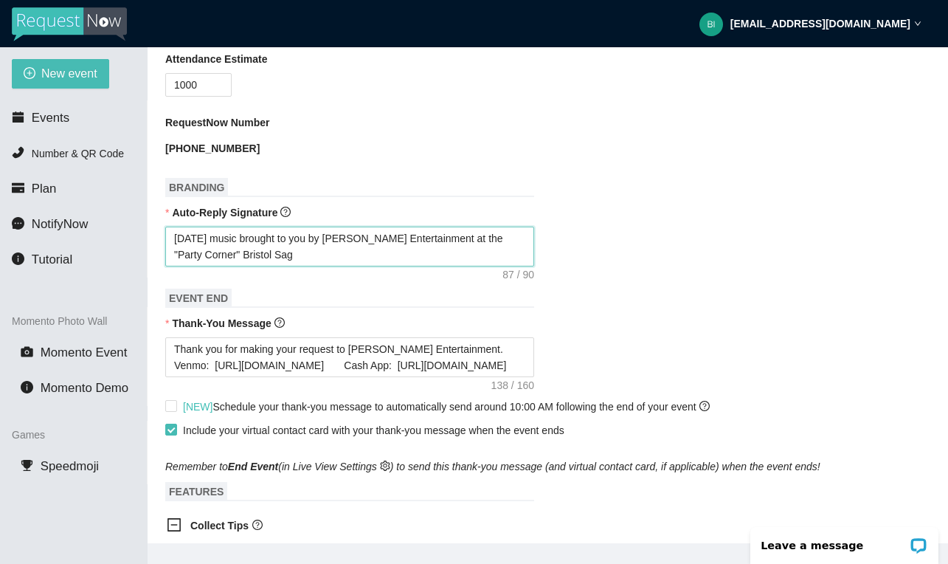
type textarea "Today's music brought to you by Young's Entertainment at the "Party Corner" Bri…"
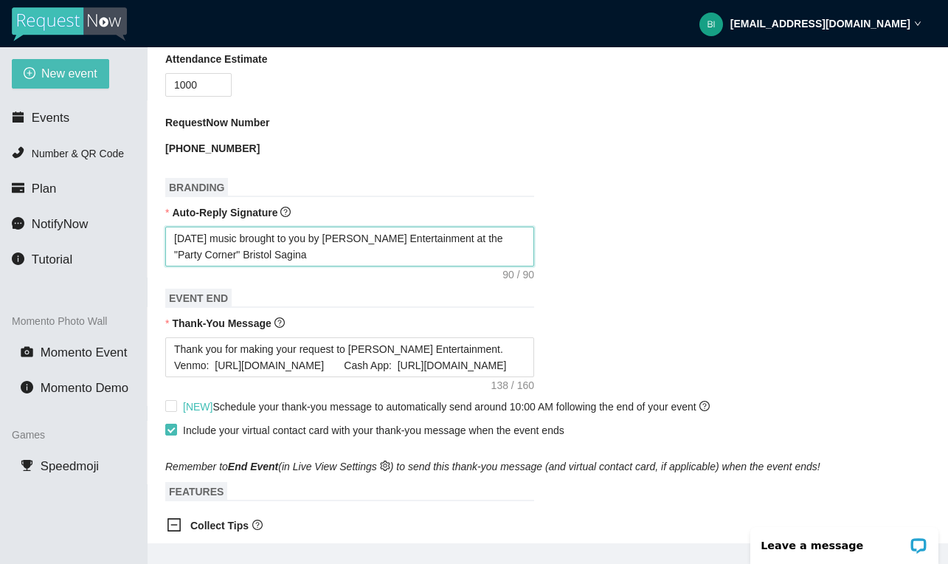
type textarea "Today's music brought to you by Young's Entertainment at the "Party Corner" Bri…"
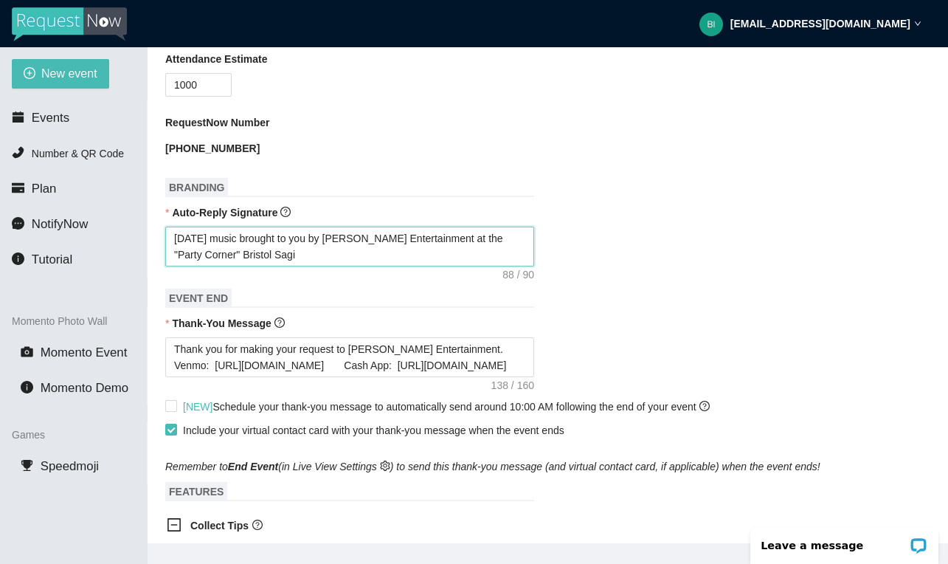
type textarea "Today's music brought to you by Young's Entertainment at the "Party Corner" Bri…"
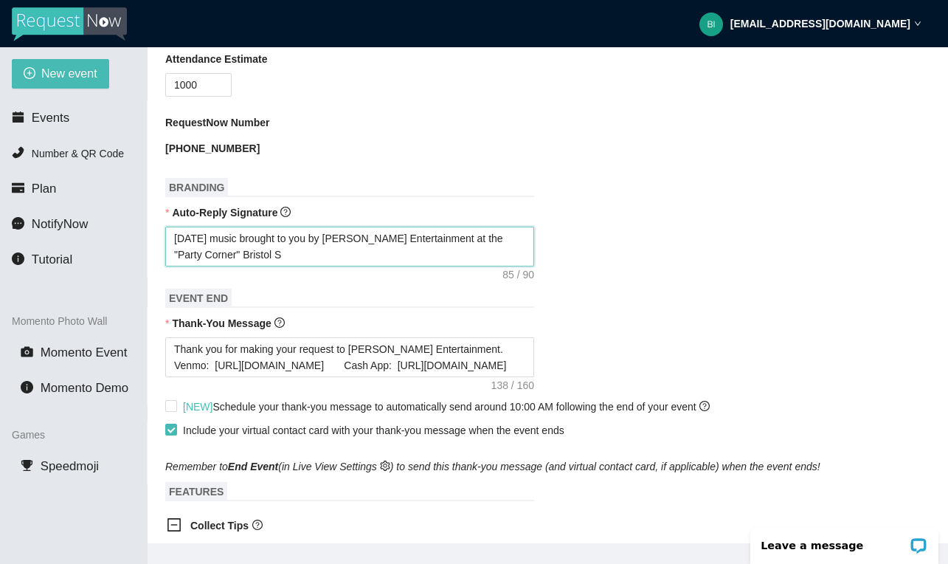
type textarea "Today's music brought to you by Young's Entertainment at the "Party Corner" Bri…"
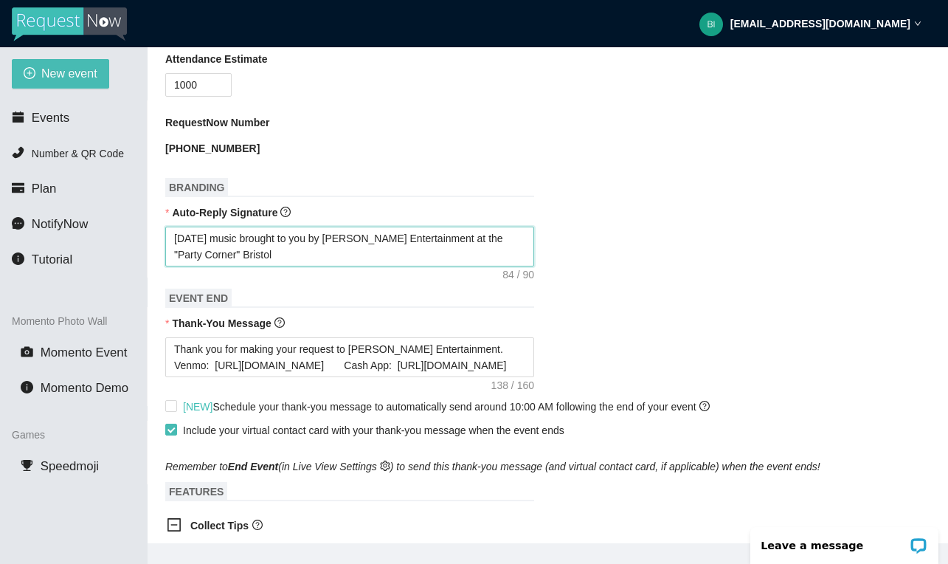
type textarea "Today's music brought to you by Young's Entertainment at the "Party Corner" Bri…"
type textarea "Today's music brought to you by Young's Entertainment at the "Party Corner" Bris"
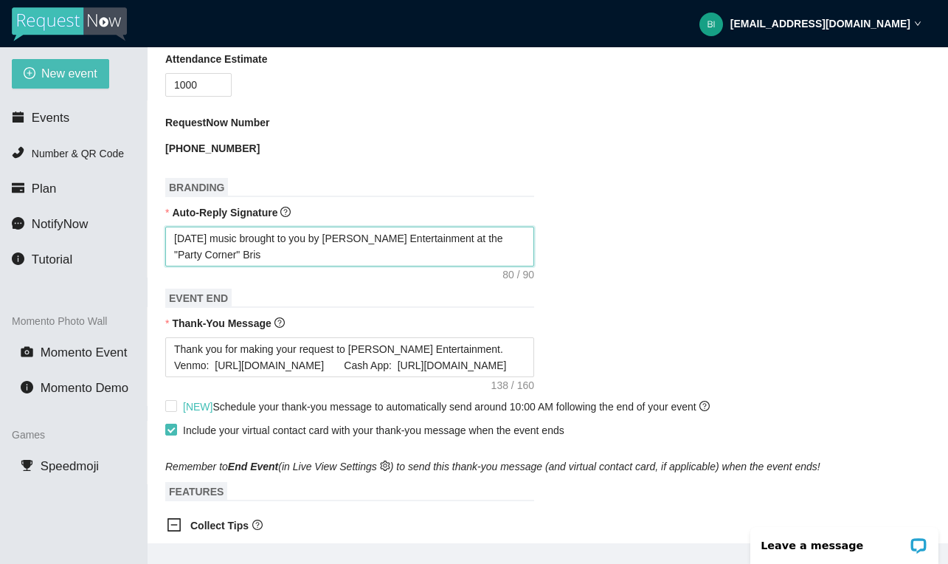
type textarea "Today's music brought to you by Young's Entertainment at the "Party Corner" Bri"
type textarea "Today's music brought to you by Young's Entertainment at the "Party Corner" Br"
type textarea "Today's music brought to you by Young's Entertainment at the "Party Corner" B"
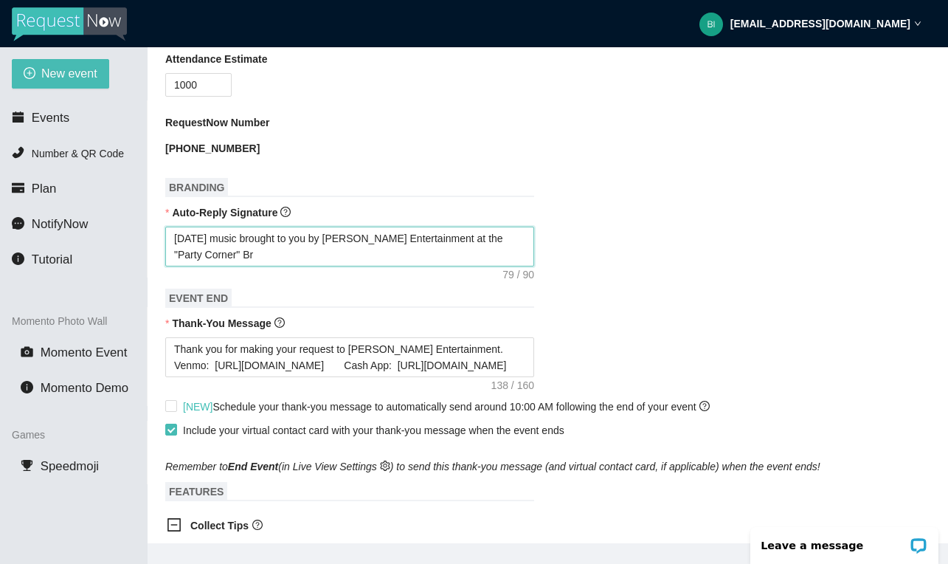
type textarea "Today's music brought to you by Young's Entertainment at the "Party Corner" B"
type textarea "Today's music brought to you by Young's Entertainment at the "Party Corner""
type textarea "Today's music brought to you by Young's Entertainment at the "Party Corner" B"
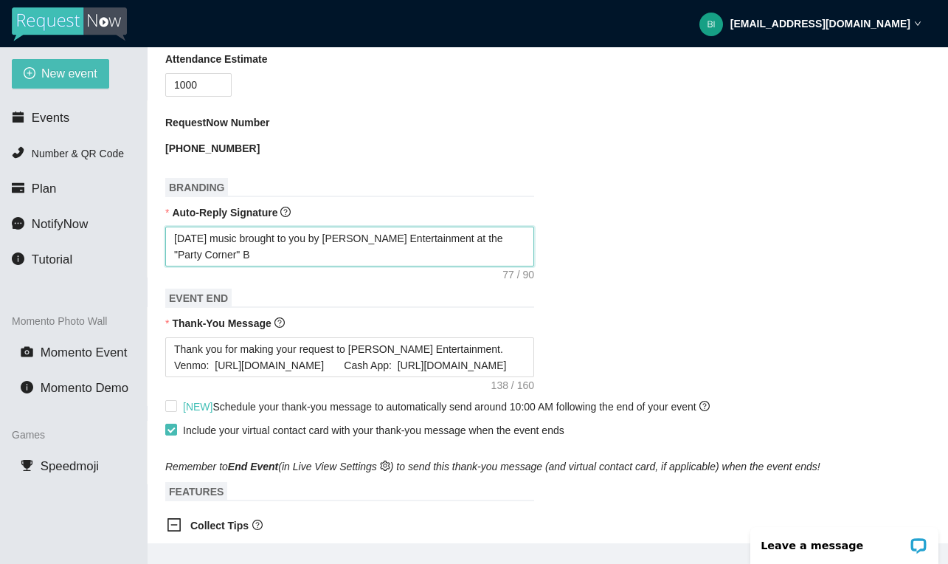
type textarea "Today's music brought to you by Young's Entertainment at the "Party Corner" Bu"
type textarea "Today's music brought to you by Young's Entertainment at the "Party Corner" Bur"
type textarea "Today's music brought to you by Young's Entertainment at the "Party Corner" Burt"
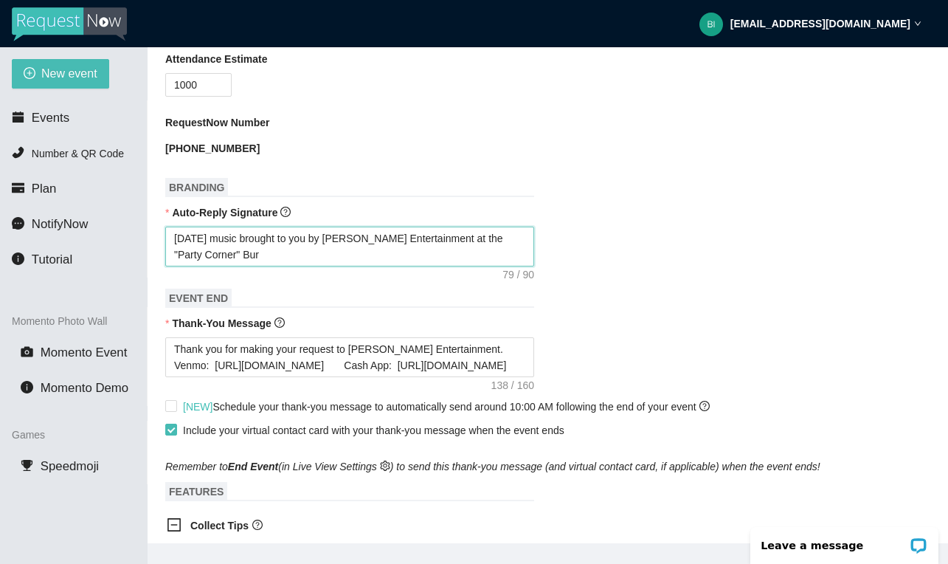
type textarea "Today's music brought to you by Young's Entertainment at the "Party Corner" Burt"
type textarea "Today's music brought to you by Young's Entertainment at the "Party Corner" Bur…"
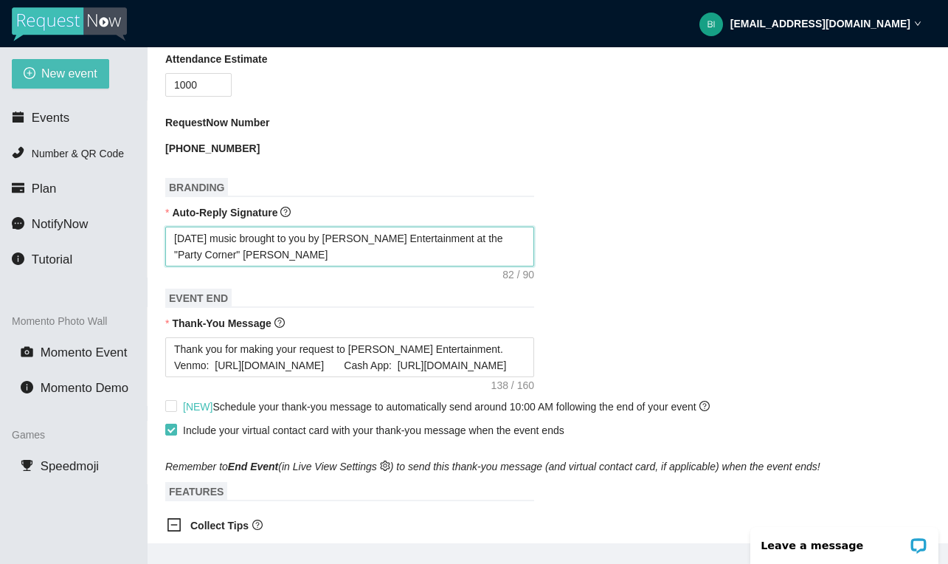
type textarea "Today's music brought to you by Young's Entertainment at the "Party Corner" Bur…"
click at [248, 254] on textarea "Today's music brought to you by Young's Entertainment at the "Party Corner" Bur…" at bounding box center [349, 247] width 369 height 40
click at [388, 304] on h1 "EVENT END" at bounding box center [349, 298] width 369 height 19
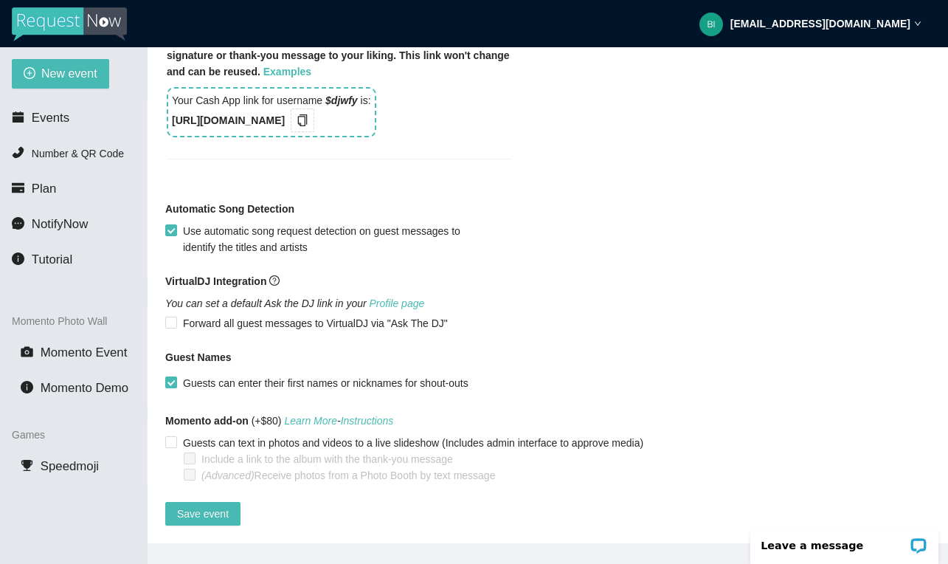
scroll to position [1152, 0]
click at [195, 506] on span "Save event" at bounding box center [203, 514] width 52 height 16
click at [161, 311] on main "Edit Event Event Name Back to the Bricks Rolling Cruise Event Start Date 08/13/…" at bounding box center [548, 295] width 801 height 496
click at [170, 317] on input "Forward all guest messages to VirtualDJ via "Ask The DJ"" at bounding box center [170, 322] width 10 height 10
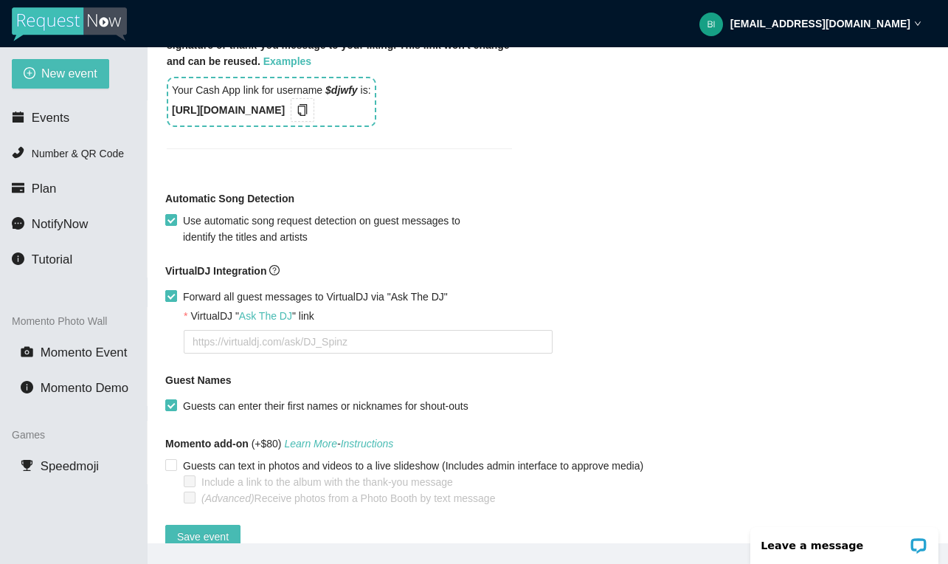
click at [170, 303] on label "Forward all guest messages to VirtualDJ via "Ask The DJ"" at bounding box center [309, 297] width 289 height 16
click at [170, 300] on input "Forward all guest messages to VirtualDJ via "Ask The DJ"" at bounding box center [170, 295] width 10 height 10
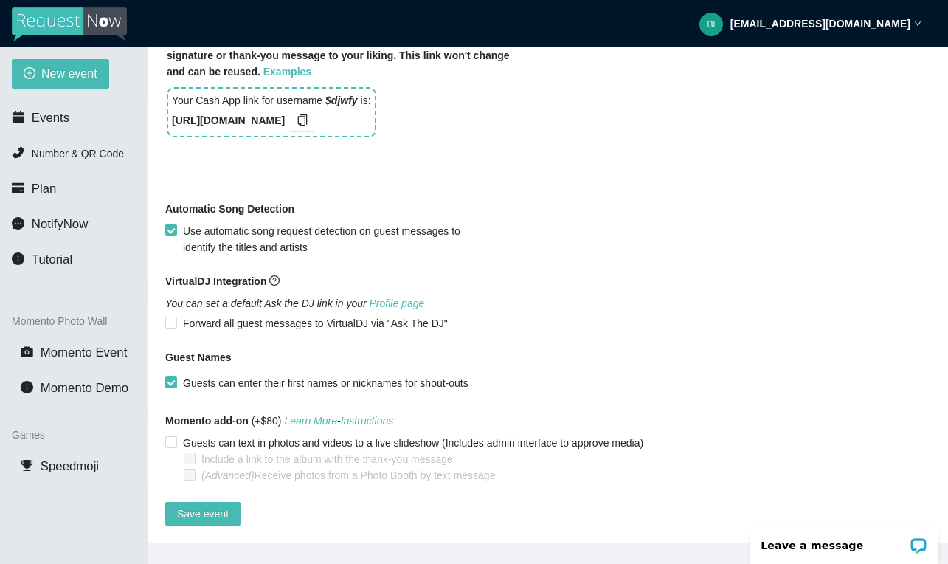
click at [175, 224] on input "Use automatic song request detection on guest messages to identify the titles a…" at bounding box center [170, 229] width 10 height 10
click at [179, 224] on span "Use automatic song request detection on guest messages to identify the titles a…" at bounding box center [330, 239] width 307 height 32
click at [176, 224] on input "Use automatic song request detection on guest messages to identify the titles a…" at bounding box center [170, 229] width 10 height 10
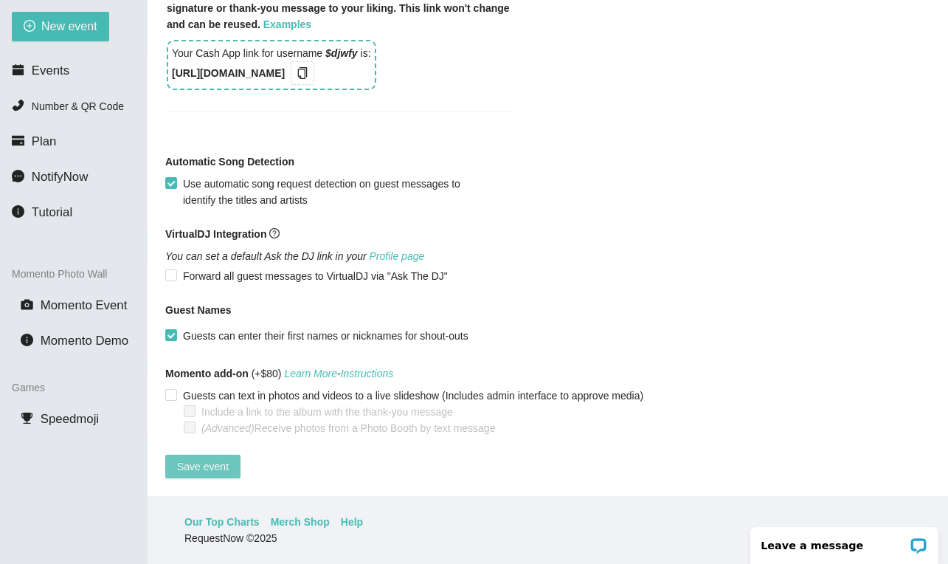
scroll to position [47, 0]
click at [196, 458] on span "Save event" at bounding box center [203, 466] width 52 height 16
click at [43, 61] on li "Events" at bounding box center [73, 71] width 147 height 30
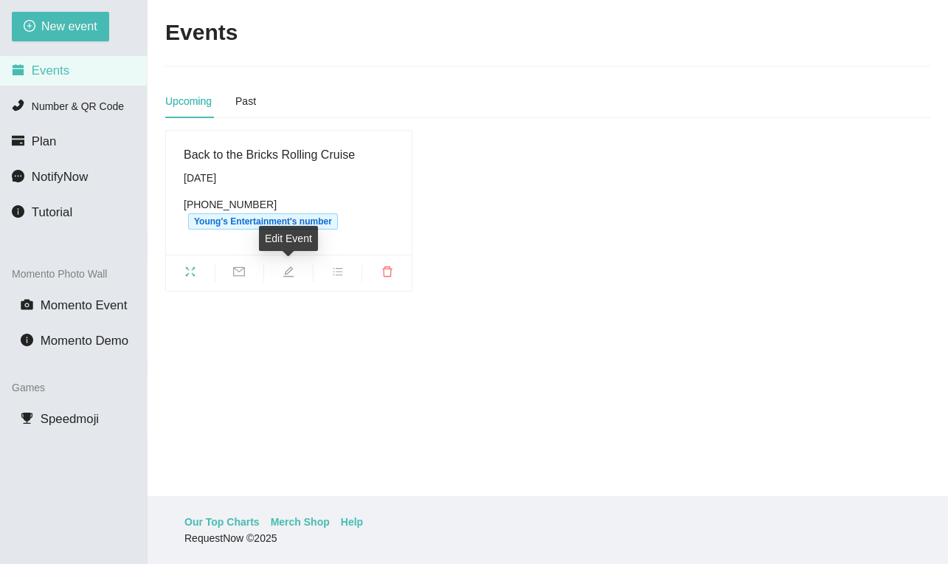
click at [289, 278] on span "edit" at bounding box center [288, 274] width 49 height 16
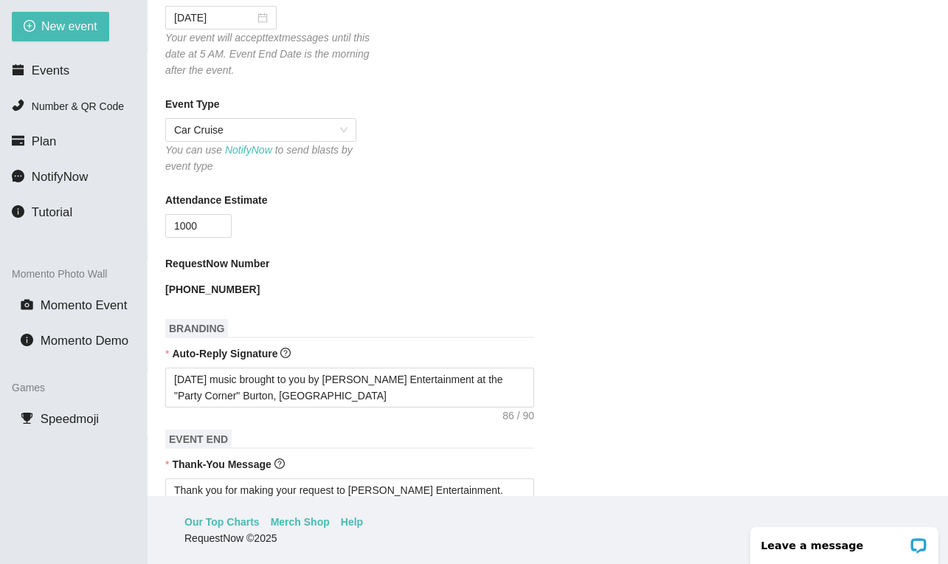
scroll to position [218, 0]
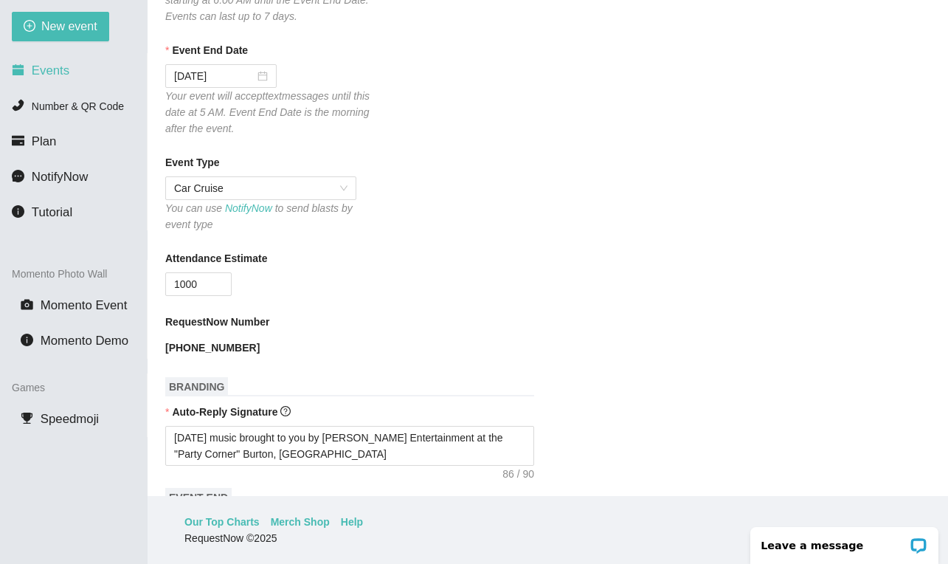
click at [44, 63] on li "Events" at bounding box center [73, 71] width 147 height 30
